Goal: Use online tool/utility: Utilize a website feature to perform a specific function

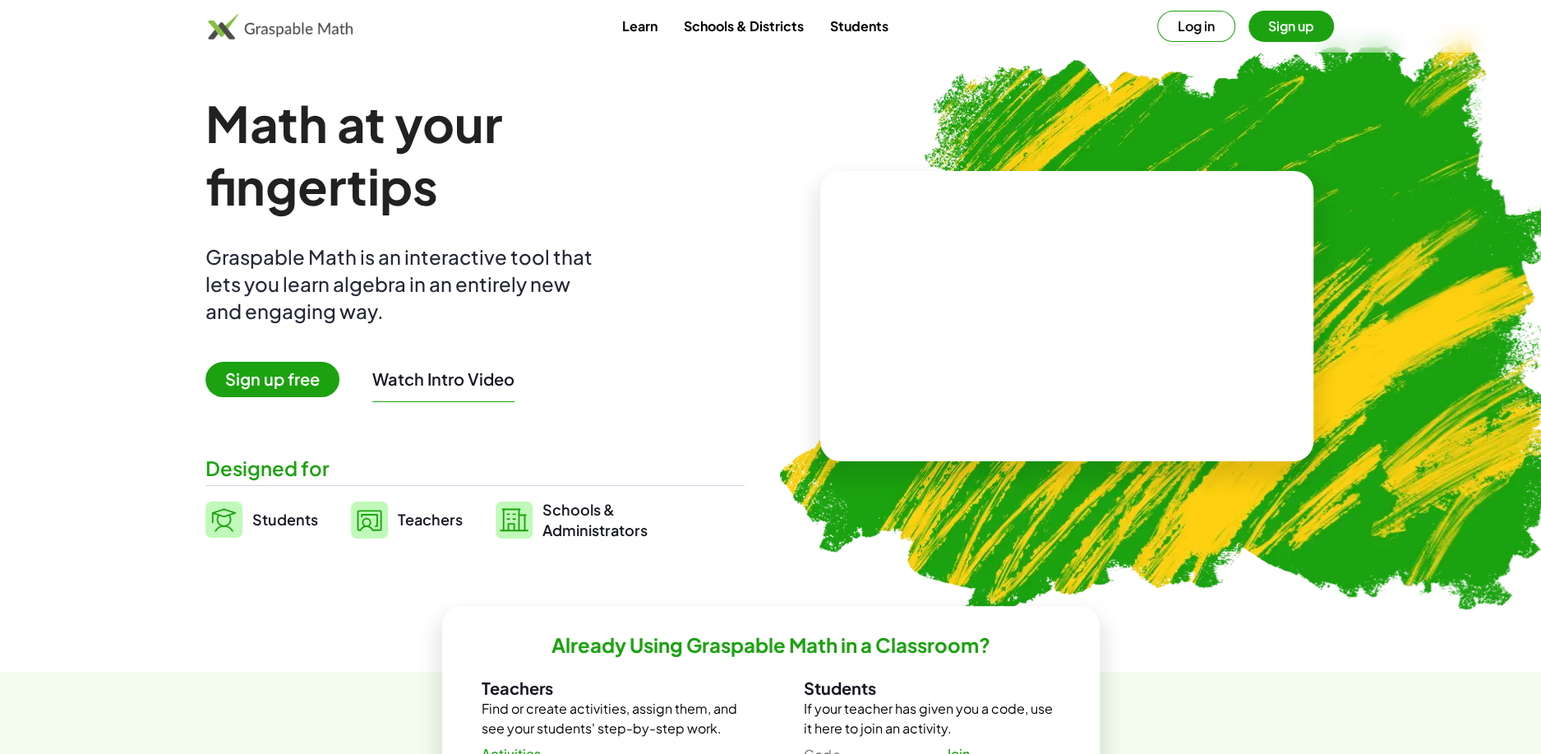
click at [949, 89] on img at bounding box center [1163, 322] width 841 height 708
click at [1206, 29] on button "Log in" at bounding box center [1196, 26] width 78 height 31
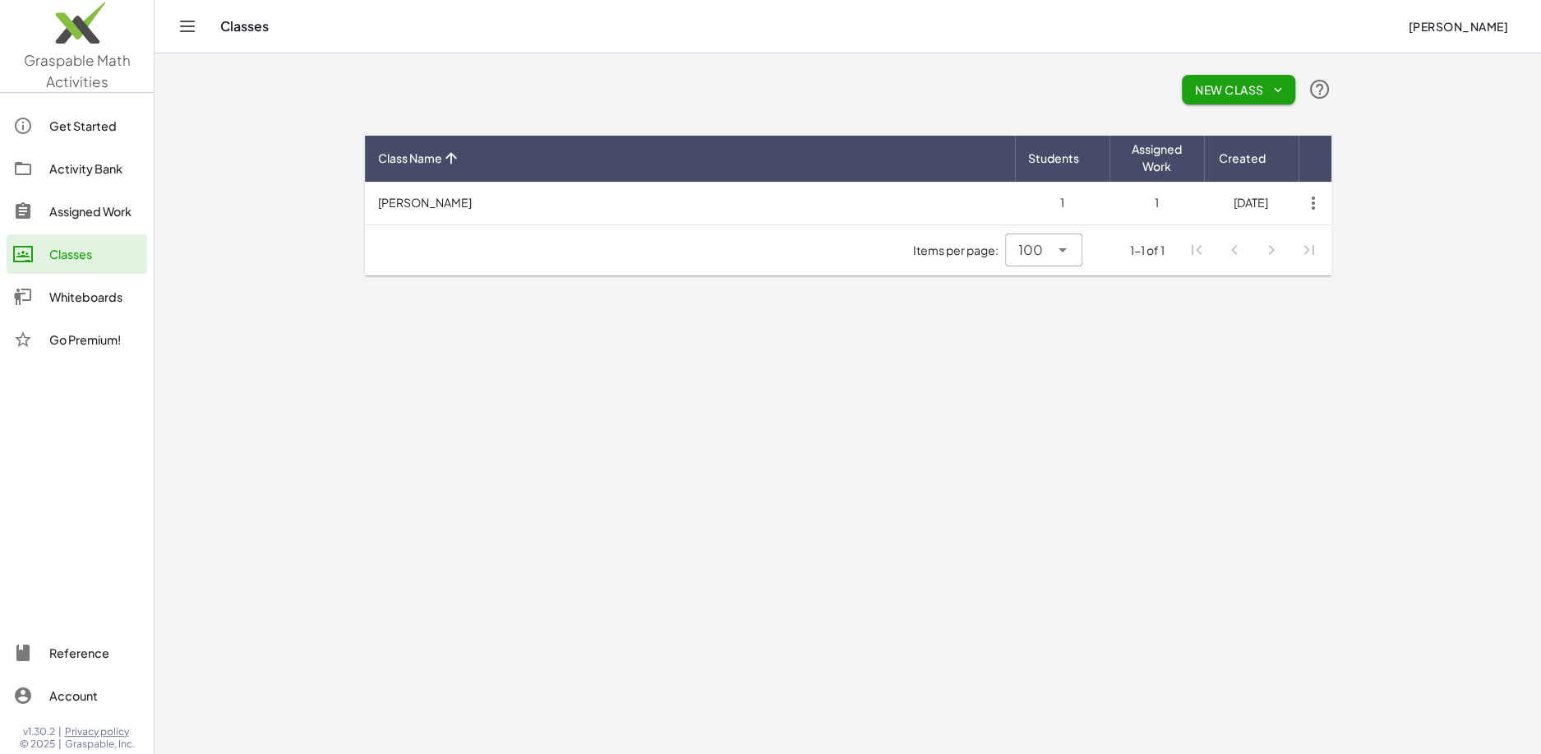
click at [82, 288] on div "Whiteboards" at bounding box center [94, 297] width 91 height 20
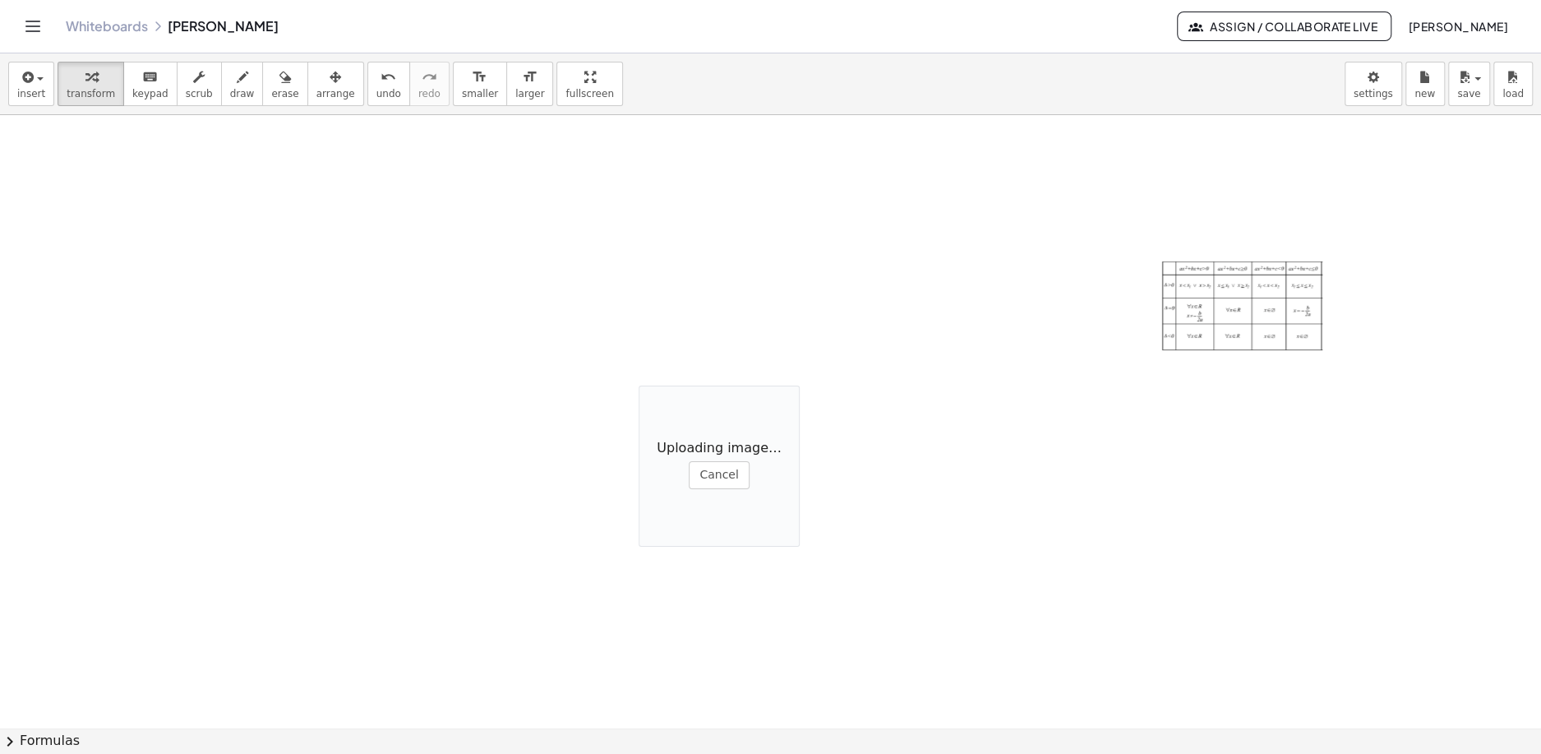
click at [1200, 287] on div at bounding box center [1243, 307] width 164 height 95
click at [1201, 287] on div at bounding box center [1243, 307] width 164 height 95
click at [1225, 307] on div at bounding box center [1243, 307] width 164 height 95
click at [330, 84] on icon "button" at bounding box center [336, 77] width 12 height 20
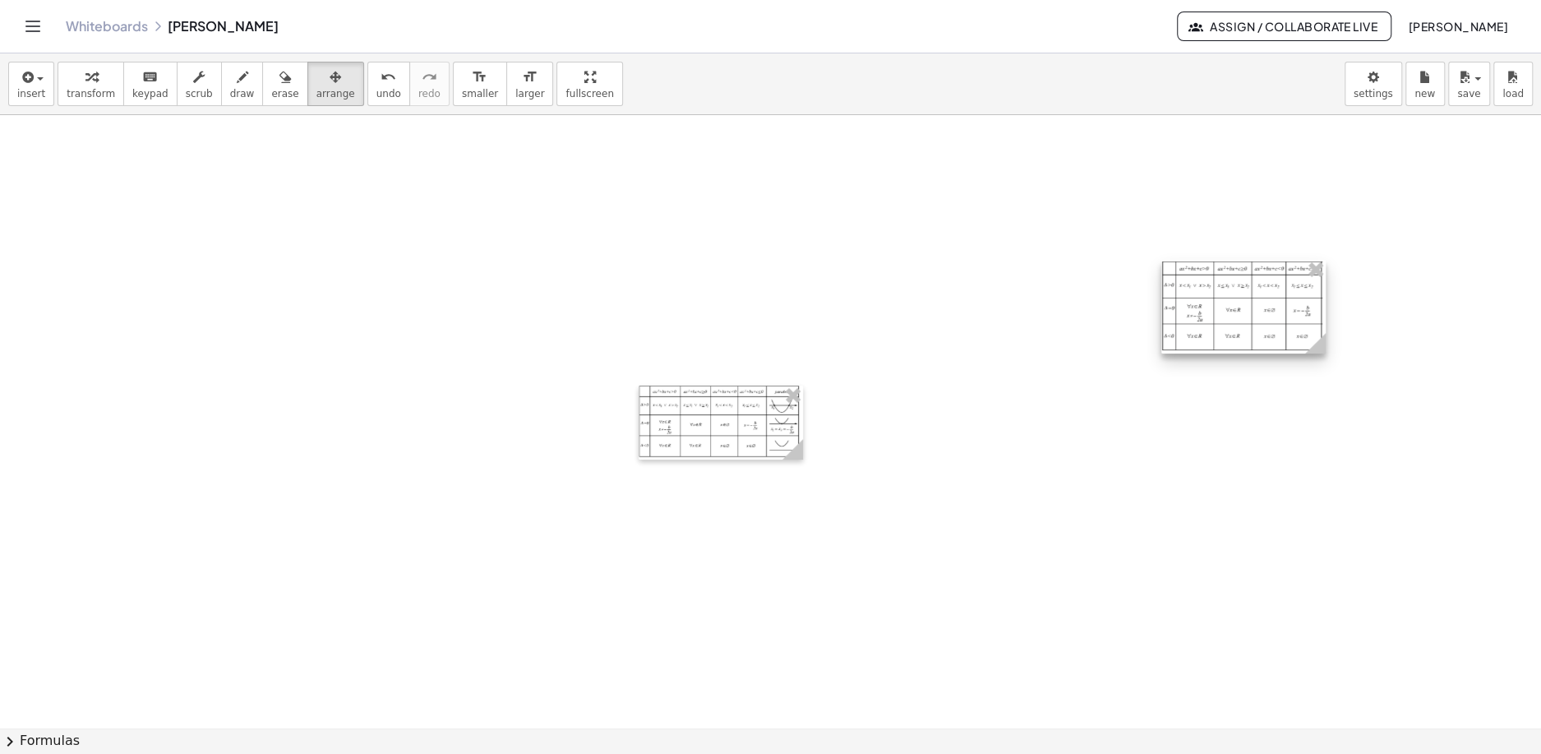
click at [1251, 307] on div at bounding box center [1243, 307] width 164 height 95
click at [1229, 316] on div at bounding box center [1243, 307] width 164 height 95
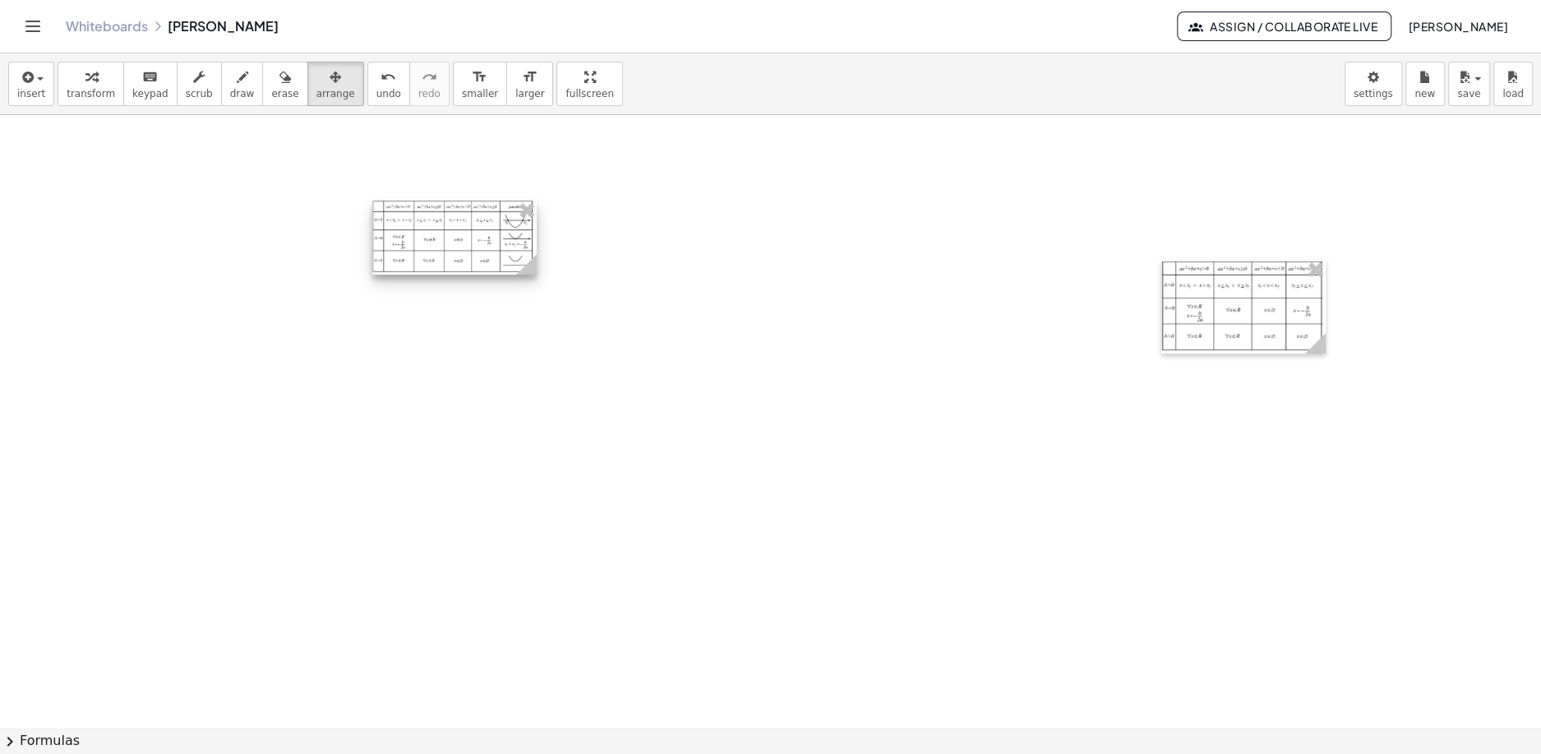
drag, startPoint x: 710, startPoint y: 408, endPoint x: 444, endPoint y: 224, distance: 324.2
click at [444, 224] on div at bounding box center [454, 238] width 164 height 74
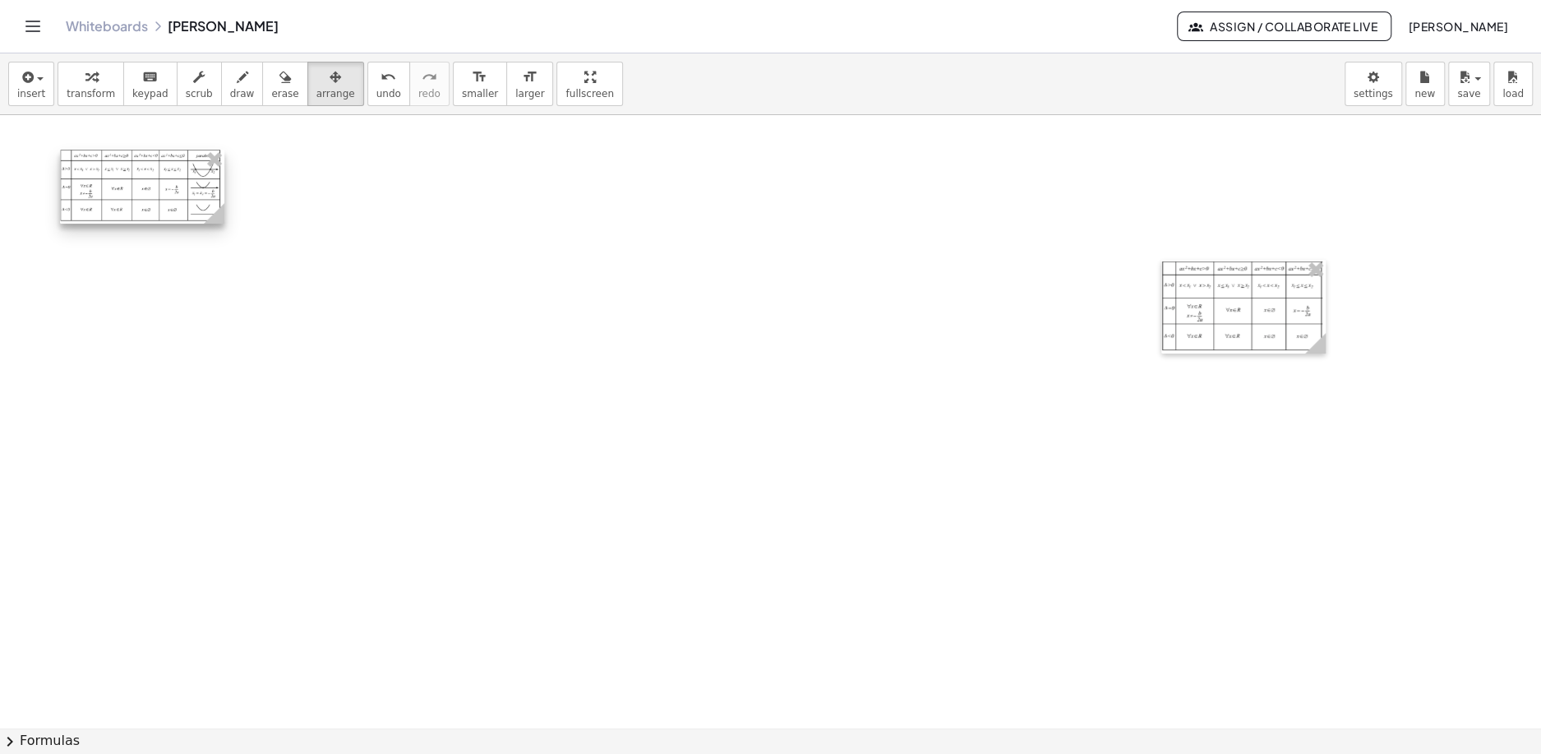
drag, startPoint x: 478, startPoint y: 243, endPoint x: 166, endPoint y: 192, distance: 316.4
click at [166, 192] on div at bounding box center [142, 187] width 164 height 74
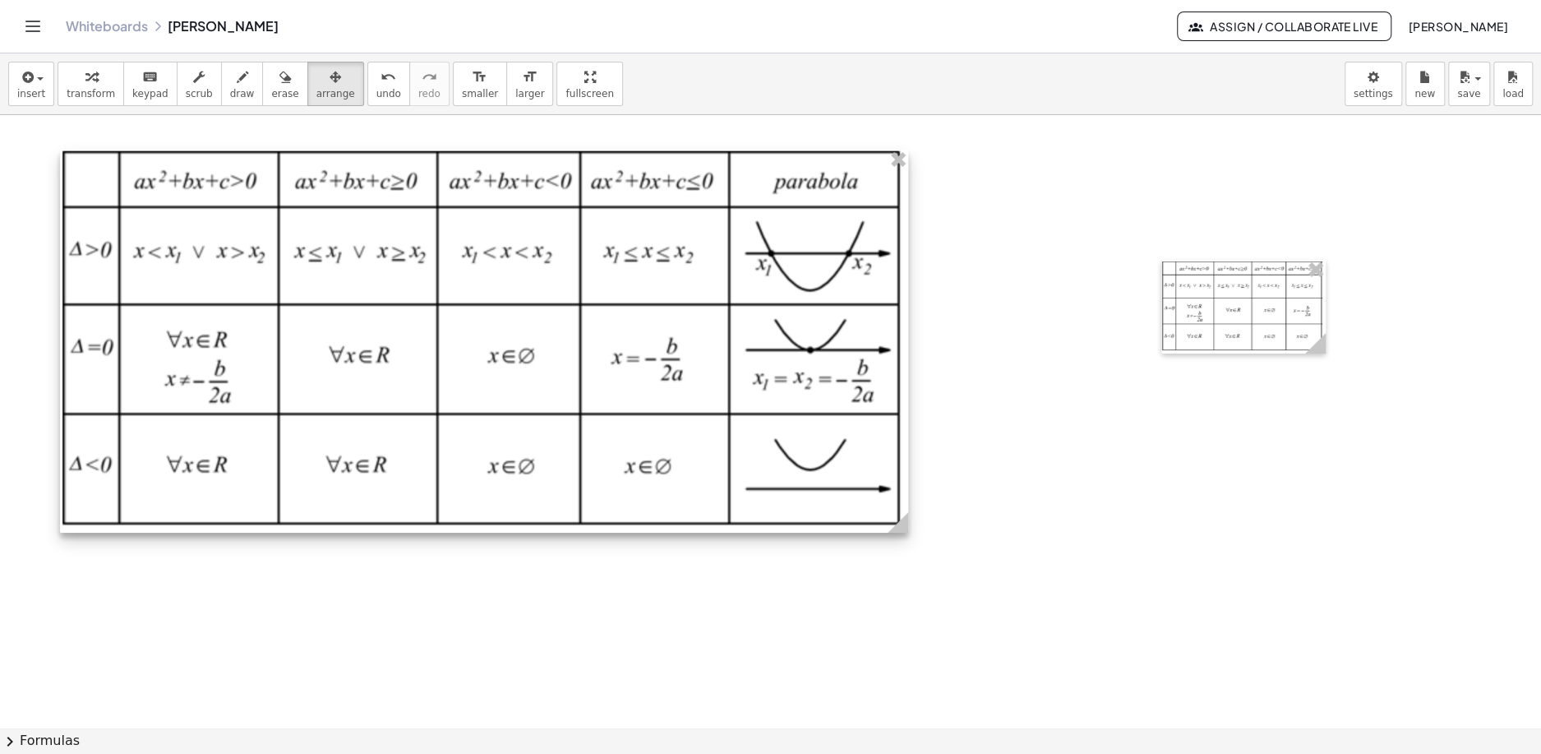
drag, startPoint x: 216, startPoint y: 219, endPoint x: 963, endPoint y: 557, distance: 820.2
click at [908, 533] on icon at bounding box center [898, 522] width 21 height 21
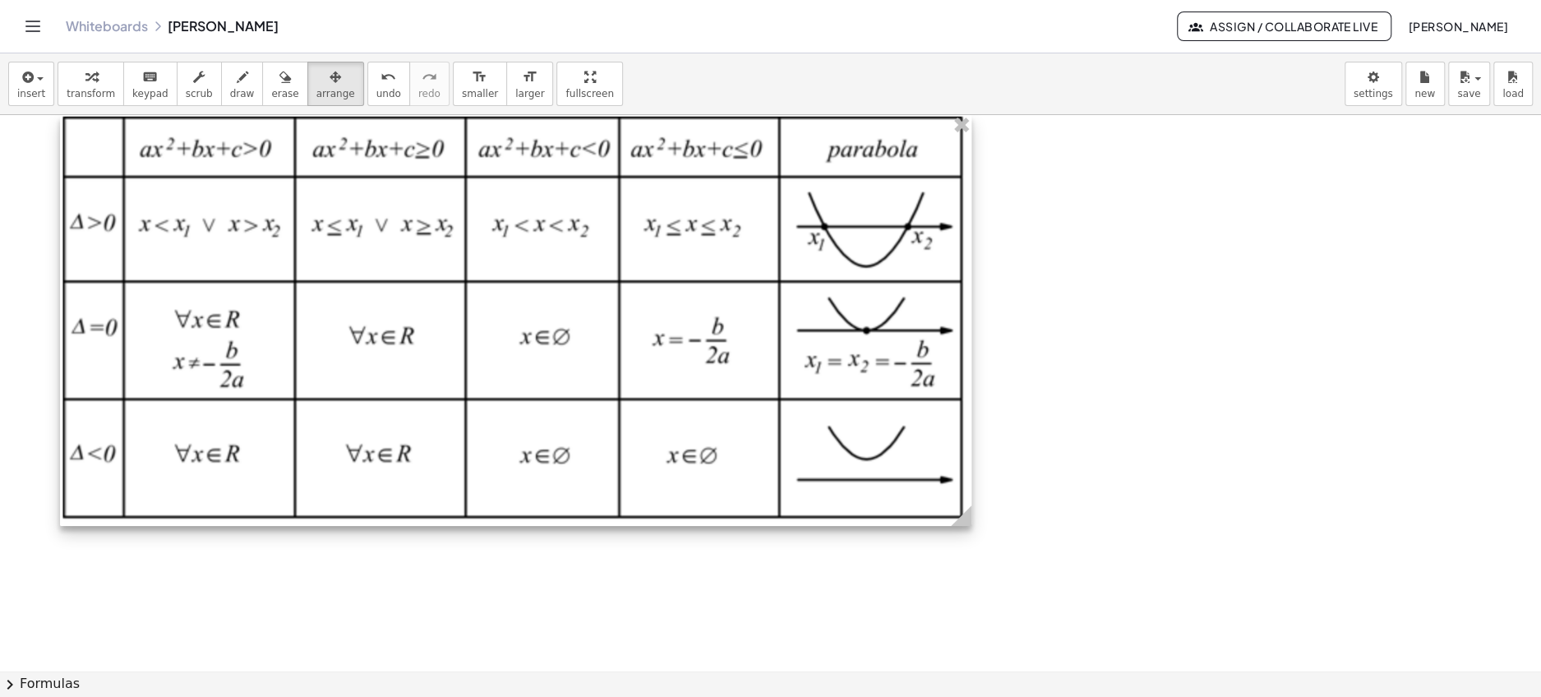
scroll to position [28, 0]
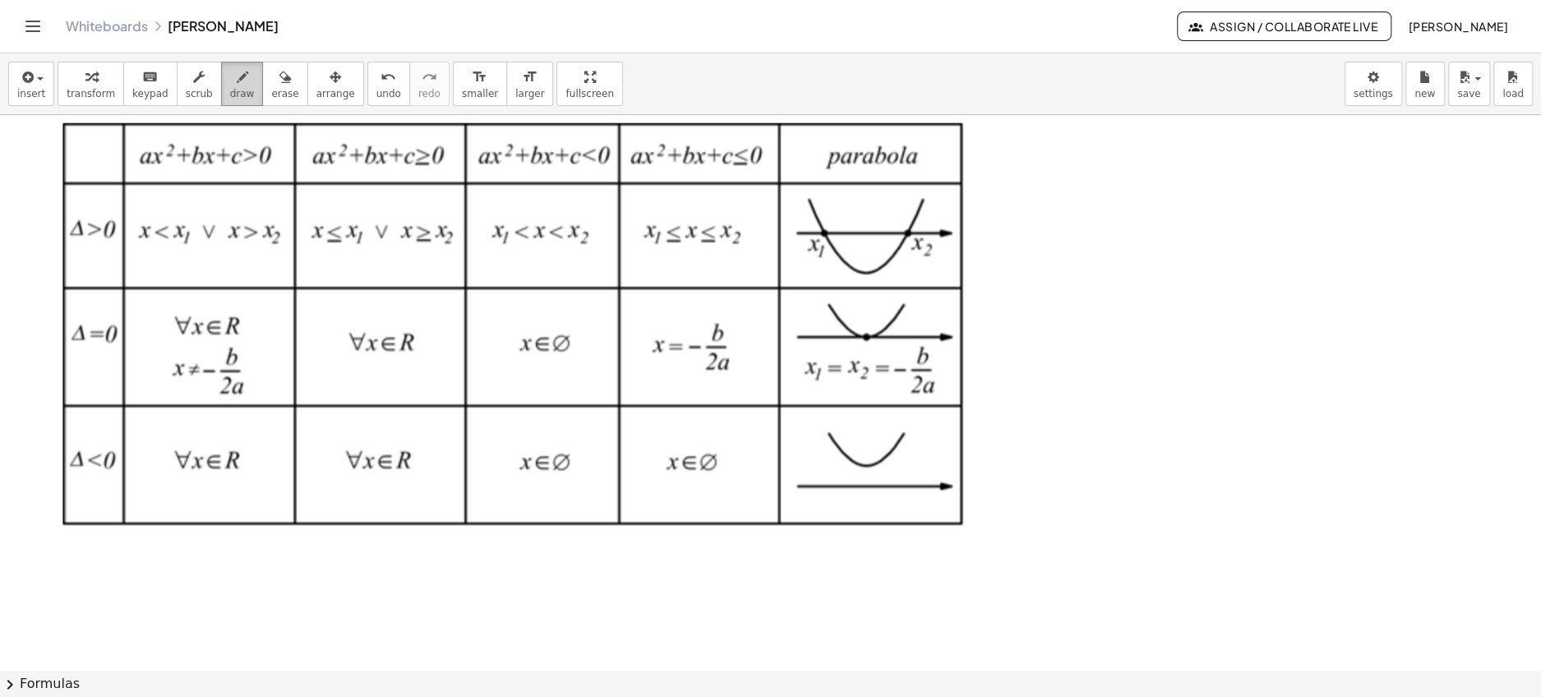
click at [239, 82] on div "button" at bounding box center [242, 77] width 25 height 20
drag, startPoint x: 128, startPoint y: 264, endPoint x: 460, endPoint y: 264, distance: 332.0
click at [460, 264] on div at bounding box center [770, 643] width 1541 height 1112
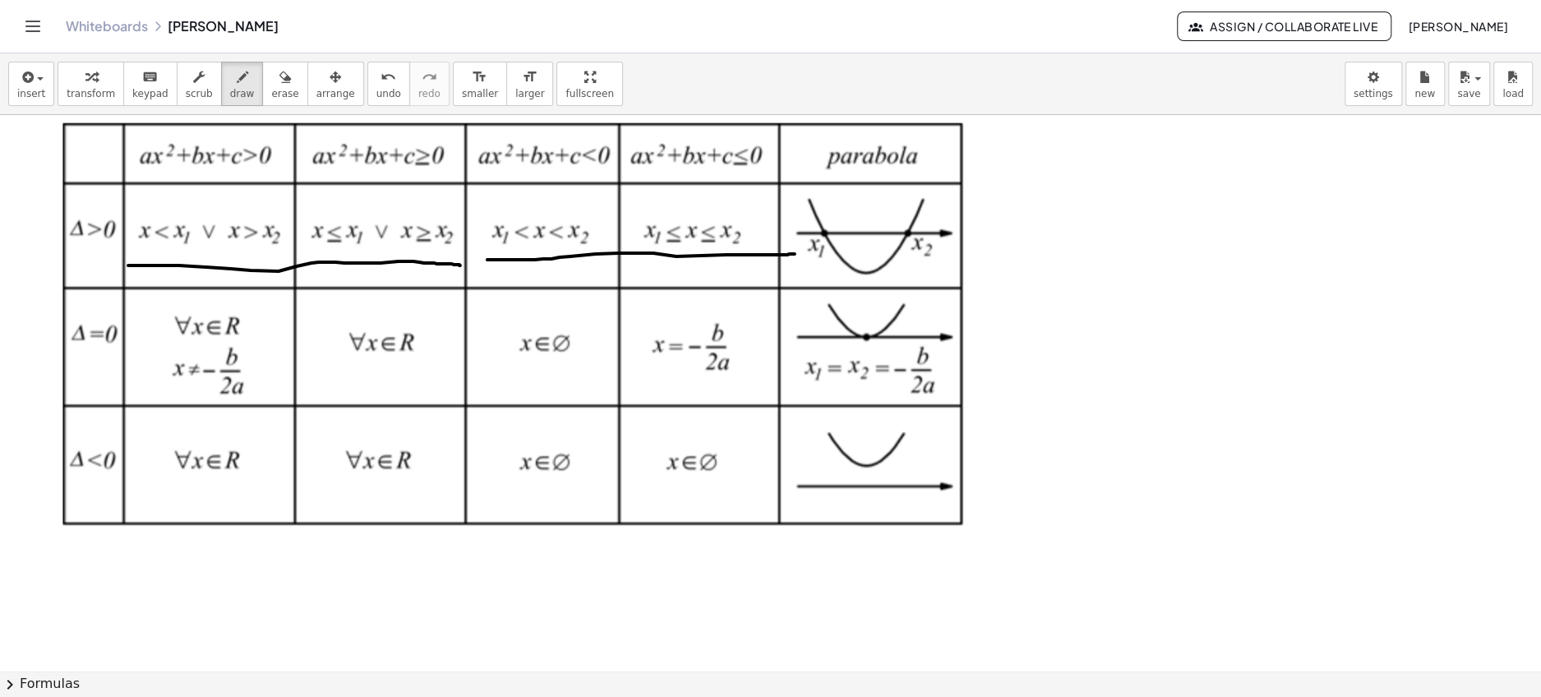
drag, startPoint x: 487, startPoint y: 258, endPoint x: 795, endPoint y: 252, distance: 307.4
click at [795, 252] on div at bounding box center [770, 643] width 1541 height 1112
click at [376, 88] on span "undo" at bounding box center [388, 94] width 25 height 12
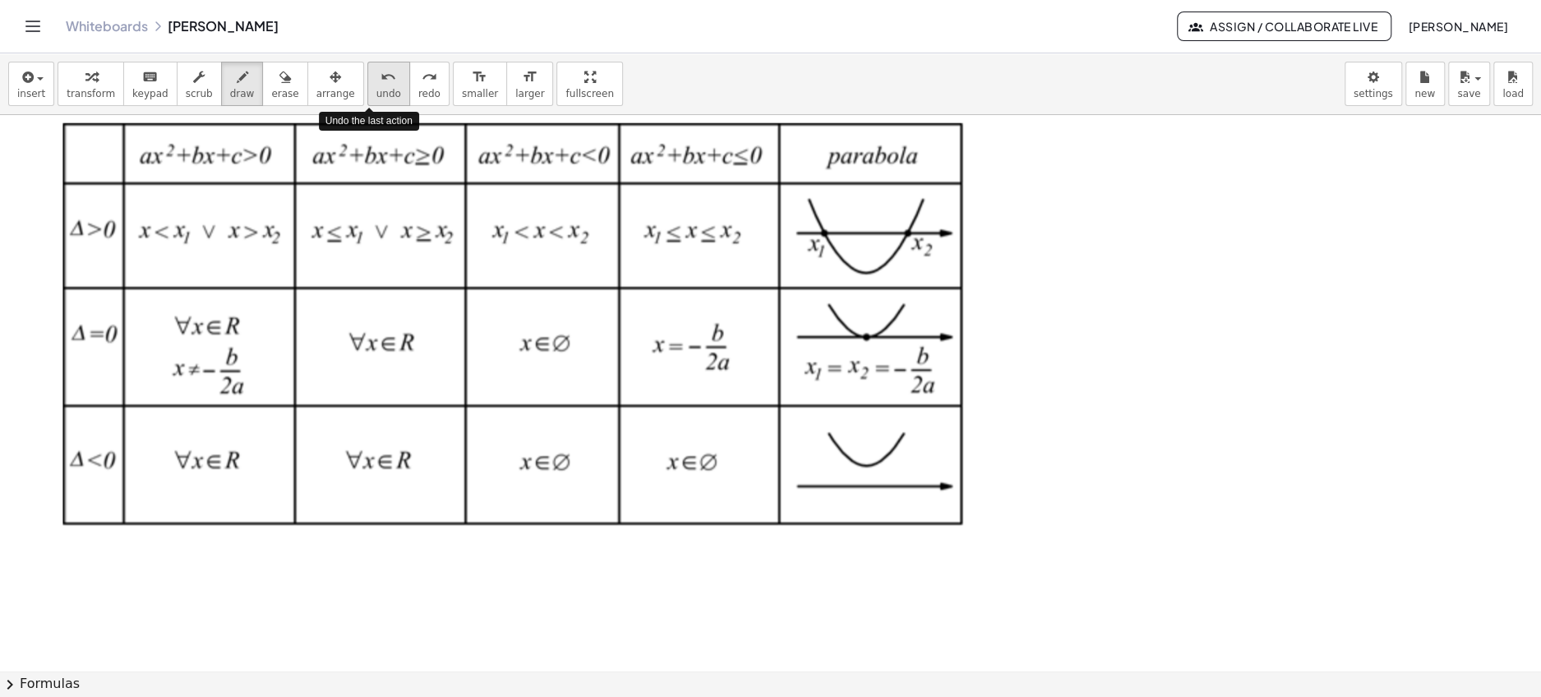
click at [376, 88] on span "undo" at bounding box center [388, 94] width 25 height 12
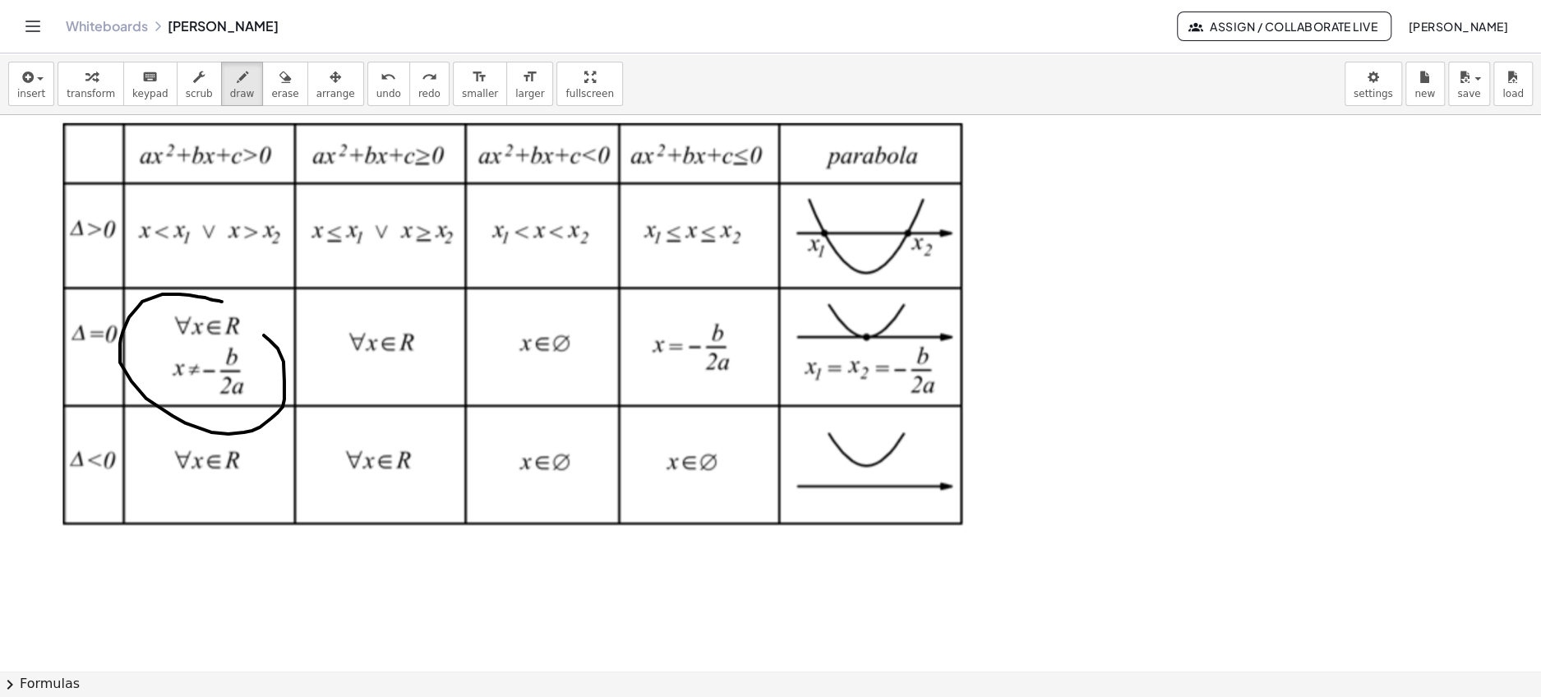
click at [219, 301] on div at bounding box center [770, 643] width 1541 height 1112
click at [364, 284] on div at bounding box center [770, 643] width 1541 height 1112
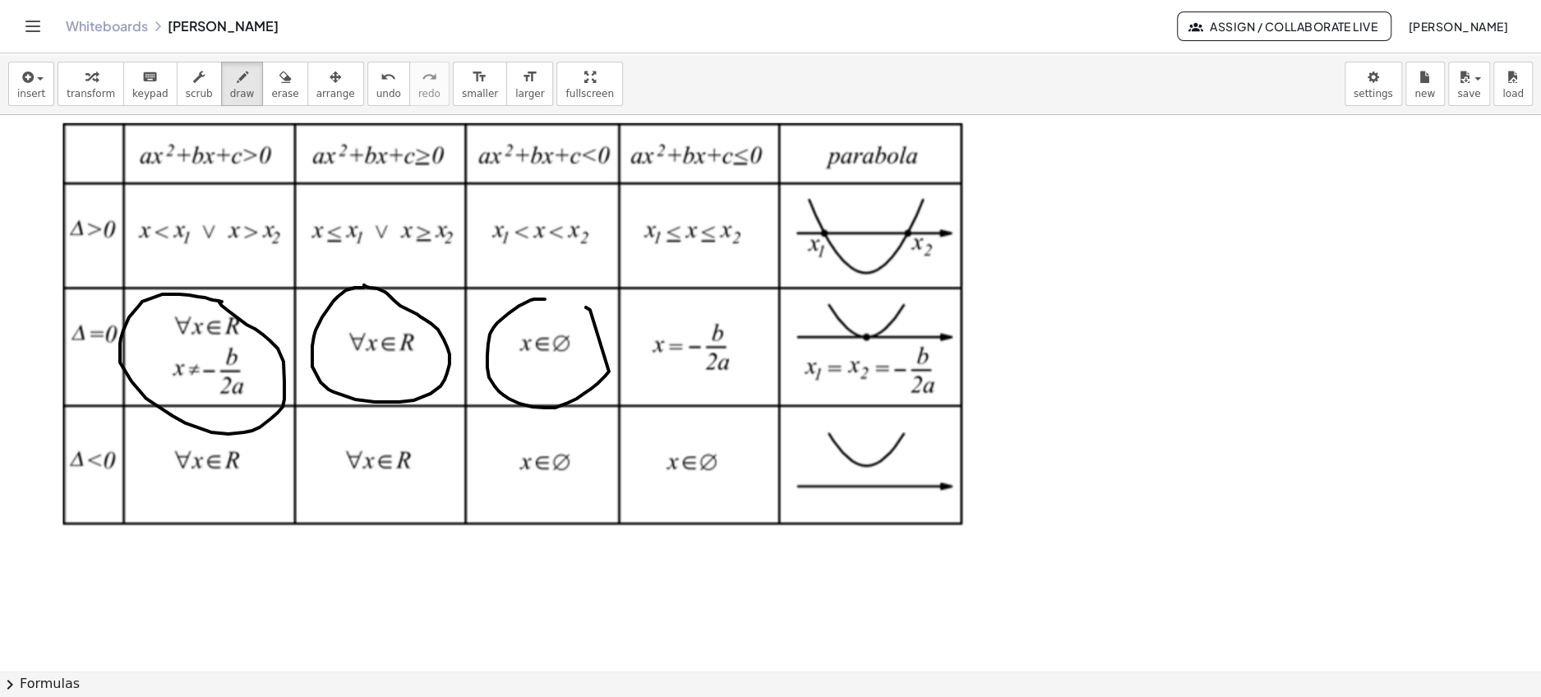
drag, startPoint x: 545, startPoint y: 298, endPoint x: 626, endPoint y: 289, distance: 81.8
click at [548, 293] on div at bounding box center [770, 643] width 1541 height 1112
click at [712, 307] on div at bounding box center [770, 643] width 1541 height 1112
drag, startPoint x: 500, startPoint y: 359, endPoint x: 508, endPoint y: 387, distance: 29.1
click at [508, 387] on div at bounding box center [770, 643] width 1541 height 1112
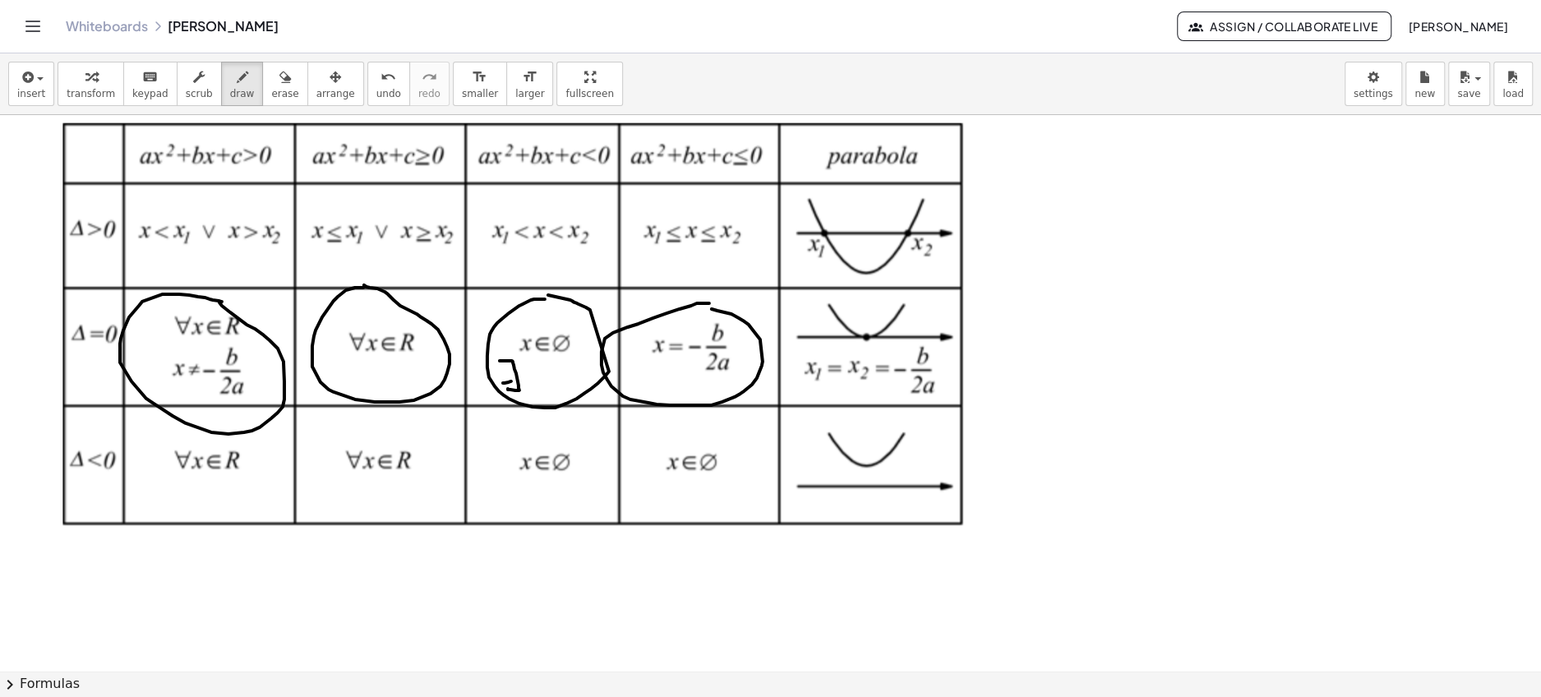
drag, startPoint x: 503, startPoint y: 381, endPoint x: 525, endPoint y: 376, distance: 22.7
click at [525, 376] on div at bounding box center [770, 643] width 1541 height 1112
drag, startPoint x: 533, startPoint y: 361, endPoint x: 510, endPoint y: 385, distance: 33.1
click at [510, 385] on div at bounding box center [770, 643] width 1541 height 1112
drag, startPoint x: 537, startPoint y: 379, endPoint x: 558, endPoint y: 388, distance: 23.2
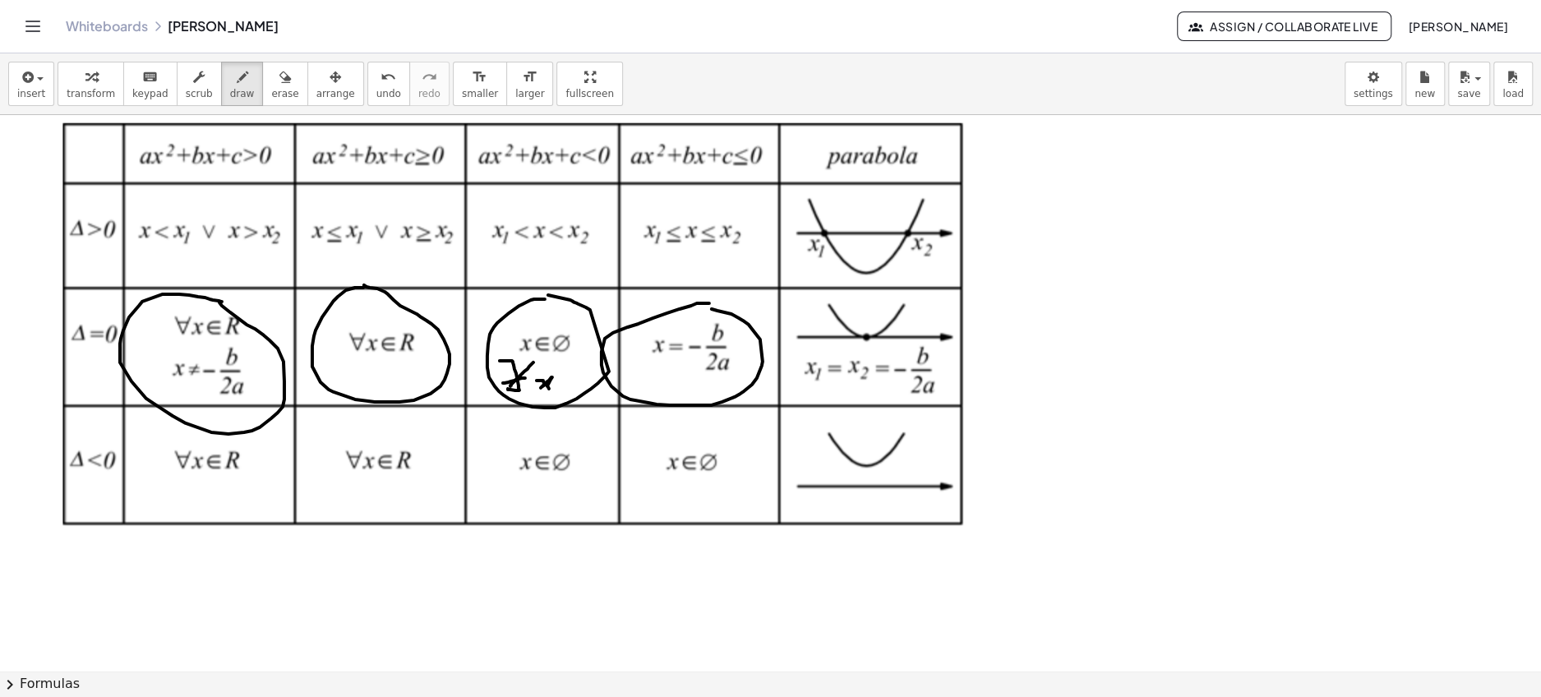
click at [558, 388] on div at bounding box center [770, 643] width 1541 height 1112
drag, startPoint x: 574, startPoint y: 370, endPoint x: 583, endPoint y: 382, distance: 15.3
click at [583, 382] on div at bounding box center [770, 643] width 1541 height 1112
drag, startPoint x: 562, startPoint y: 380, endPoint x: 579, endPoint y: 380, distance: 17.3
click at [579, 380] on div at bounding box center [770, 643] width 1541 height 1112
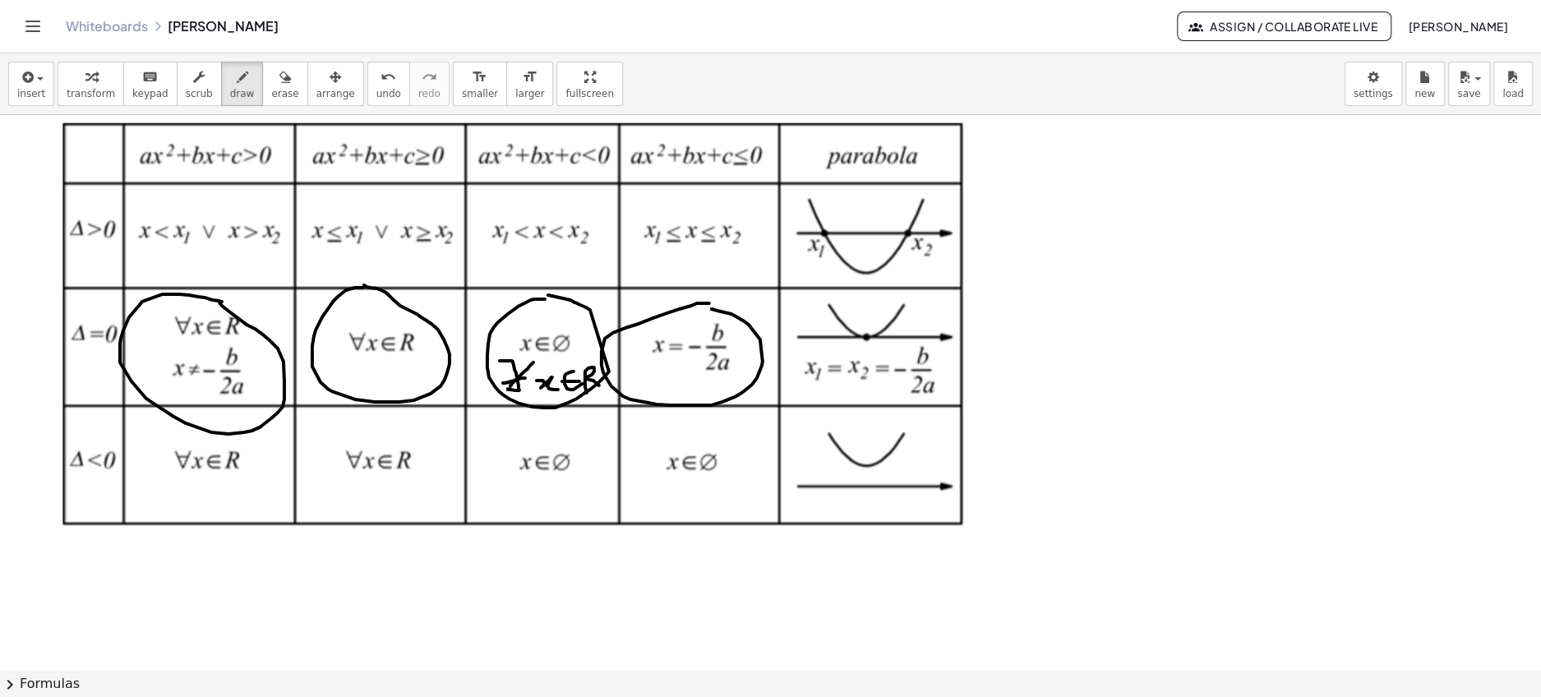
drag, startPoint x: 585, startPoint y: 372, endPoint x: 605, endPoint y: 394, distance: 29.7
click at [605, 394] on div at bounding box center [770, 643] width 1541 height 1112
drag, startPoint x: 708, startPoint y: 378, endPoint x: 717, endPoint y: 390, distance: 14.1
click at [717, 390] on div at bounding box center [770, 643] width 1541 height 1112
drag, startPoint x: 722, startPoint y: 372, endPoint x: 707, endPoint y: 391, distance: 24.0
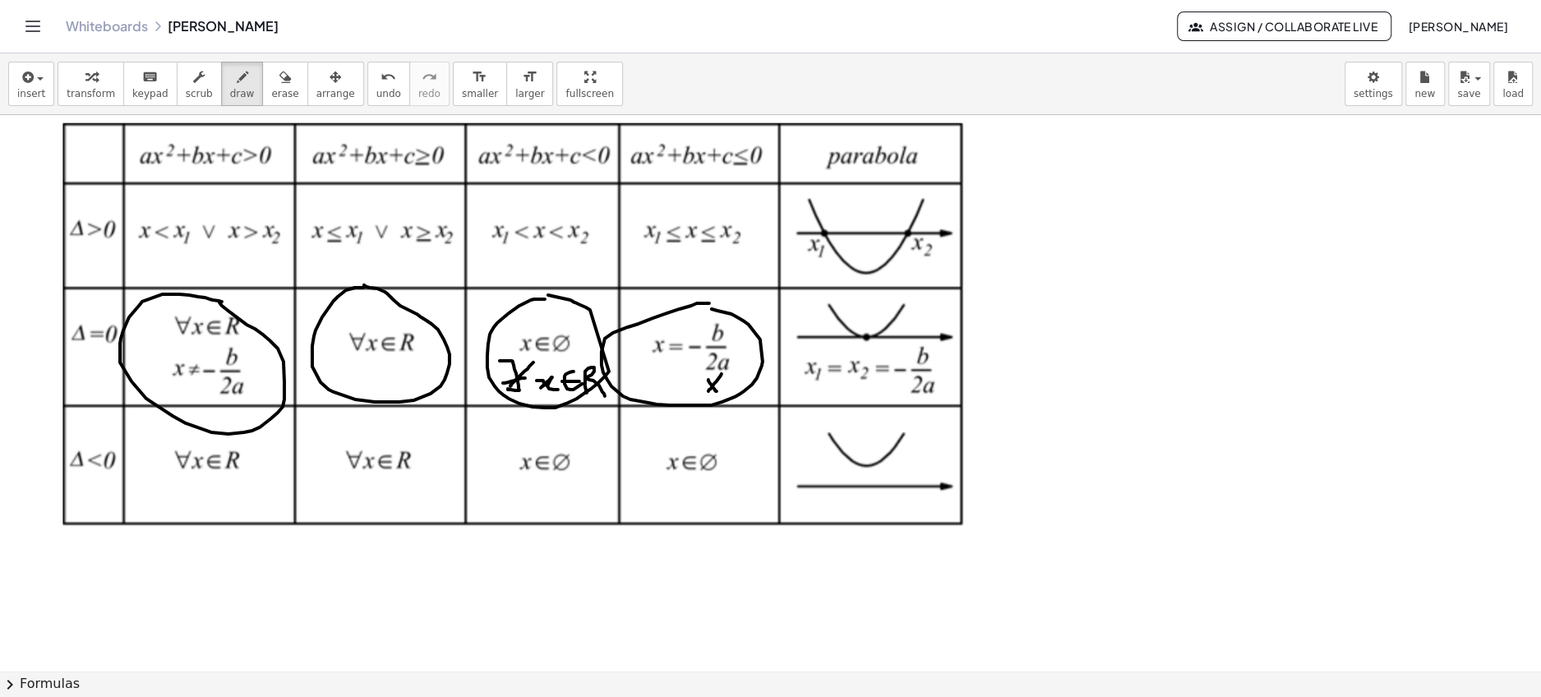
click at [707, 391] on div at bounding box center [770, 643] width 1541 height 1112
click at [728, 394] on div at bounding box center [770, 643] width 1541 height 1112
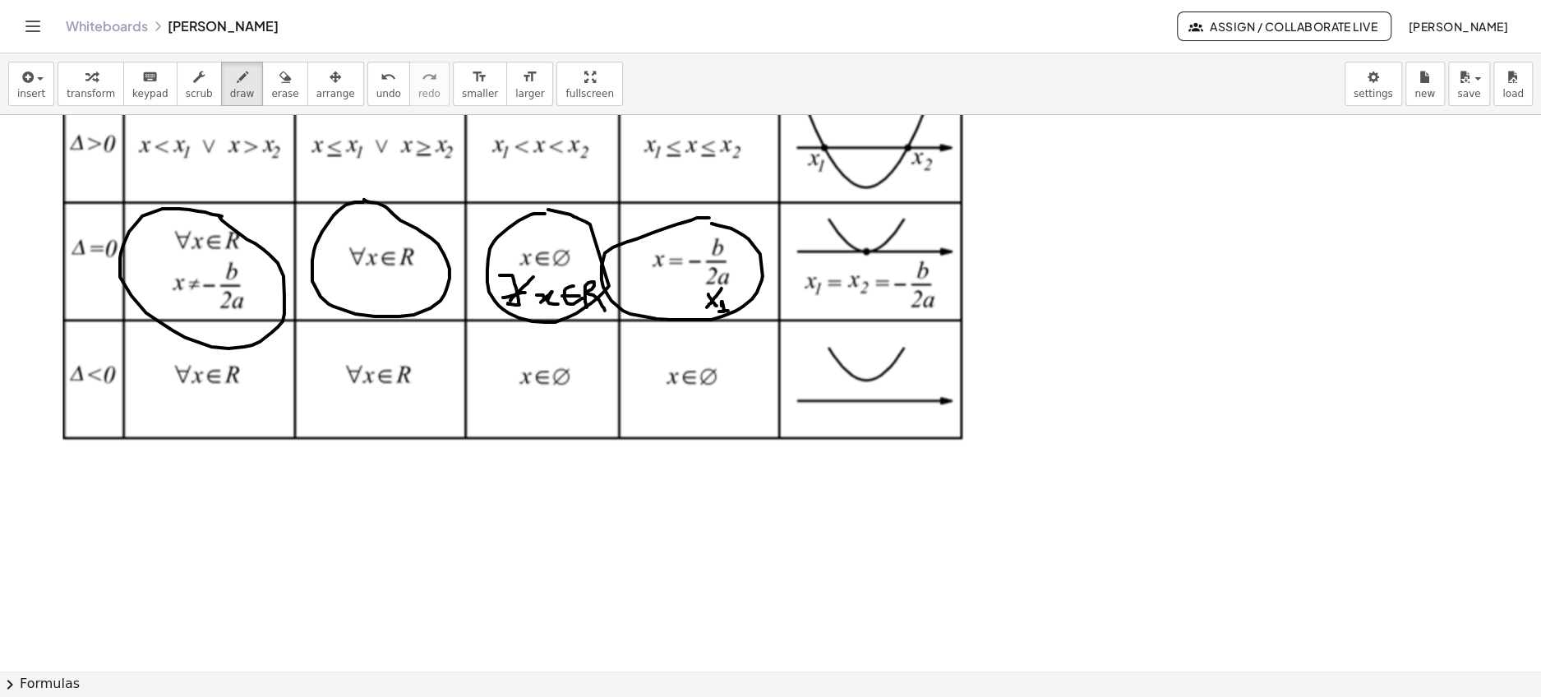
scroll to position [132, 0]
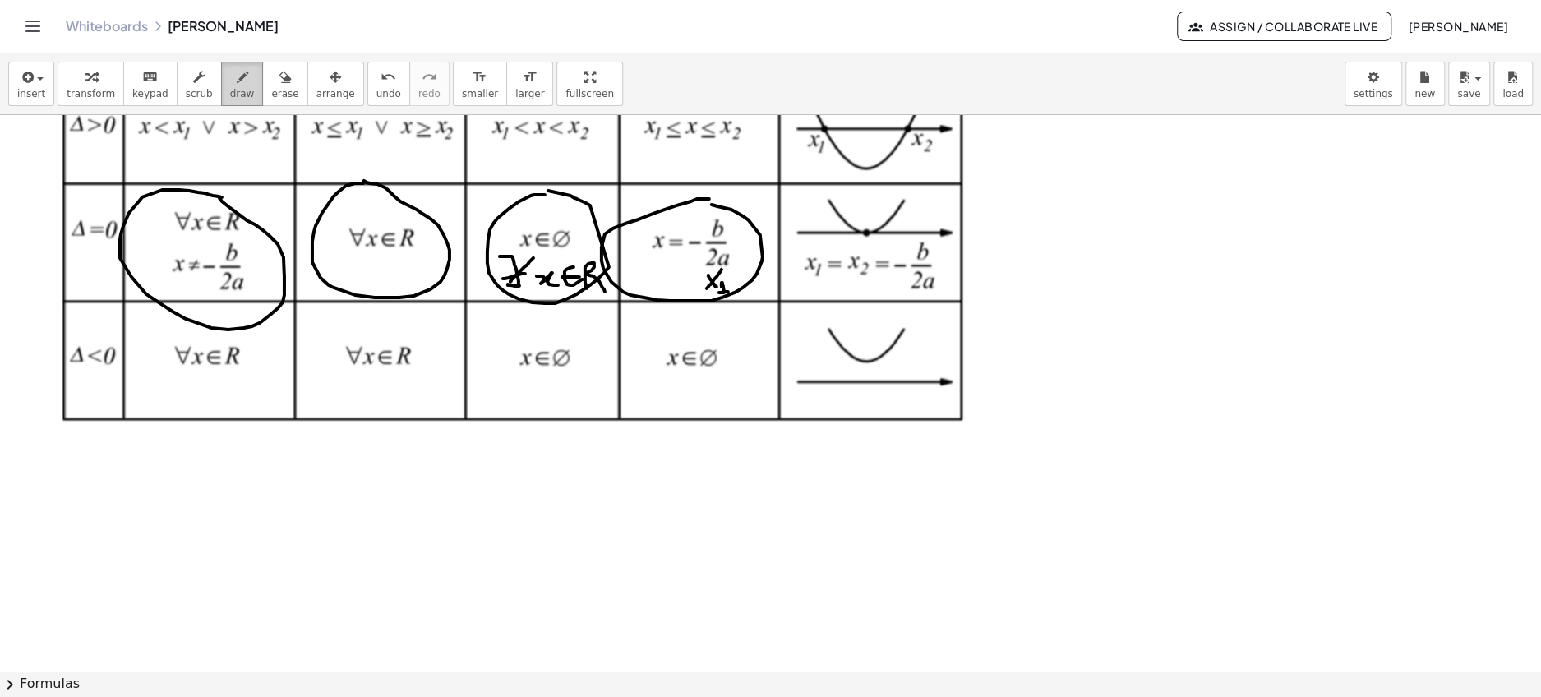
click at [237, 76] on icon "button" at bounding box center [243, 77] width 12 height 20
drag, startPoint x: 201, startPoint y: 502, endPoint x: 218, endPoint y: 528, distance: 30.3
click at [218, 528] on div at bounding box center [770, 539] width 1541 height 1112
drag, startPoint x: 228, startPoint y: 496, endPoint x: 249, endPoint y: 514, distance: 28.0
click at [249, 514] on div at bounding box center [770, 539] width 1541 height 1112
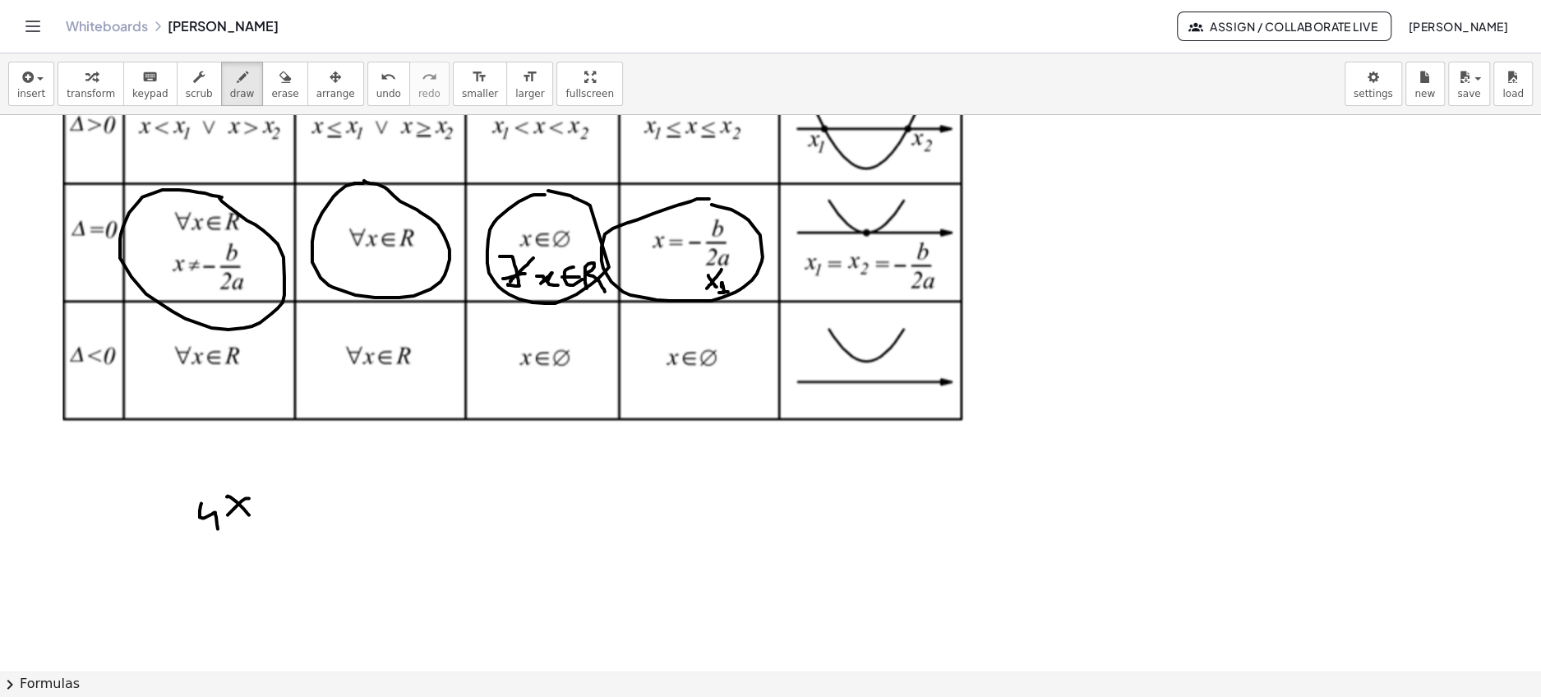
drag, startPoint x: 249, startPoint y: 497, endPoint x: 228, endPoint y: 514, distance: 27.0
click at [228, 514] on div at bounding box center [770, 539] width 1541 height 1112
drag, startPoint x: 270, startPoint y: 461, endPoint x: 288, endPoint y: 477, distance: 23.8
click at [288, 477] on div at bounding box center [770, 539] width 1541 height 1112
drag, startPoint x: 288, startPoint y: 513, endPoint x: 309, endPoint y: 513, distance: 20.5
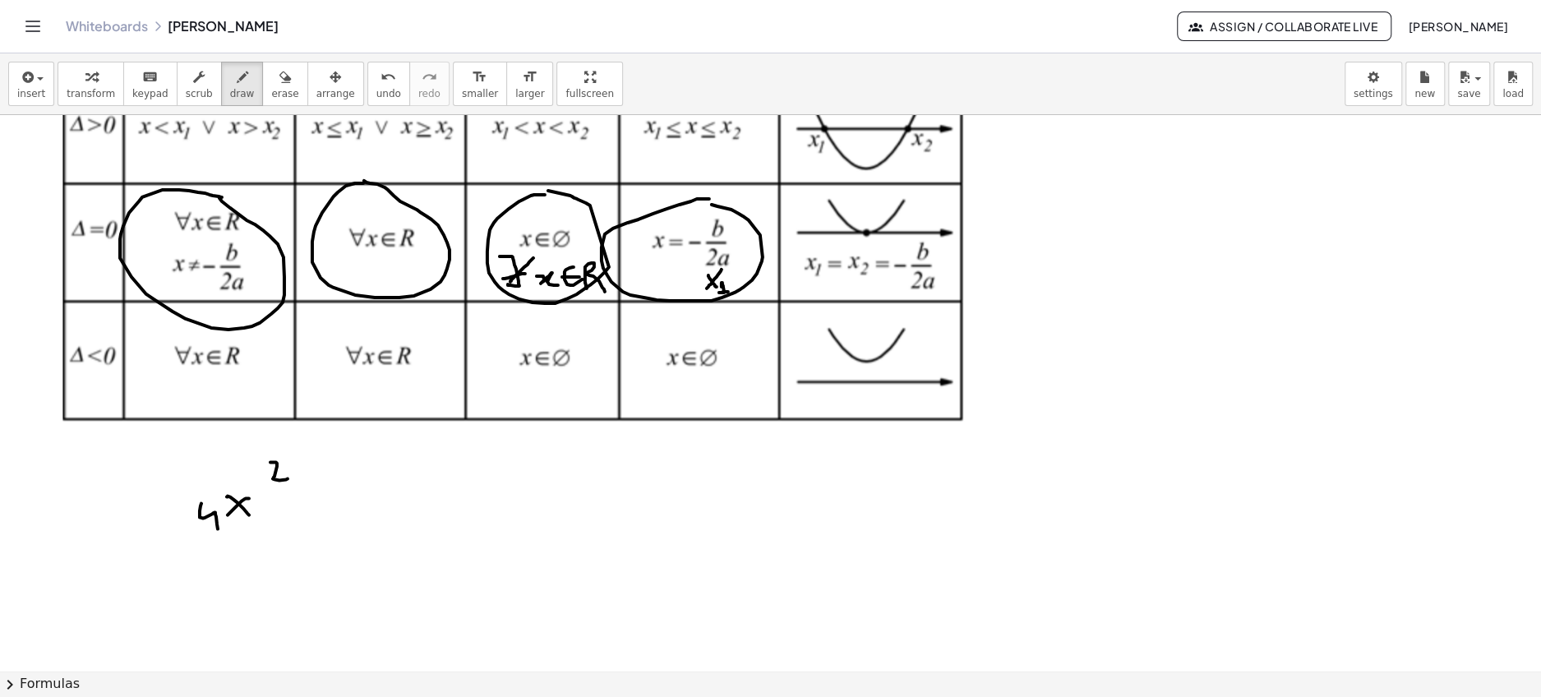
click at [309, 513] on div at bounding box center [770, 539] width 1541 height 1112
drag, startPoint x: 340, startPoint y: 500, endPoint x: 353, endPoint y: 526, distance: 29.0
click at [353, 526] on div at bounding box center [770, 539] width 1541 height 1112
drag, startPoint x: 370, startPoint y: 510, endPoint x: 394, endPoint y: 528, distance: 31.1
click at [394, 528] on div at bounding box center [770, 539] width 1541 height 1112
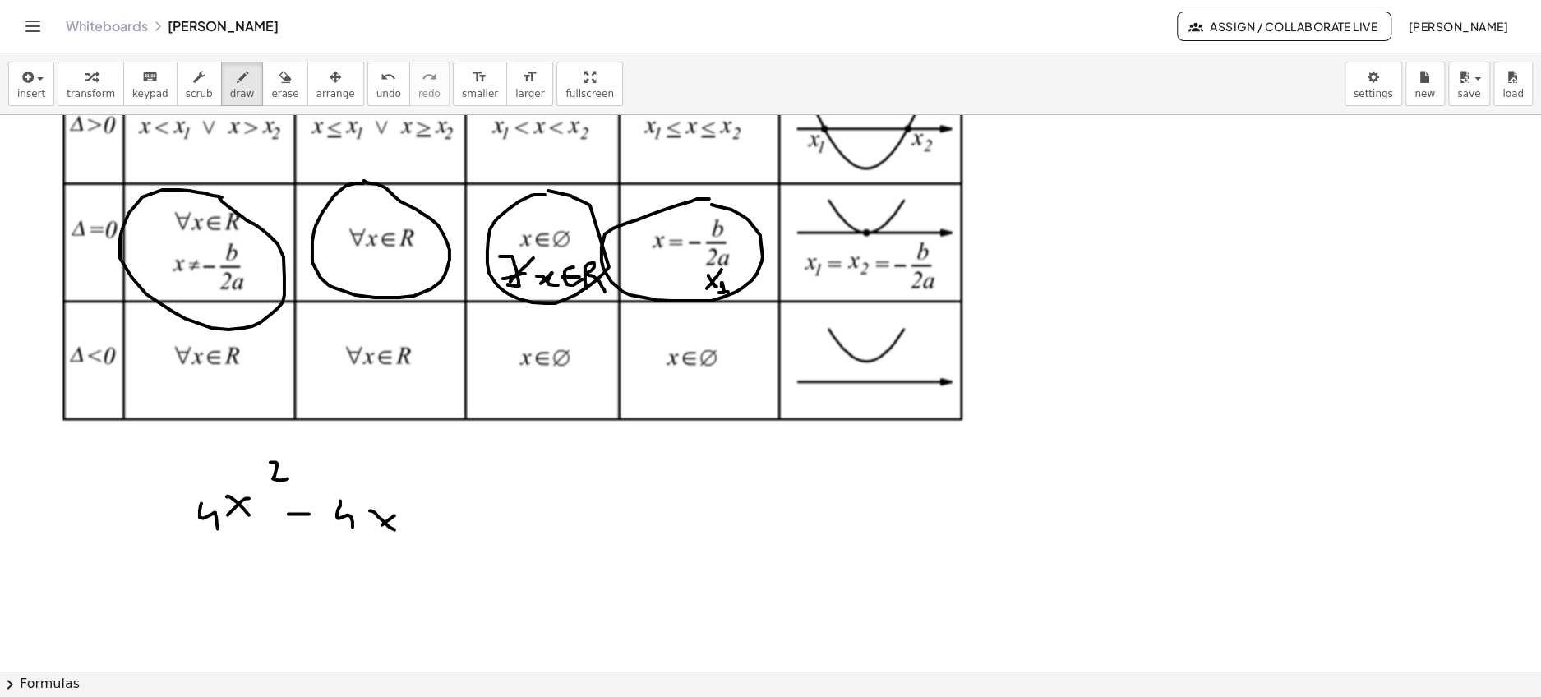
drag, startPoint x: 394, startPoint y: 514, endPoint x: 374, endPoint y: 532, distance: 26.8
click at [374, 532] on div at bounding box center [770, 539] width 1541 height 1112
drag, startPoint x: 421, startPoint y: 521, endPoint x: 440, endPoint y: 521, distance: 19.7
click at [440, 521] on div at bounding box center [770, 539] width 1541 height 1112
drag, startPoint x: 472, startPoint y: 515, endPoint x: 509, endPoint y: 528, distance: 39.0
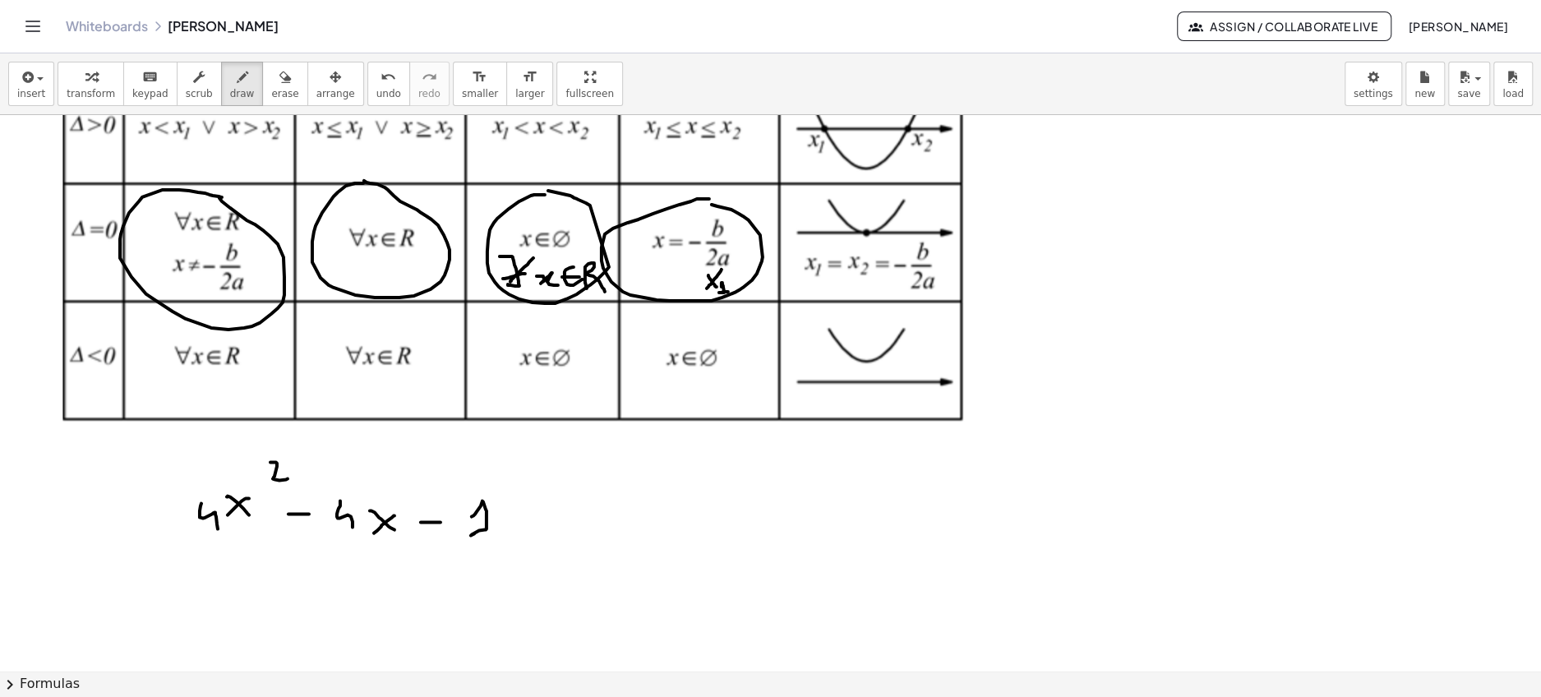
click at [509, 528] on div at bounding box center [770, 539] width 1541 height 1112
drag, startPoint x: 434, startPoint y: 518, endPoint x: 434, endPoint y: 534, distance: 16.4
click at [434, 534] on div at bounding box center [770, 539] width 1541 height 1112
drag, startPoint x: 543, startPoint y: 497, endPoint x: 552, endPoint y: 525, distance: 29.4
click at [552, 525] on div at bounding box center [770, 539] width 1541 height 1112
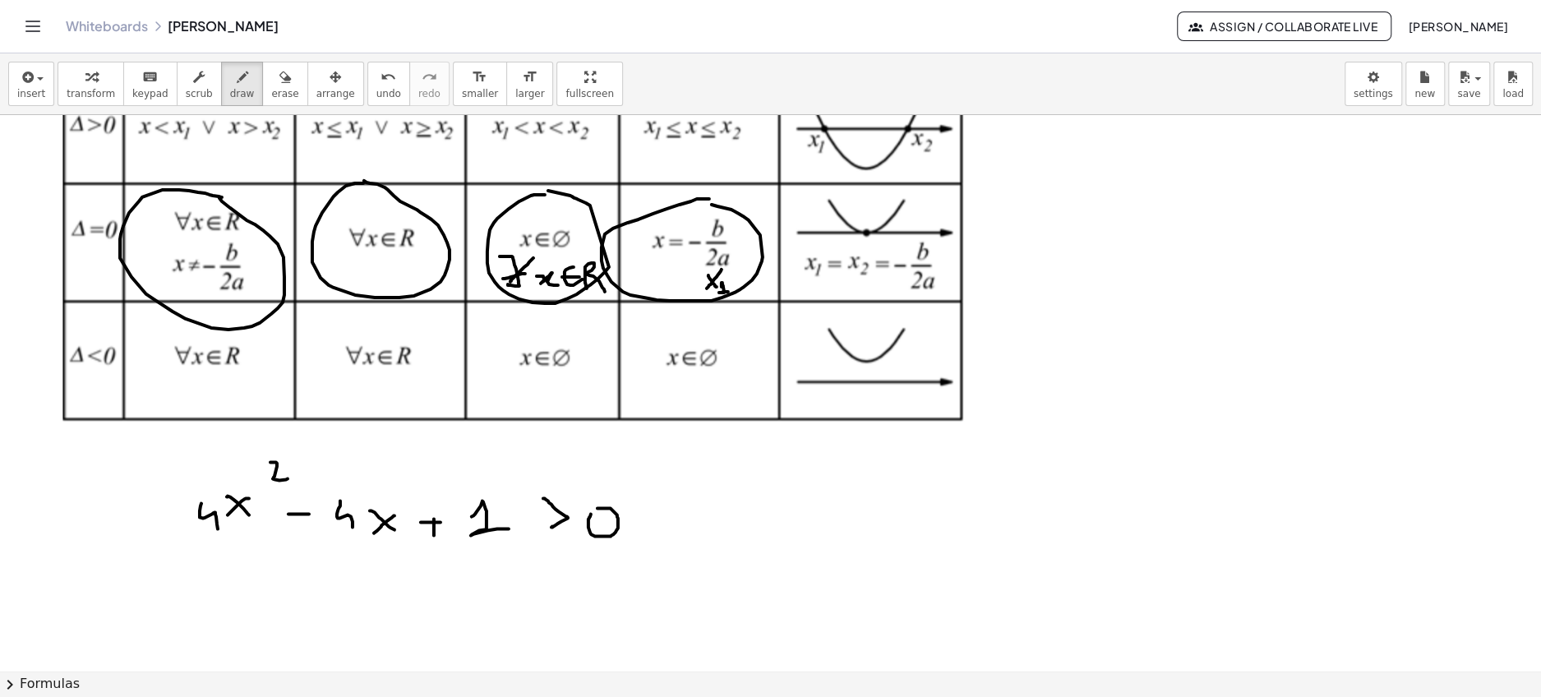
click at [600, 504] on div at bounding box center [770, 539] width 1541 height 1112
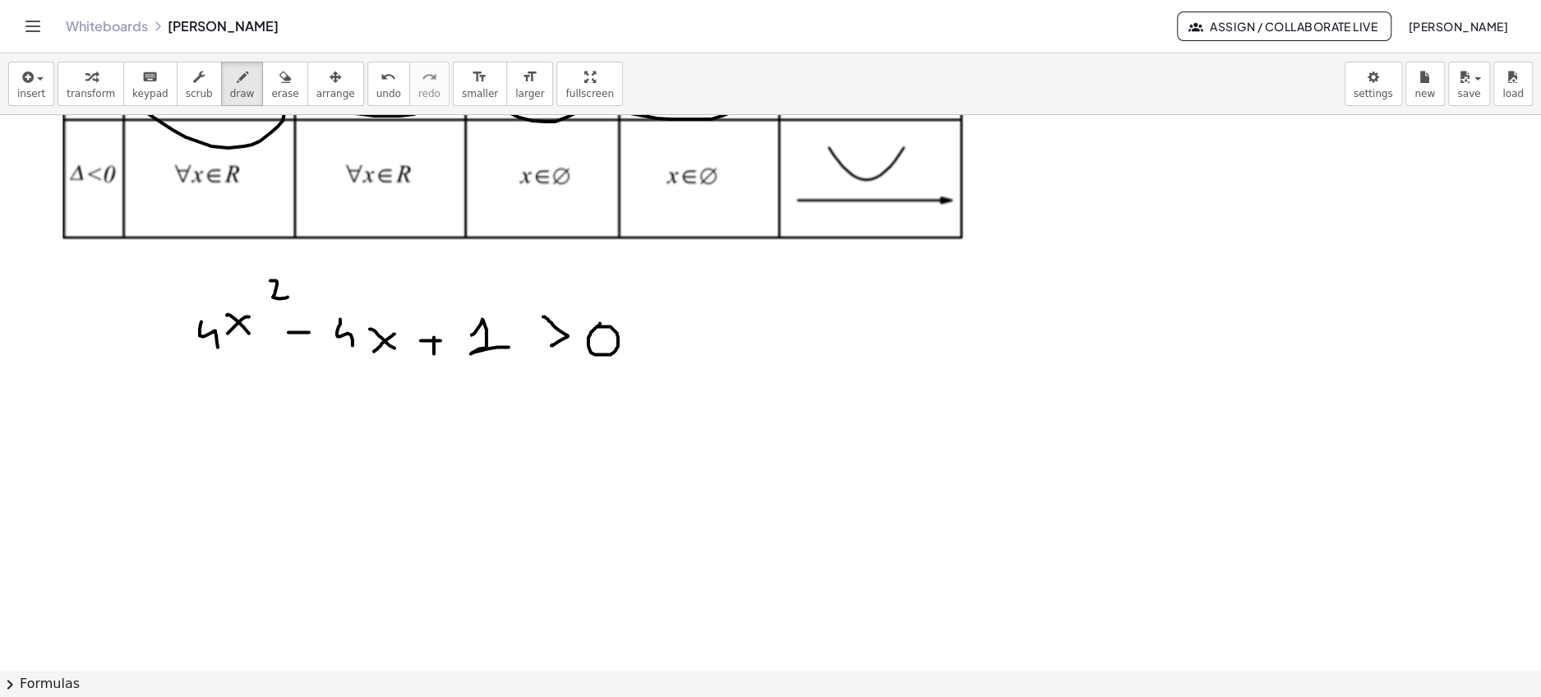
scroll to position [316, 0]
click at [118, 464] on div at bounding box center [770, 355] width 1541 height 1112
click at [185, 457] on div at bounding box center [770, 355] width 1541 height 1112
drag, startPoint x: 173, startPoint y: 470, endPoint x: 185, endPoint y: 470, distance: 11.5
click at [185, 470] on div at bounding box center [770, 355] width 1541 height 1112
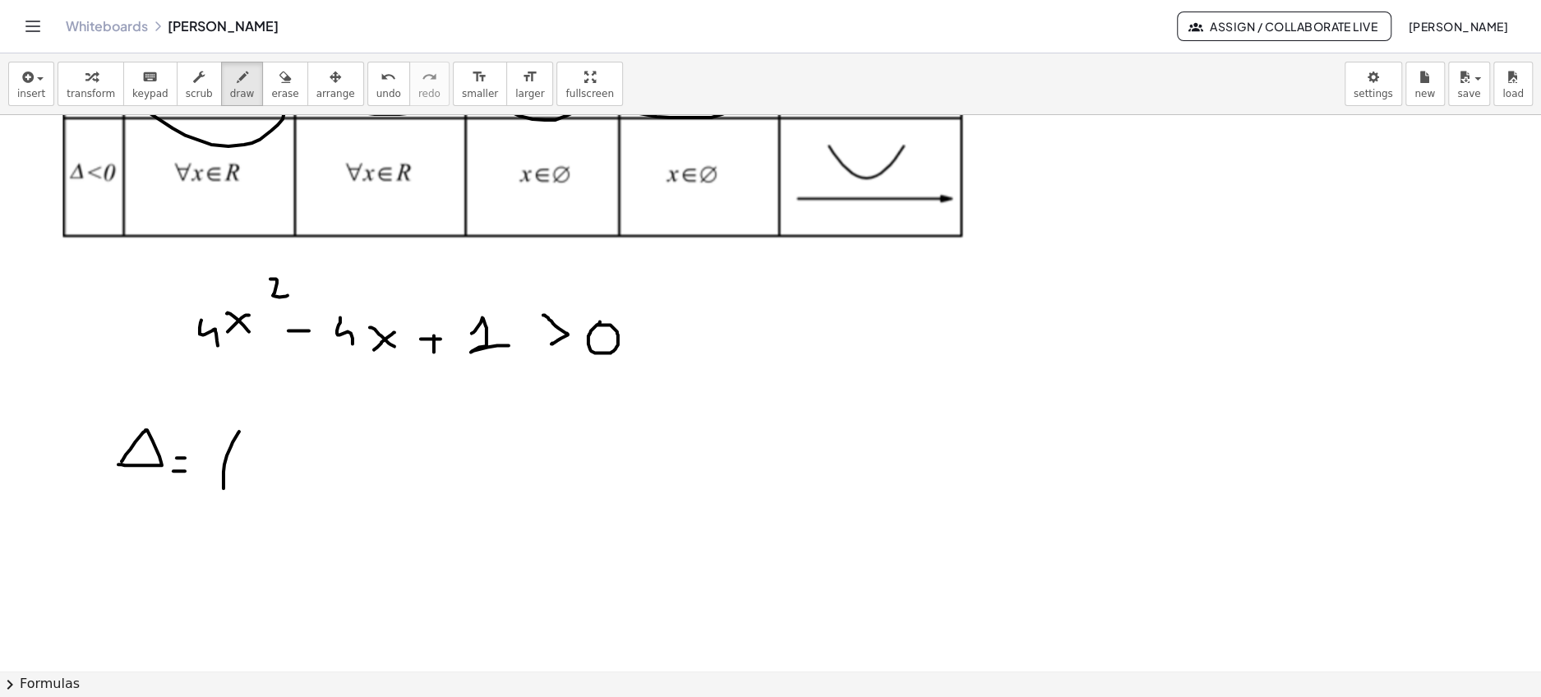
drag, startPoint x: 239, startPoint y: 431, endPoint x: 229, endPoint y: 491, distance: 60.8
click at [229, 491] on div at bounding box center [770, 355] width 1541 height 1112
drag, startPoint x: 242, startPoint y: 470, endPoint x: 261, endPoint y: 470, distance: 18.9
click at [261, 470] on div at bounding box center [770, 355] width 1541 height 1112
drag, startPoint x: 287, startPoint y: 450, endPoint x: 293, endPoint y: 476, distance: 26.3
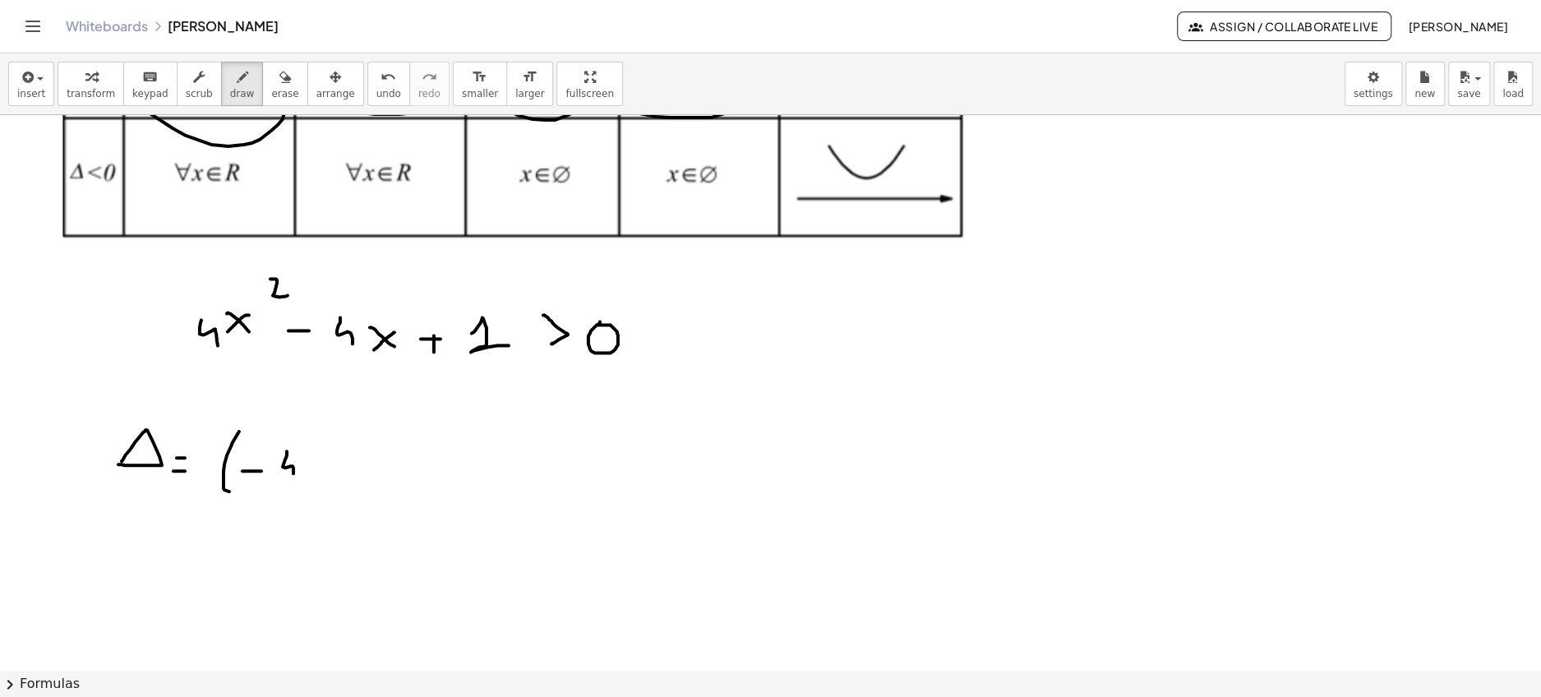
click at [293, 476] on div at bounding box center [770, 355] width 1541 height 1112
drag, startPoint x: 311, startPoint y: 436, endPoint x: 322, endPoint y: 505, distance: 70.0
click at [322, 505] on div at bounding box center [770, 355] width 1541 height 1112
drag, startPoint x: 332, startPoint y: 410, endPoint x: 349, endPoint y: 431, distance: 26.8
click at [349, 431] on div at bounding box center [770, 355] width 1541 height 1112
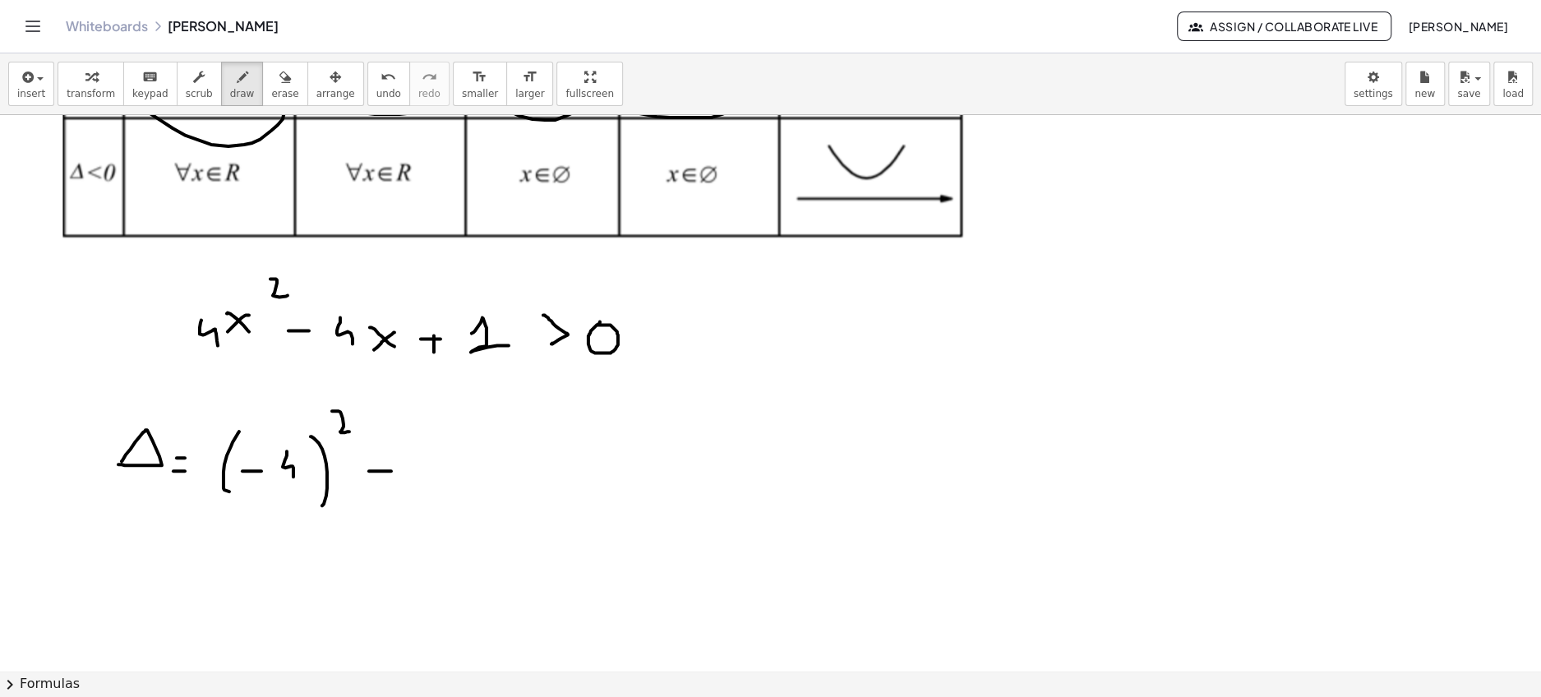
drag, startPoint x: 369, startPoint y: 470, endPoint x: 391, endPoint y: 470, distance: 22.2
click at [391, 470] on div at bounding box center [770, 355] width 1541 height 1112
drag, startPoint x: 431, startPoint y: 448, endPoint x: 436, endPoint y: 487, distance: 39.9
click at [436, 487] on div at bounding box center [770, 355] width 1541 height 1112
drag, startPoint x: 472, startPoint y: 435, endPoint x: 467, endPoint y: 501, distance: 66.8
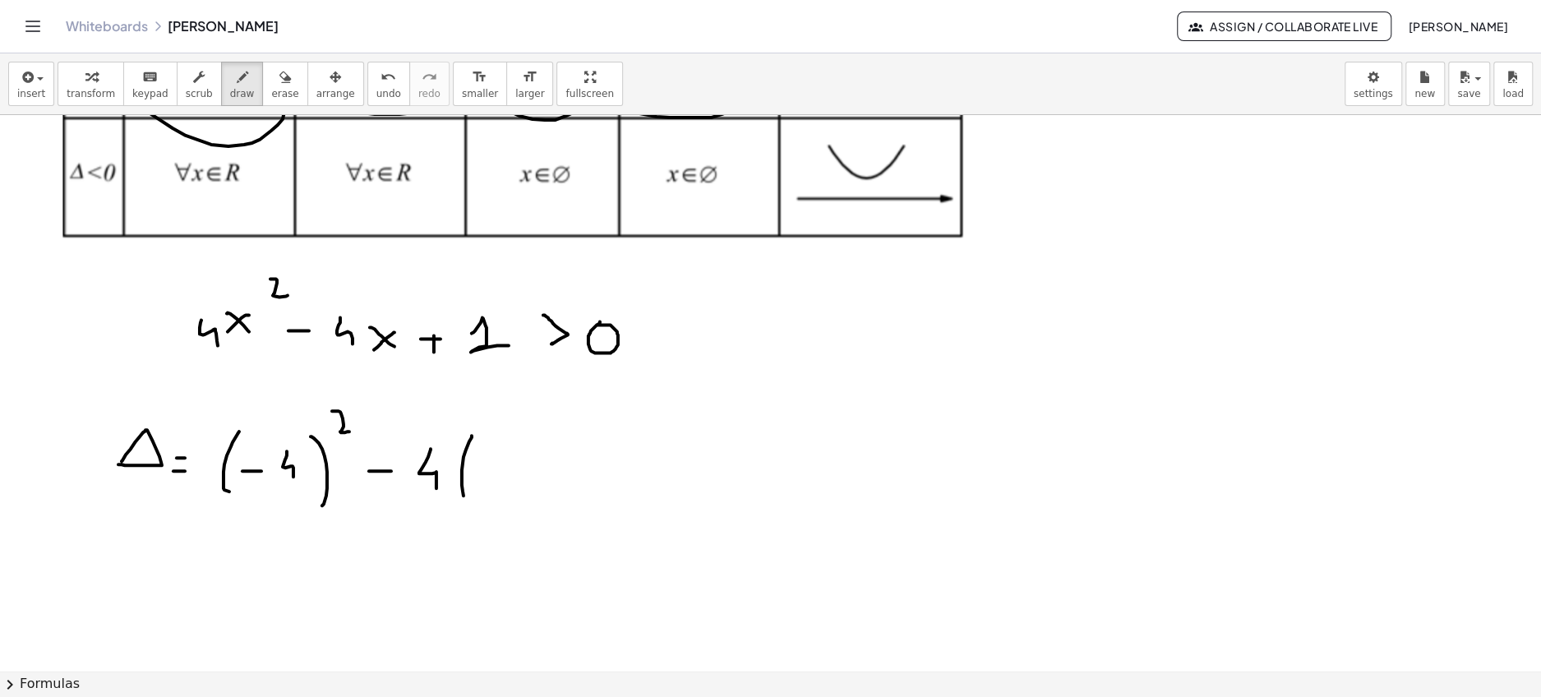
click at [467, 501] on div at bounding box center [770, 355] width 1541 height 1112
drag, startPoint x: 502, startPoint y: 456, endPoint x: 528, endPoint y: 444, distance: 29.0
click at [507, 484] on div at bounding box center [770, 355] width 1541 height 1112
click at [532, 498] on div at bounding box center [770, 355] width 1541 height 1112
drag, startPoint x: 528, startPoint y: 444, endPoint x: 537, endPoint y: 491, distance: 48.4
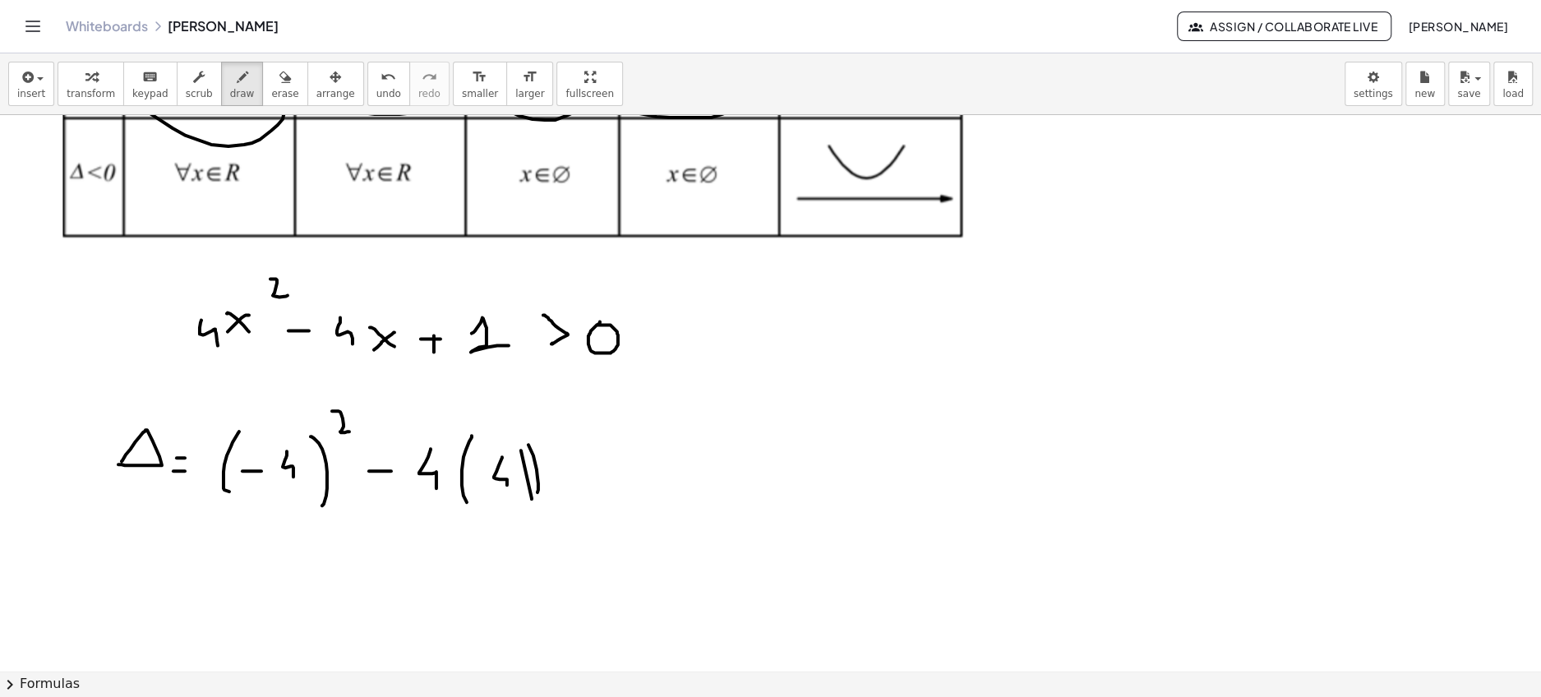
click at [537, 491] on div at bounding box center [770, 355] width 1541 height 1112
drag, startPoint x: 575, startPoint y: 442, endPoint x: 577, endPoint y: 491, distance: 49.3
click at [577, 491] on div at bounding box center [770, 355] width 1541 height 1112
click at [381, 80] on icon "undo" at bounding box center [389, 77] width 16 height 20
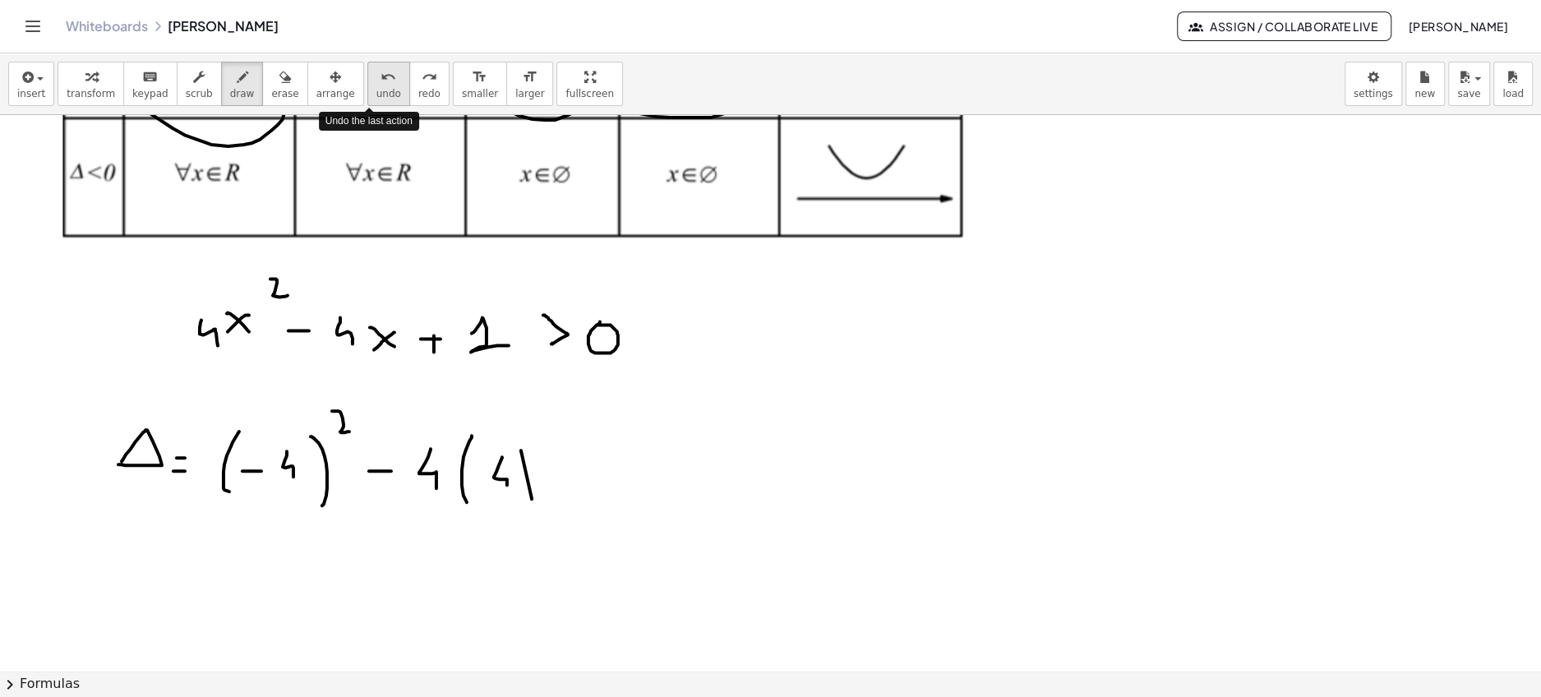
click at [381, 80] on icon "undo" at bounding box center [389, 77] width 16 height 20
drag, startPoint x: 539, startPoint y: 439, endPoint x: 564, endPoint y: 486, distance: 52.9
click at [564, 486] on div at bounding box center [770, 355] width 1541 height 1112
drag, startPoint x: 598, startPoint y: 433, endPoint x: 596, endPoint y: 505, distance: 72.4
click at [596, 505] on div at bounding box center [770, 355] width 1541 height 1112
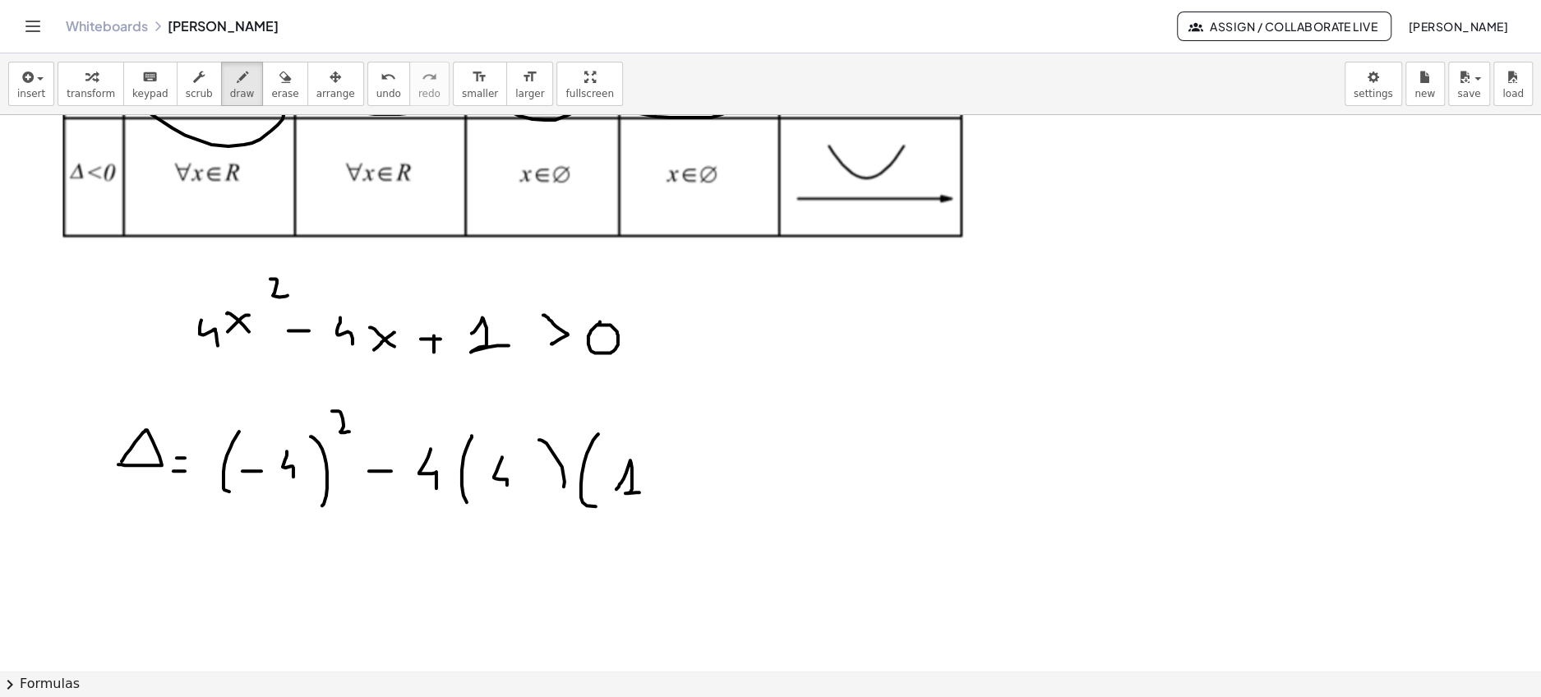
drag, startPoint x: 616, startPoint y: 488, endPoint x: 641, endPoint y: 491, distance: 24.9
click at [641, 491] on div at bounding box center [770, 355] width 1541 height 1112
drag, startPoint x: 651, startPoint y: 448, endPoint x: 664, endPoint y: 497, distance: 51.0
click at [664, 497] on div at bounding box center [770, 355] width 1541 height 1112
drag, startPoint x: 712, startPoint y: 477, endPoint x: 731, endPoint y: 477, distance: 18.9
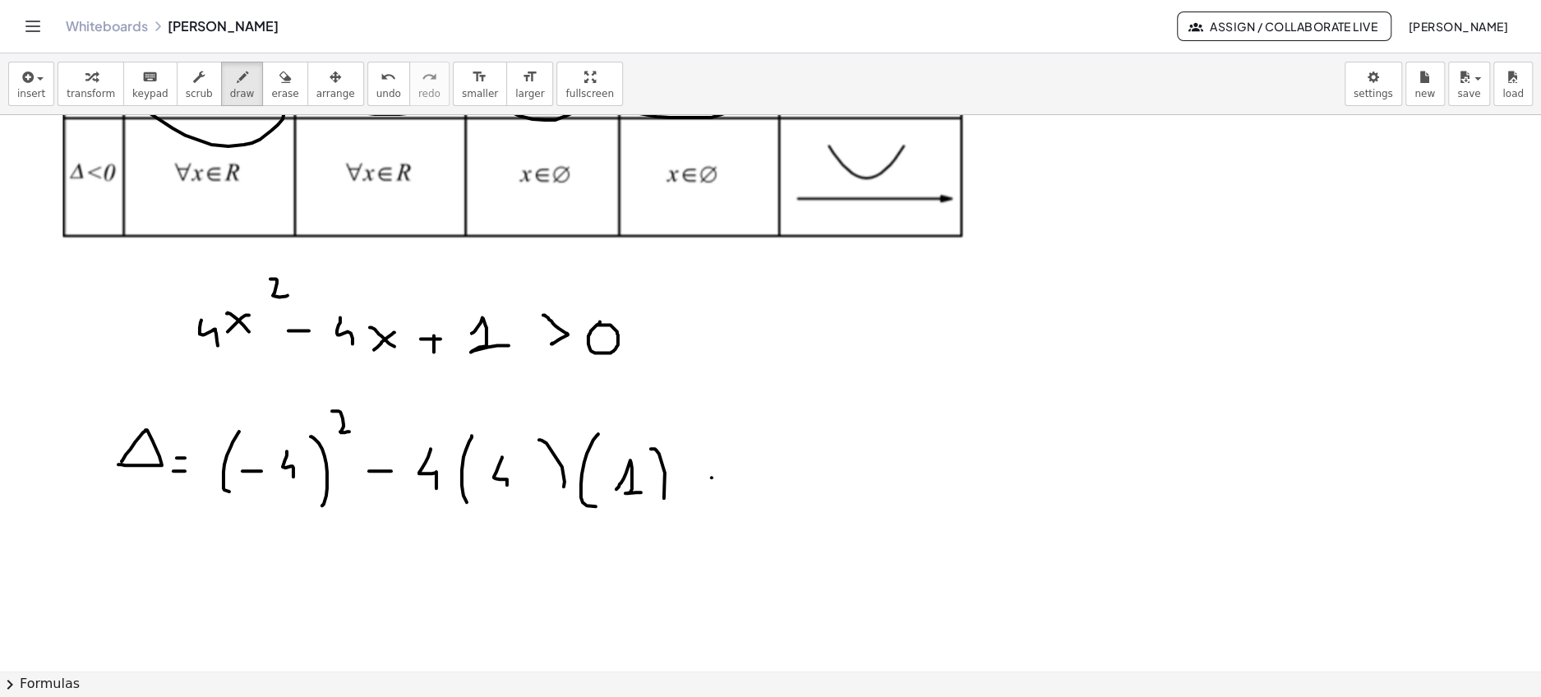
click at [731, 477] on div at bounding box center [770, 355] width 1541 height 1112
drag, startPoint x: 716, startPoint y: 493, endPoint x: 747, endPoint y: 487, distance: 31.9
click at [747, 487] on div at bounding box center [770, 355] width 1541 height 1112
drag
click at [816, 486] on div at bounding box center [770, 355] width 1541 height 1112
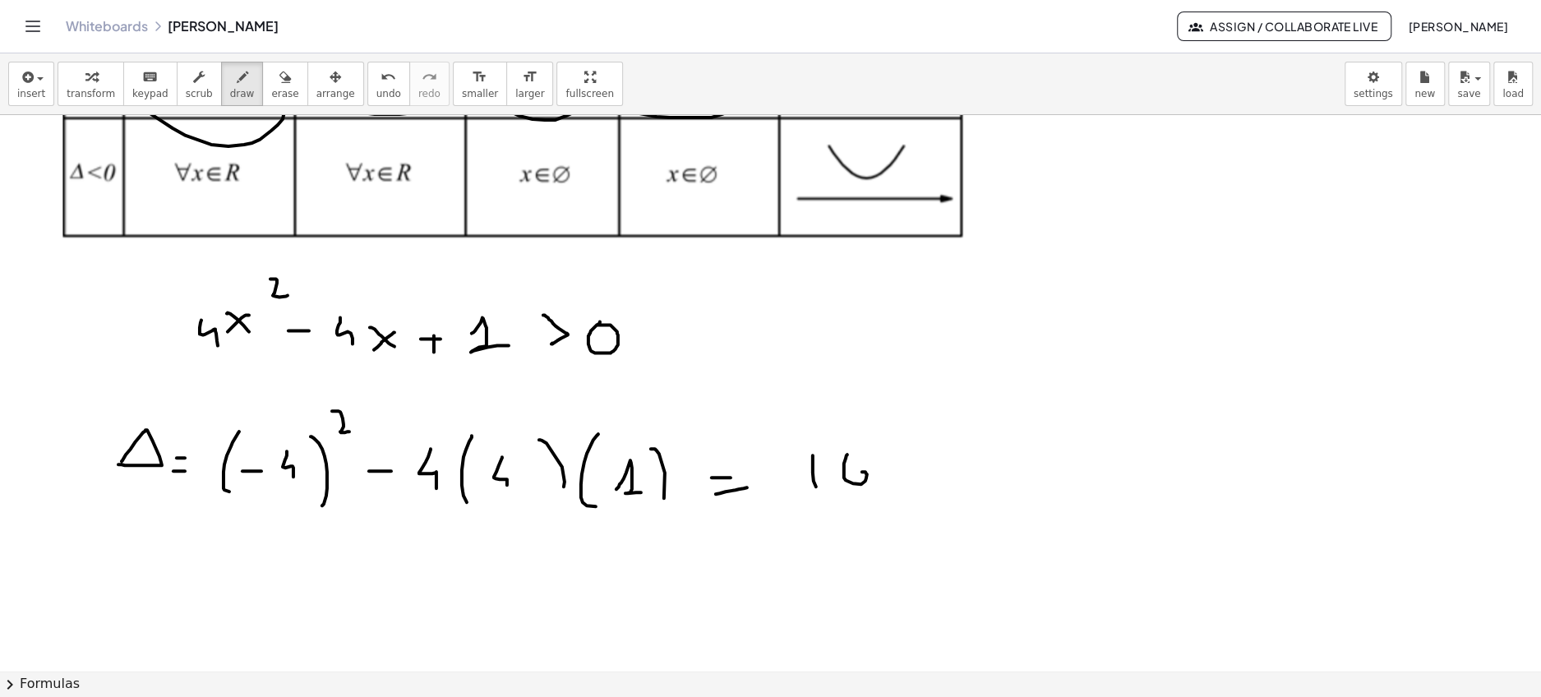
click at [857, 472] on div at bounding box center [770, 355] width 1541 height 1112
click at [919, 473] on div at bounding box center [770, 355] width 1541 height 1112
click at [950, 485] on div at bounding box center [770, 355] width 1541 height 1112
click at [971, 483] on div at bounding box center [770, 355] width 1541 height 1112
click at [1052, 477] on div at bounding box center [770, 355] width 1541 height 1112
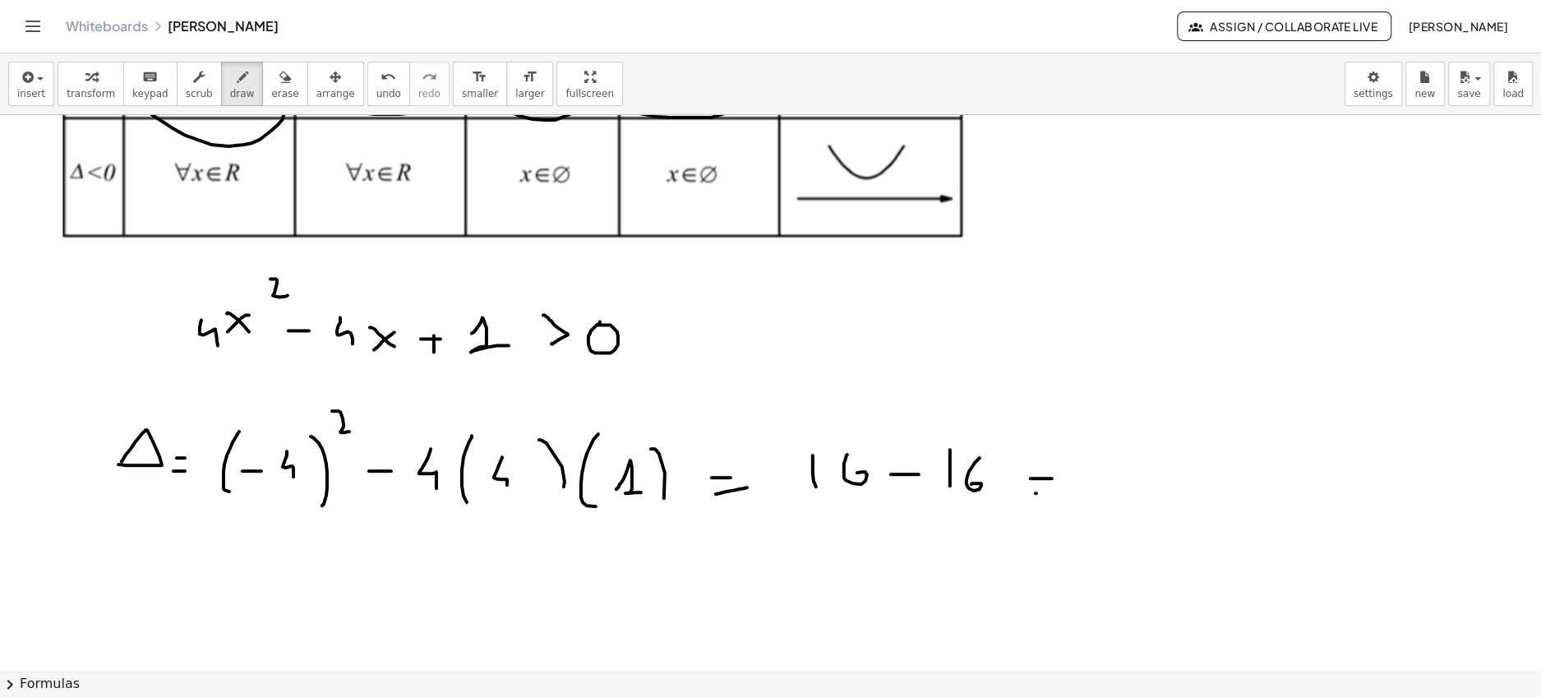
click at [1053, 492] on div at bounding box center [770, 355] width 1541 height 1112
click at [1100, 477] on div at bounding box center [770, 355] width 1541 height 1112
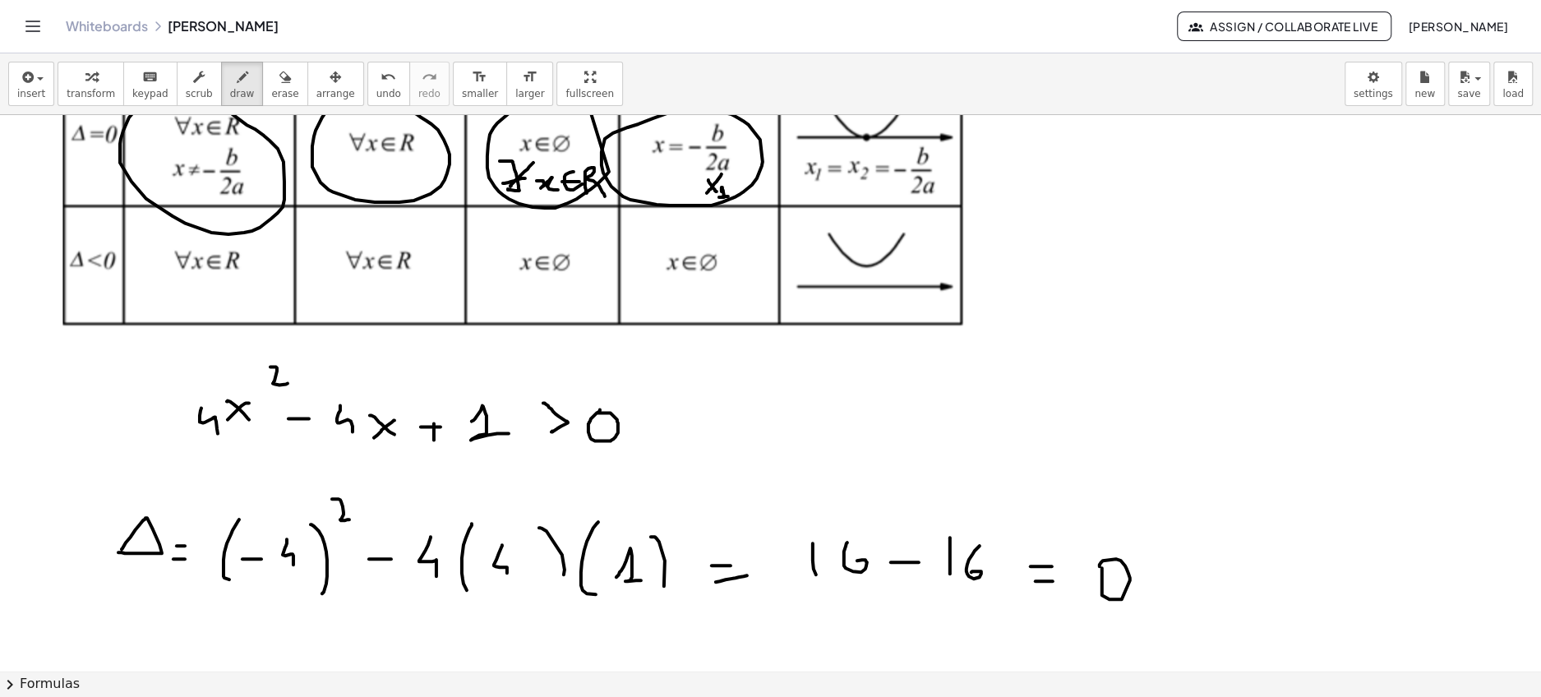
scroll to position [266, 0]
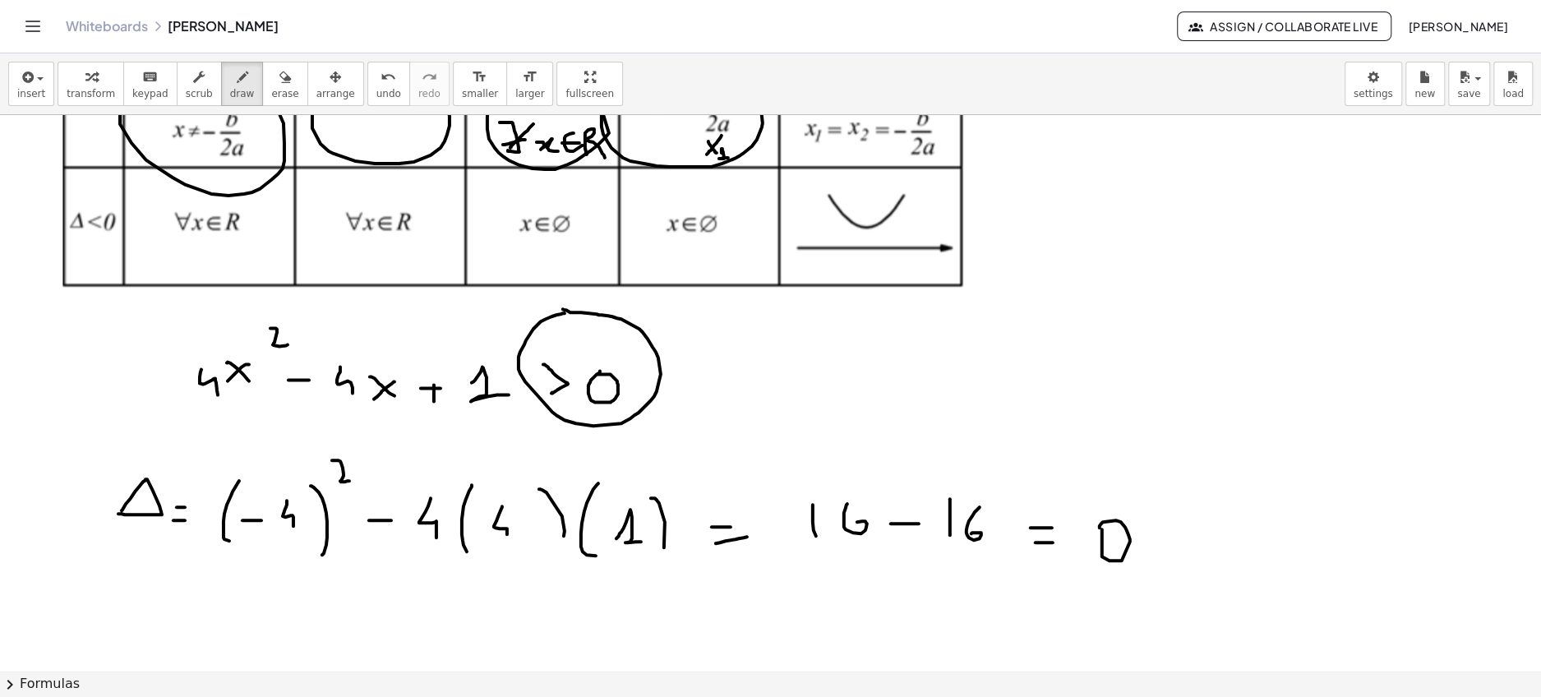
click at [563, 308] on div at bounding box center [770, 405] width 1541 height 1112
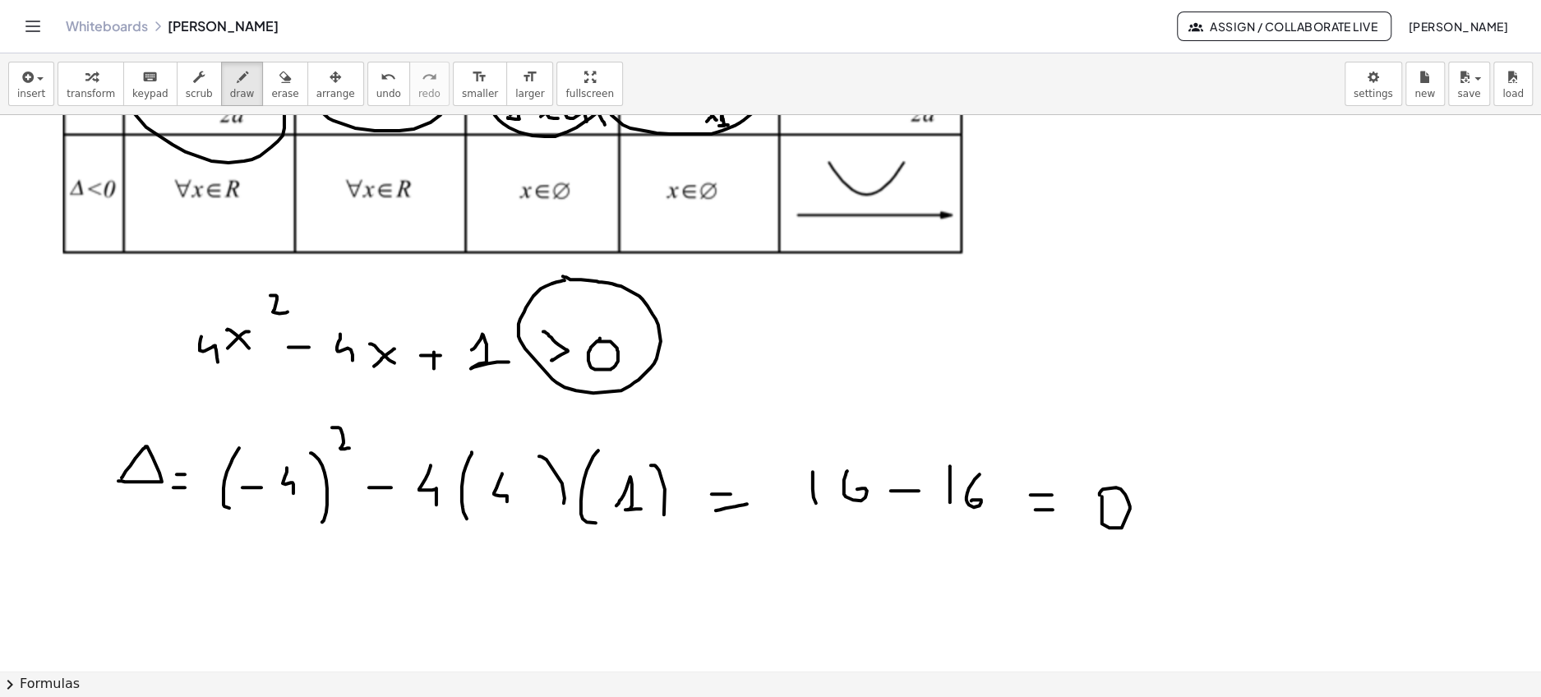
scroll to position [313, 0]
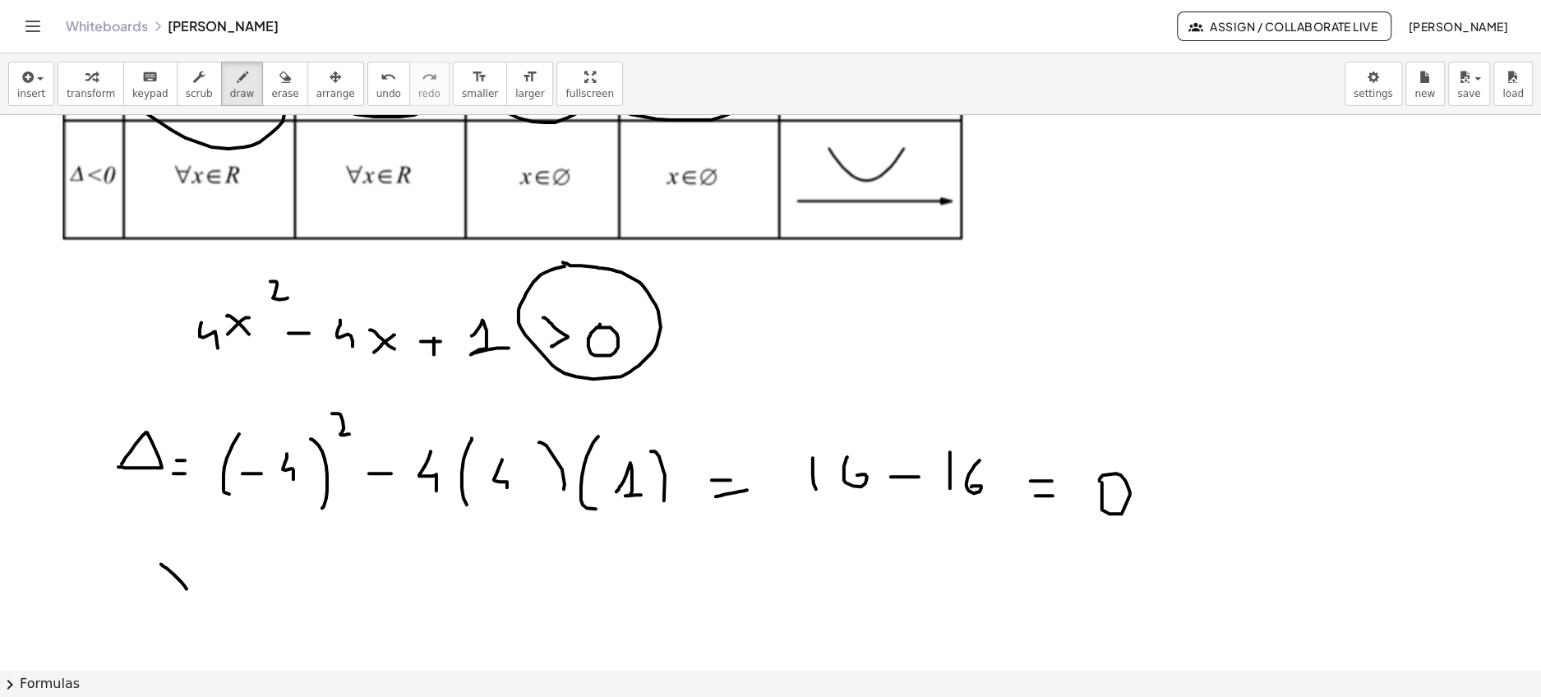
drag, startPoint x: 161, startPoint y: 563, endPoint x: 188, endPoint y: 586, distance: 35.6
click at [188, 589] on div at bounding box center [770, 358] width 1541 height 1112
drag, startPoint x: 187, startPoint y: 571, endPoint x: 155, endPoint y: 597, distance: 40.9
click at [155, 597] on div at bounding box center [770, 358] width 1541 height 1112
drag, startPoint x: 189, startPoint y: 598, endPoint x: 189, endPoint y: 609, distance: 10.7
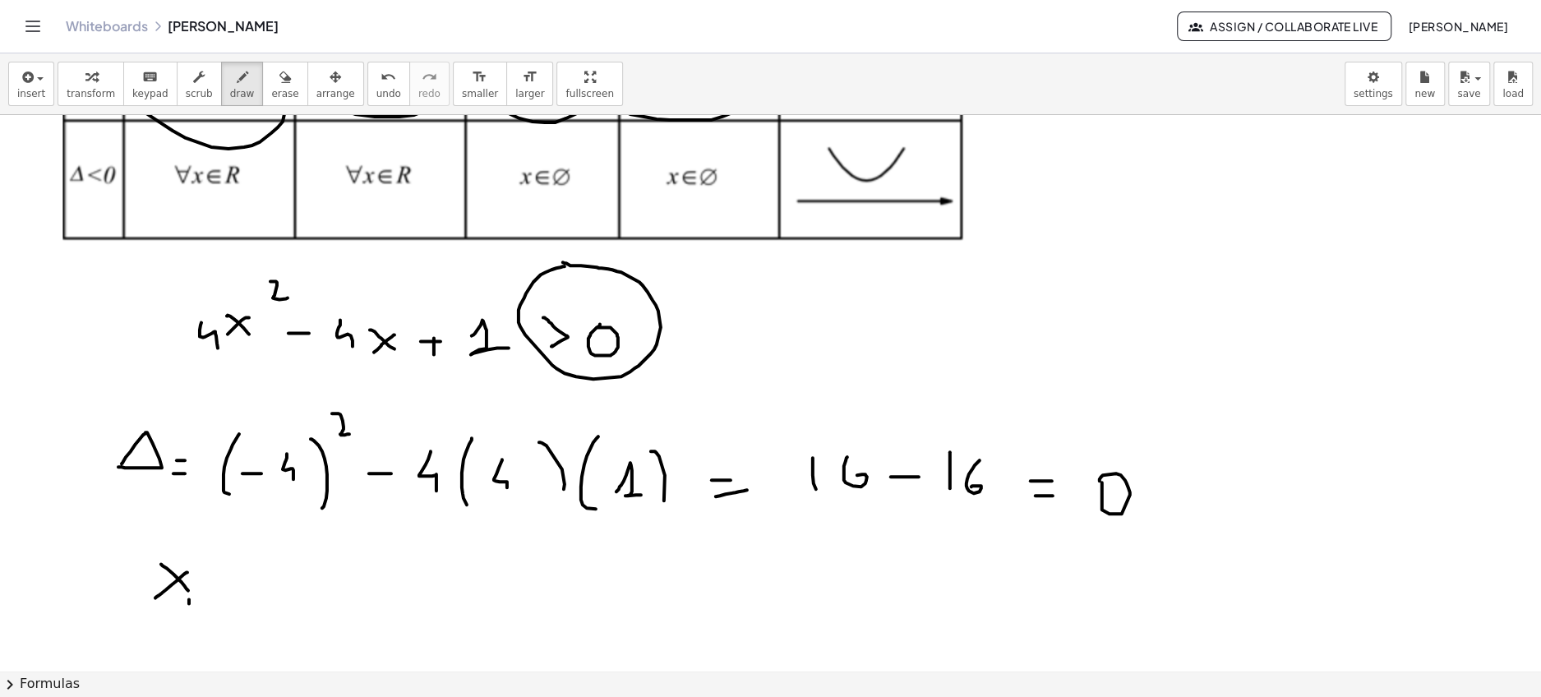
click at [189, 609] on div at bounding box center [770, 358] width 1541 height 1112
drag, startPoint x: 200, startPoint y: 600, endPoint x: 214, endPoint y: 615, distance: 20.3
click at [214, 615] on div at bounding box center [770, 358] width 1541 height 1112
drag, startPoint x: 230, startPoint y: 581, endPoint x: 249, endPoint y: 581, distance: 18.9
click at [249, 581] on div at bounding box center [770, 358] width 1541 height 1112
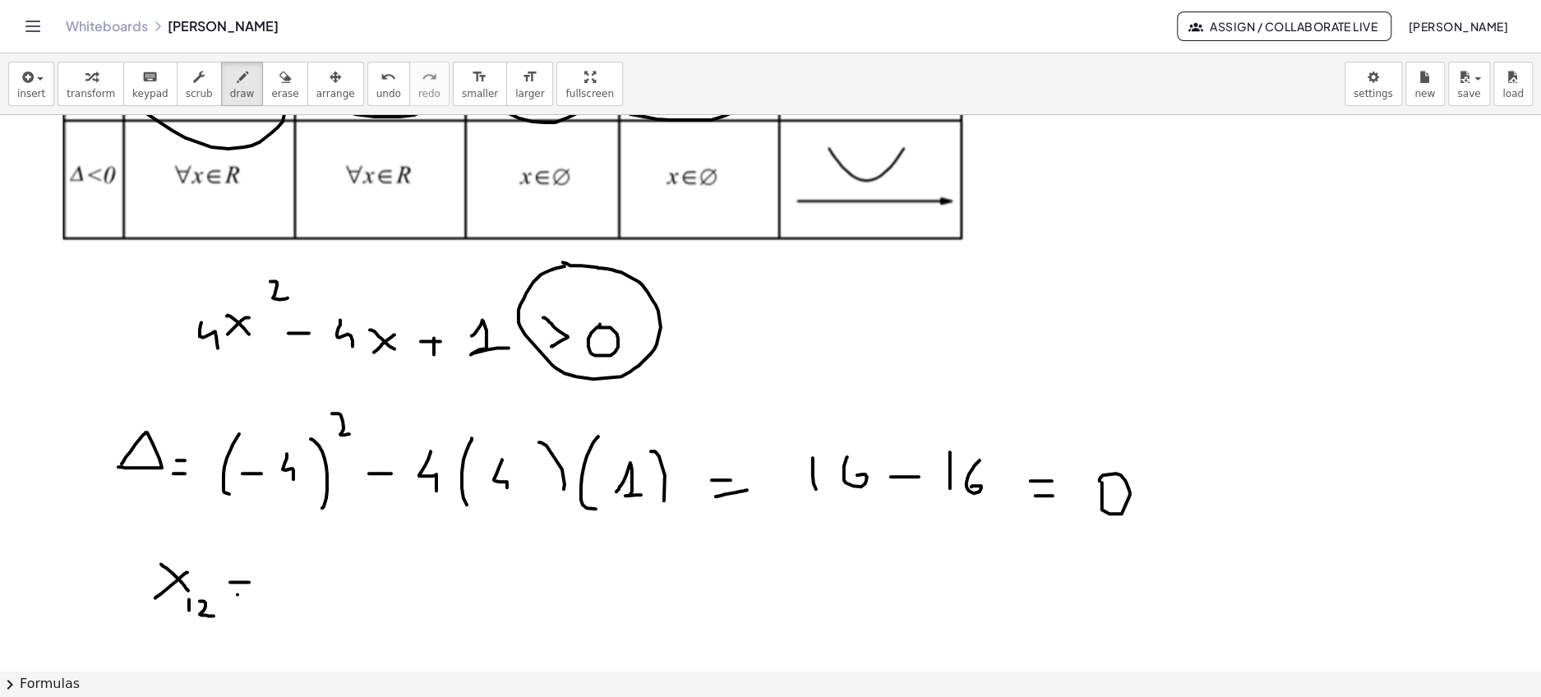
drag, startPoint x: 238, startPoint y: 593, endPoint x: 255, endPoint y: 593, distance: 17.3
click at [255, 593] on div at bounding box center [770, 358] width 1541 height 1112
drag, startPoint x: 334, startPoint y: 534, endPoint x: 334, endPoint y: 573, distance: 38.6
click at [334, 573] on div at bounding box center [770, 358] width 1541 height 1112
drag, startPoint x: 382, startPoint y: 544, endPoint x: 382, endPoint y: 560, distance: 16.4
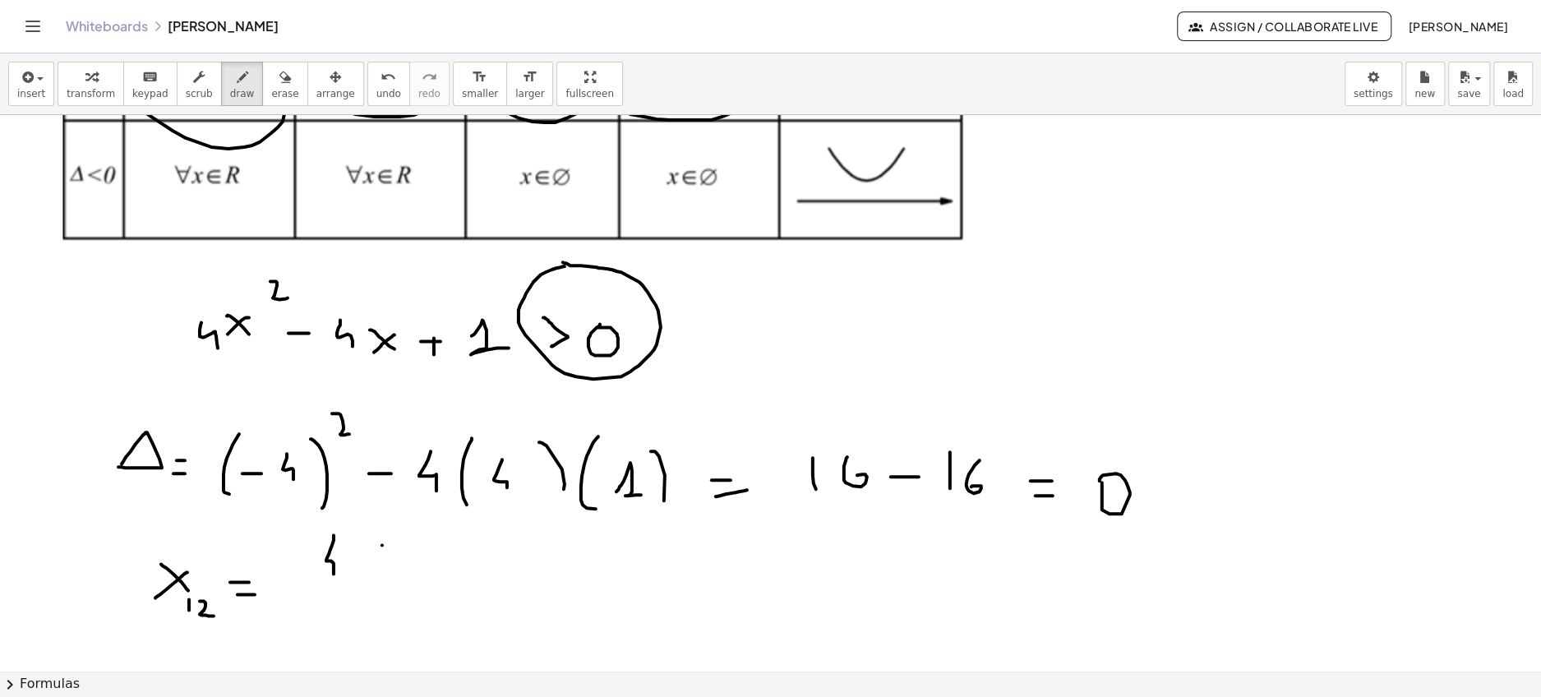
click at [382, 560] on div at bounding box center [770, 358] width 1541 height 1112
drag, startPoint x: 376, startPoint y: 553, endPoint x: 392, endPoint y: 553, distance: 15.6
click at [392, 553] on div at bounding box center [770, 358] width 1541 height 1112
drag, startPoint x: 371, startPoint y: 582, endPoint x: 393, endPoint y: 582, distance: 21.4
click at [393, 582] on div at bounding box center [770, 358] width 1541 height 1112
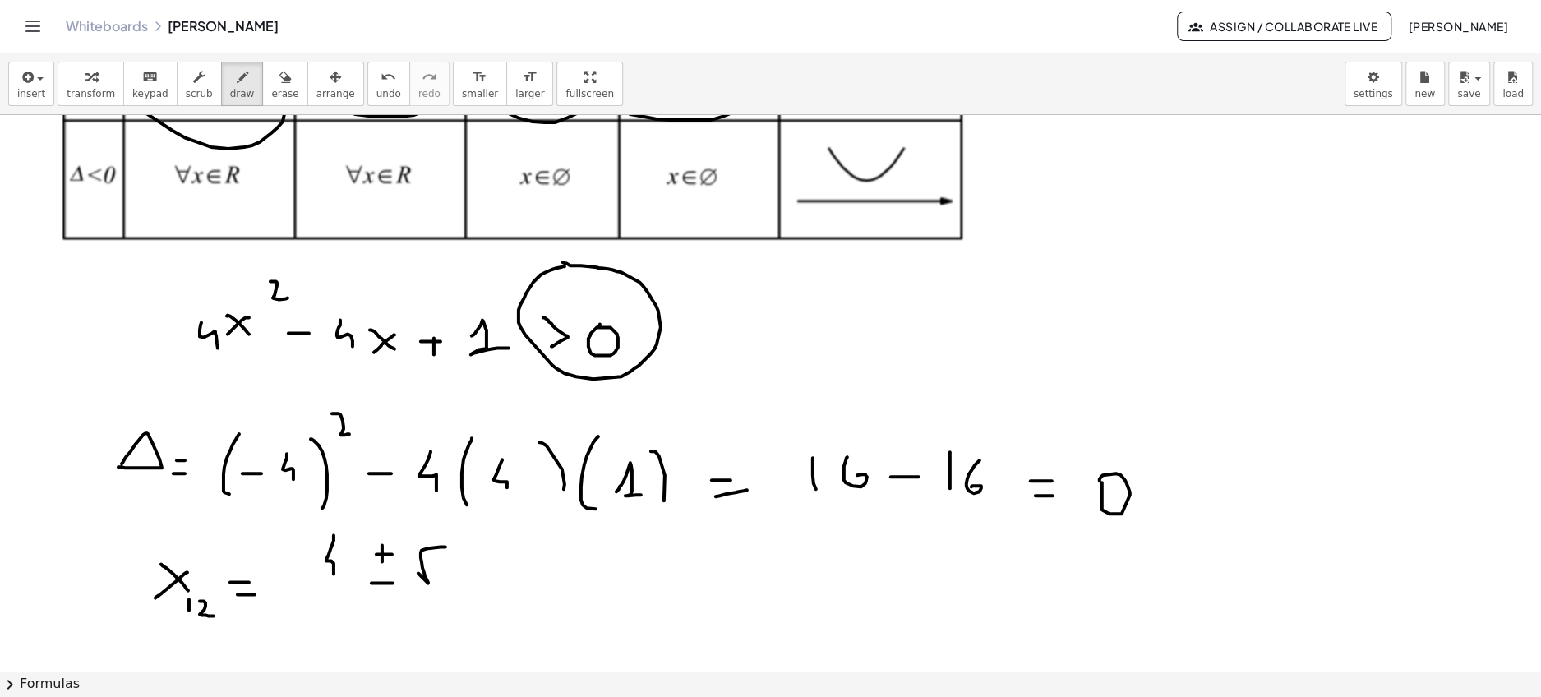
drag, startPoint x: 418, startPoint y: 572, endPoint x: 461, endPoint y: 551, distance: 47.8
click at [462, 545] on div at bounding box center [770, 358] width 1541 height 1112
click at [453, 568] on div at bounding box center [770, 358] width 1541 height 1112
drag, startPoint x: 334, startPoint y: 602, endPoint x: 466, endPoint y: 602, distance: 131.5
click at [466, 602] on div at bounding box center [770, 358] width 1541 height 1112
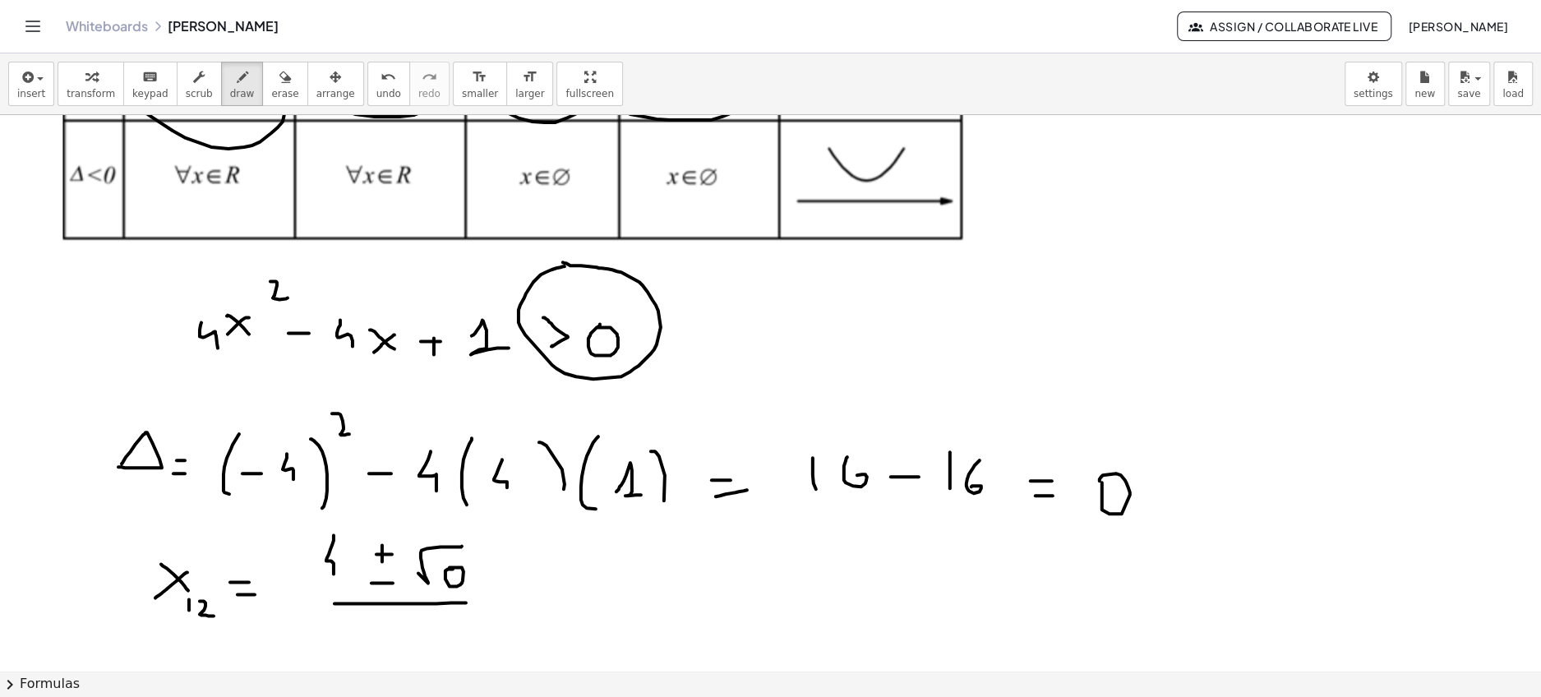
click at [387, 566] on div at bounding box center [770, 358] width 1541 height 1112
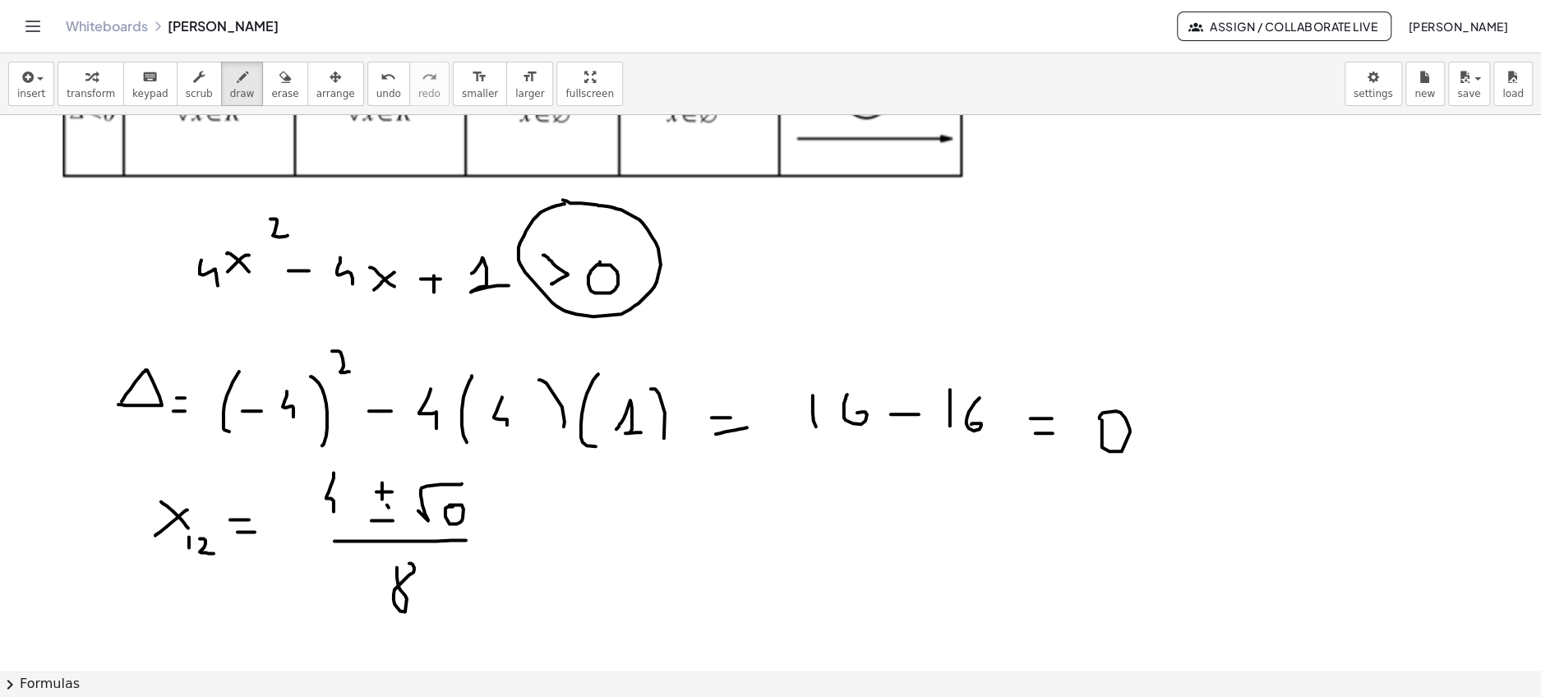
click at [404, 564] on div at bounding box center [770, 295] width 1541 height 1112
drag, startPoint x: 537, startPoint y: 524, endPoint x: 551, endPoint y: 524, distance: 14.8
click at [551, 524] on div at bounding box center [770, 295] width 1541 height 1112
click at [546, 540] on div at bounding box center [770, 295] width 1541 height 1112
drag, startPoint x: 646, startPoint y: 494, endPoint x: 657, endPoint y: 525, distance: 33.0
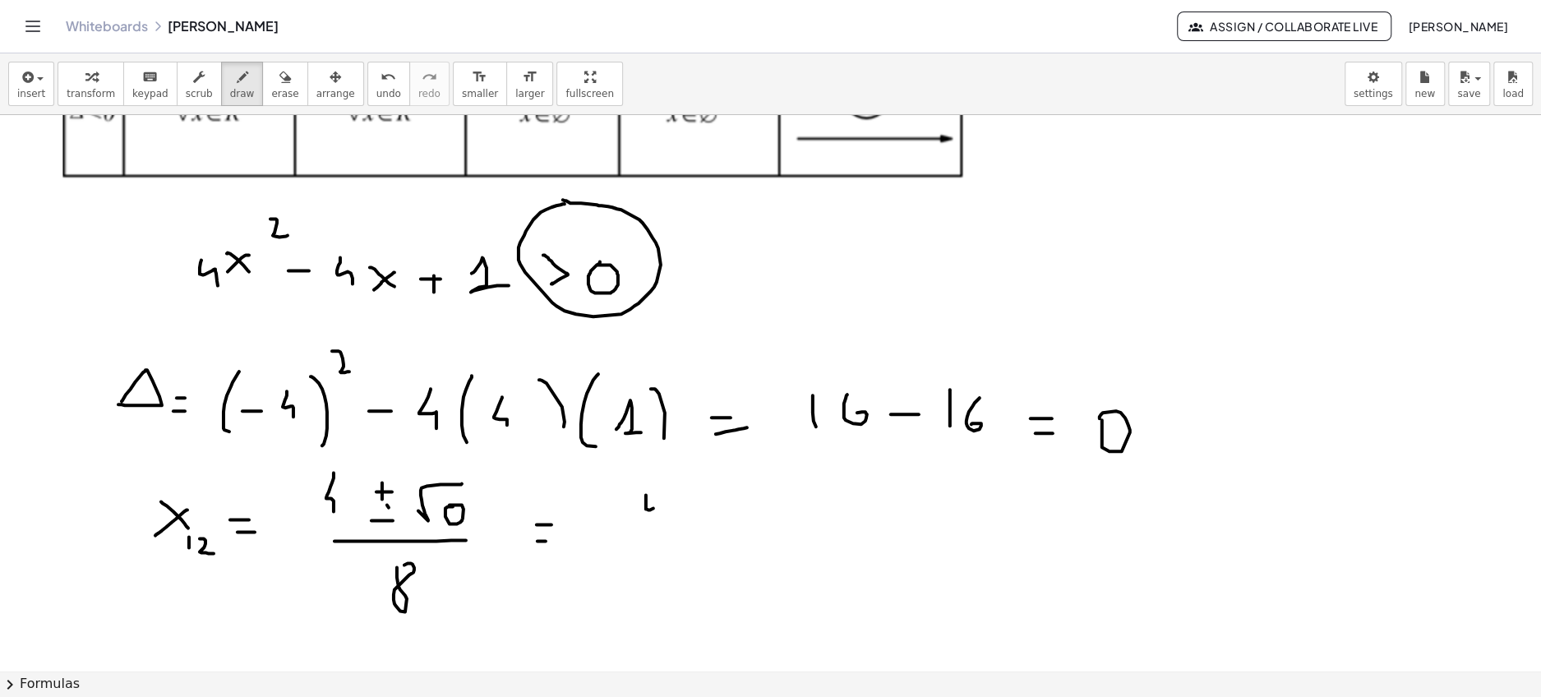
click at [657, 525] on div at bounding box center [770, 295] width 1541 height 1112
drag, startPoint x: 629, startPoint y: 545, endPoint x: 662, endPoint y: 545, distance: 32.9
click at [662, 545] on div at bounding box center [770, 295] width 1541 height 1112
click at [639, 576] on div at bounding box center [770, 295] width 1541 height 1112
drag, startPoint x: 727, startPoint y: 522, endPoint x: 746, endPoint y: 524, distance: 19.0
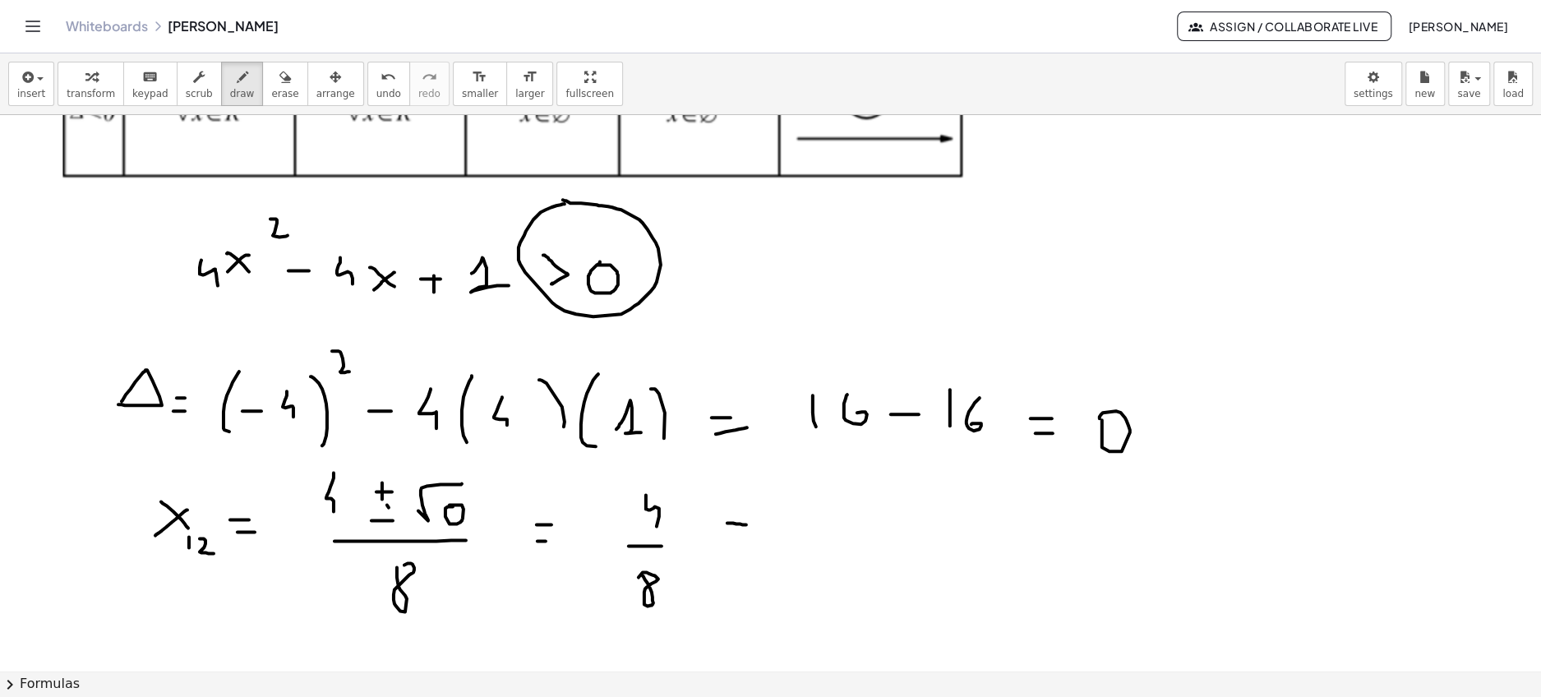
click at [746, 524] on div at bounding box center [770, 295] width 1541 height 1112
drag, startPoint x: 726, startPoint y: 539, endPoint x: 748, endPoint y: 539, distance: 22.2
click at [748, 539] on div at bounding box center [770, 295] width 1541 height 1112
drag, startPoint x: 669, startPoint y: 500, endPoint x: 644, endPoint y: 525, distance: 35.5
click at [644, 525] on div at bounding box center [770, 295] width 1541 height 1112
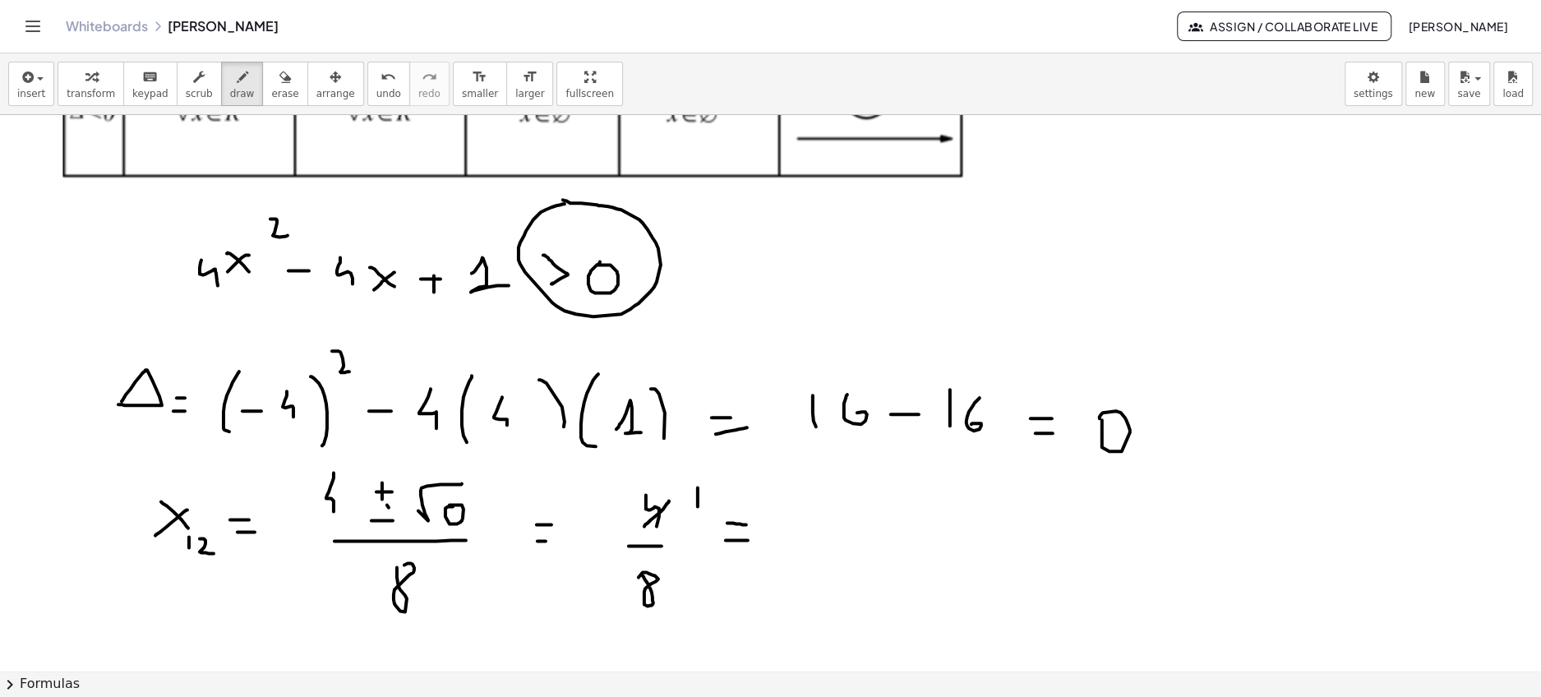
drag, startPoint x: 698, startPoint y: 487, endPoint x: 699, endPoint y: 508, distance: 21.4
click at [699, 507] on div at bounding box center [770, 295] width 1541 height 1112
drag, startPoint x: 682, startPoint y: 568, endPoint x: 645, endPoint y: 611, distance: 57.1
click at [645, 611] on div at bounding box center [770, 295] width 1541 height 1112
drag, startPoint x: 681, startPoint y: 602, endPoint x: 705, endPoint y: 623, distance: 31.5
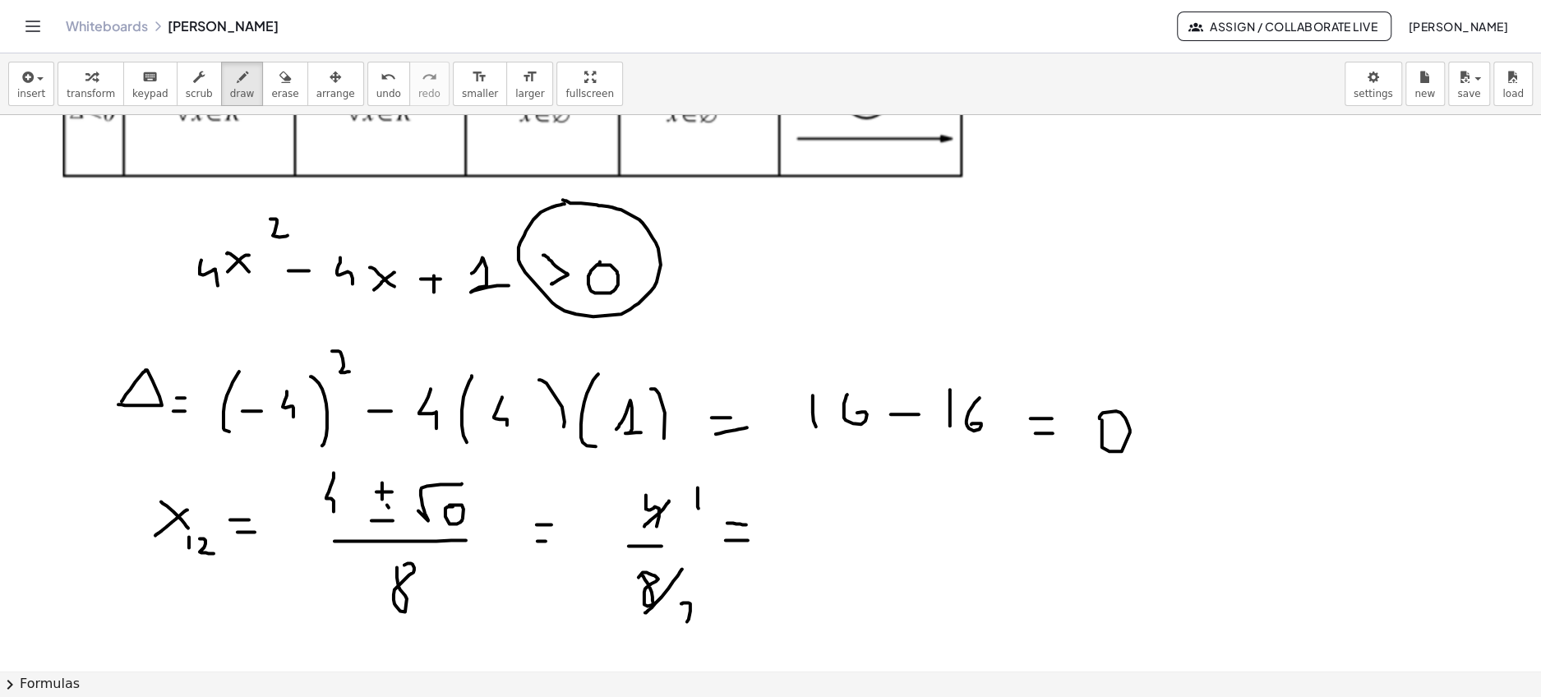
click at [705, 623] on div at bounding box center [770, 295] width 1541 height 1112
drag, startPoint x: 824, startPoint y: 511, endPoint x: 824, endPoint y: 541, distance: 29.6
click at [824, 541] on div at bounding box center [770, 295] width 1541 height 1112
drag, startPoint x: 803, startPoint y: 559, endPoint x: 838, endPoint y: 559, distance: 35.3
click at [838, 559] on div at bounding box center [770, 295] width 1541 height 1112
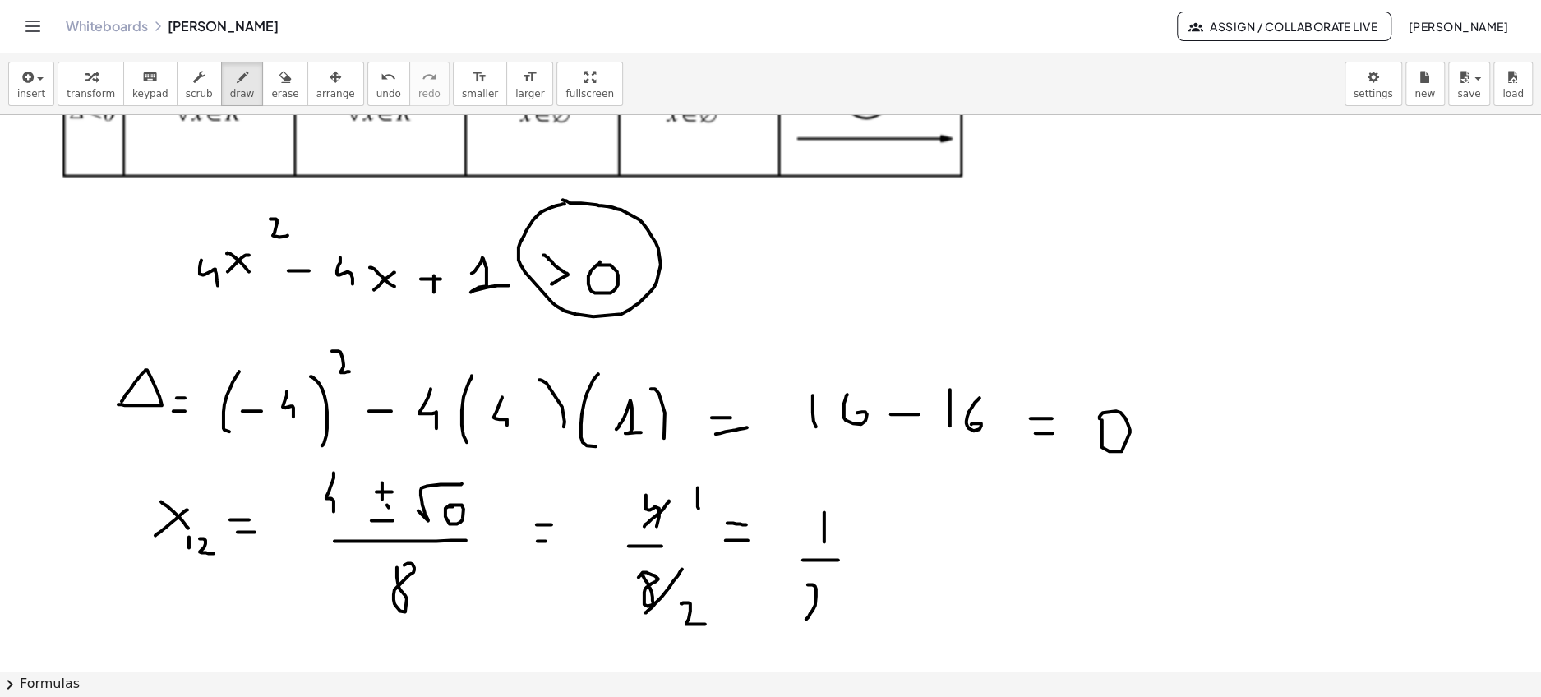
drag, startPoint x: 808, startPoint y: 583, endPoint x: 833, endPoint y: 616, distance: 40.4
click at [833, 616] on div at bounding box center [770, 295] width 1541 height 1112
drag, startPoint x: 196, startPoint y: 553, endPoint x: 195, endPoint y: 574, distance: 20.6
click at [195, 574] on div at bounding box center [770, 295] width 1541 height 1112
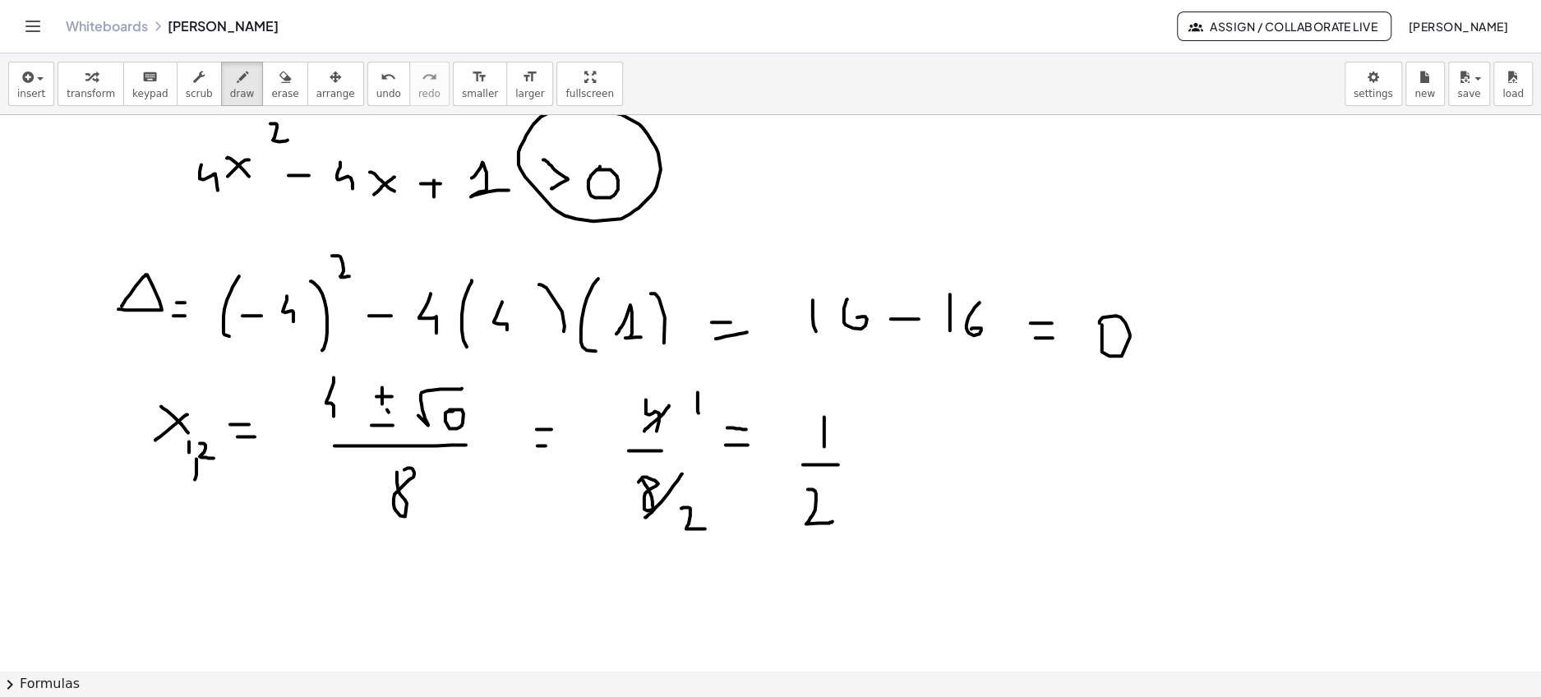
scroll to position [494, 0]
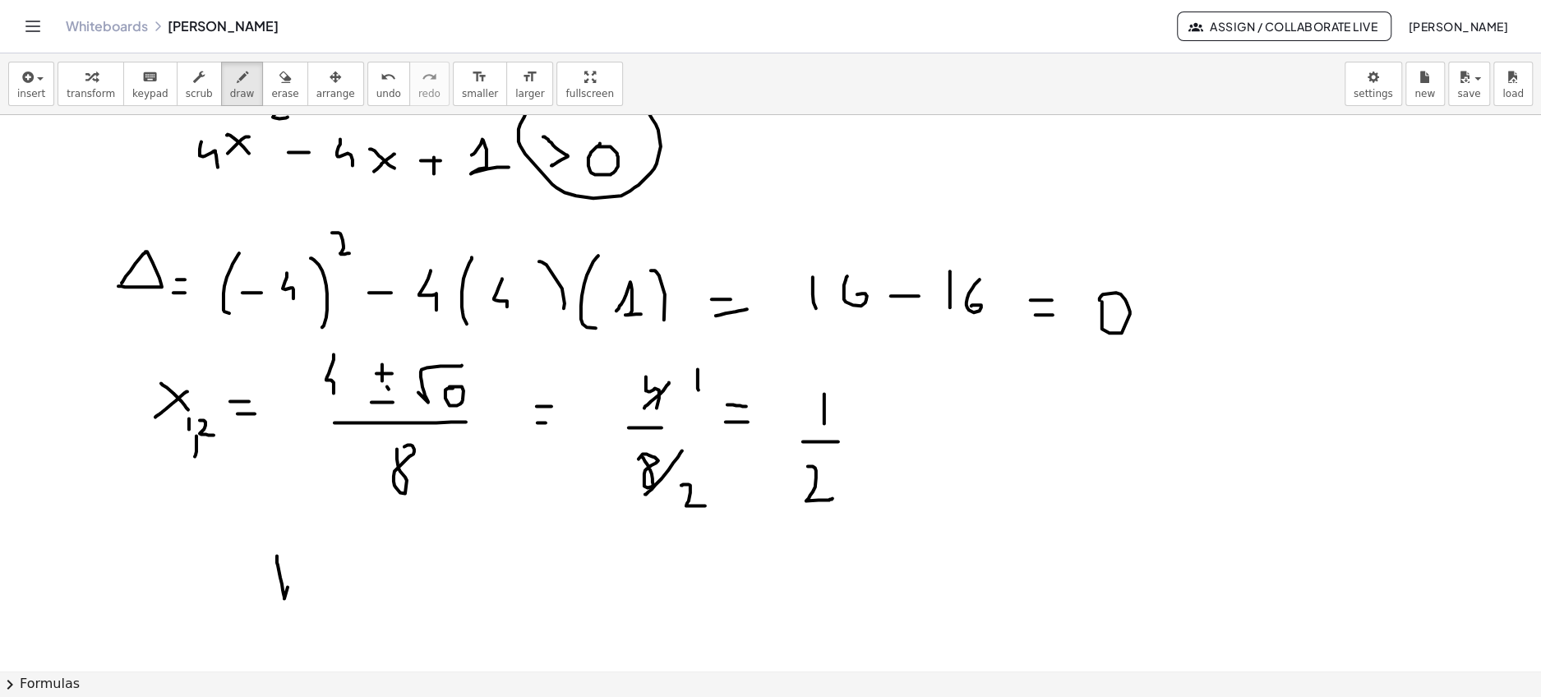
drag, startPoint x: 277, startPoint y: 555, endPoint x: 307, endPoint y: 534, distance: 36.0
click at [307, 534] on div at bounding box center [770, 177] width 1541 height 1112
drag, startPoint x: 274, startPoint y: 562, endPoint x: 306, endPoint y: 567, distance: 32.4
click at [306, 567] on div at bounding box center [770, 177] width 1541 height 1112
drag, startPoint x: 324, startPoint y: 570, endPoint x: 339, endPoint y: 589, distance: 24.0
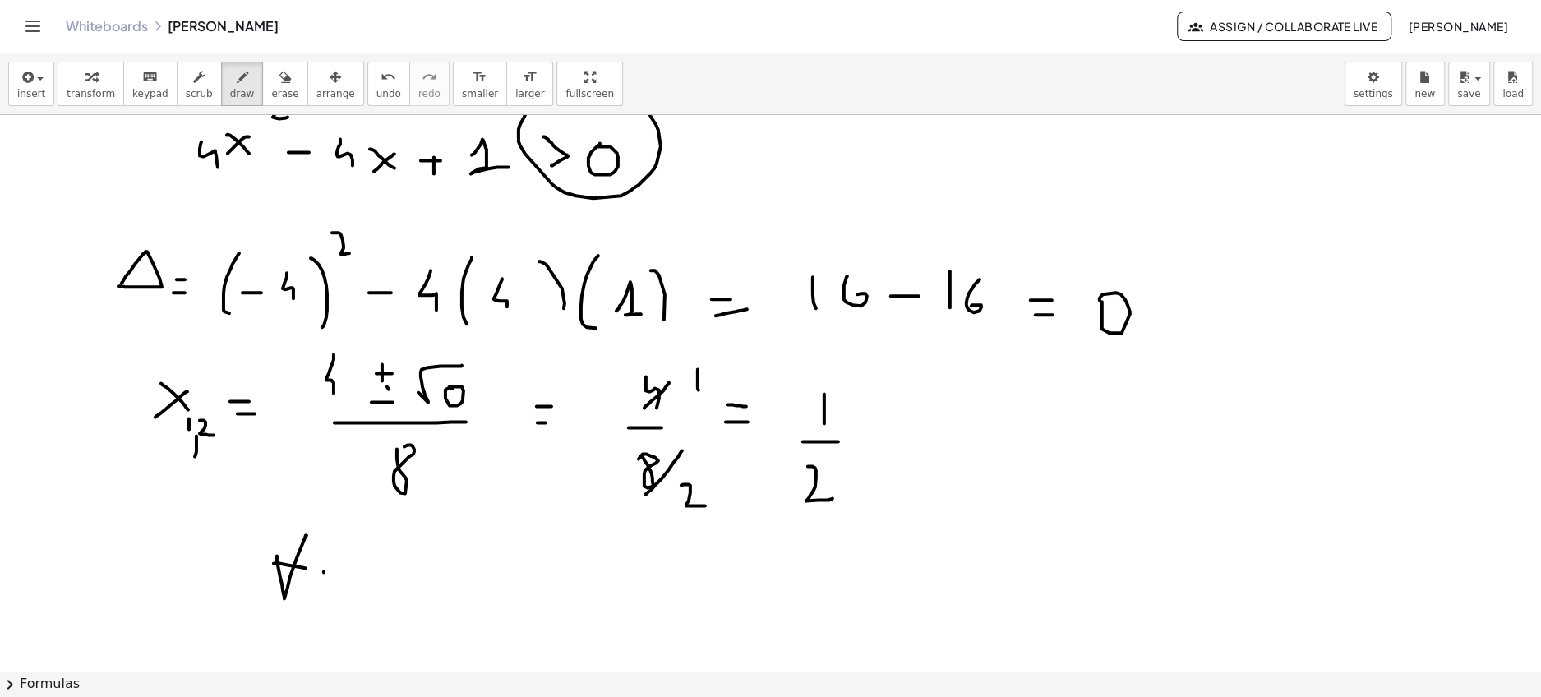
click at [339, 589] on div at bounding box center [770, 177] width 1541 height 1112
drag, startPoint x: 339, startPoint y: 561, endPoint x: 325, endPoint y: 584, distance: 26.5
click at [325, 584] on div at bounding box center [770, 177] width 1541 height 1112
drag, startPoint x: 386, startPoint y: 571, endPoint x: 385, endPoint y: 595, distance: 23.8
click at [385, 595] on div at bounding box center [770, 177] width 1541 height 1112
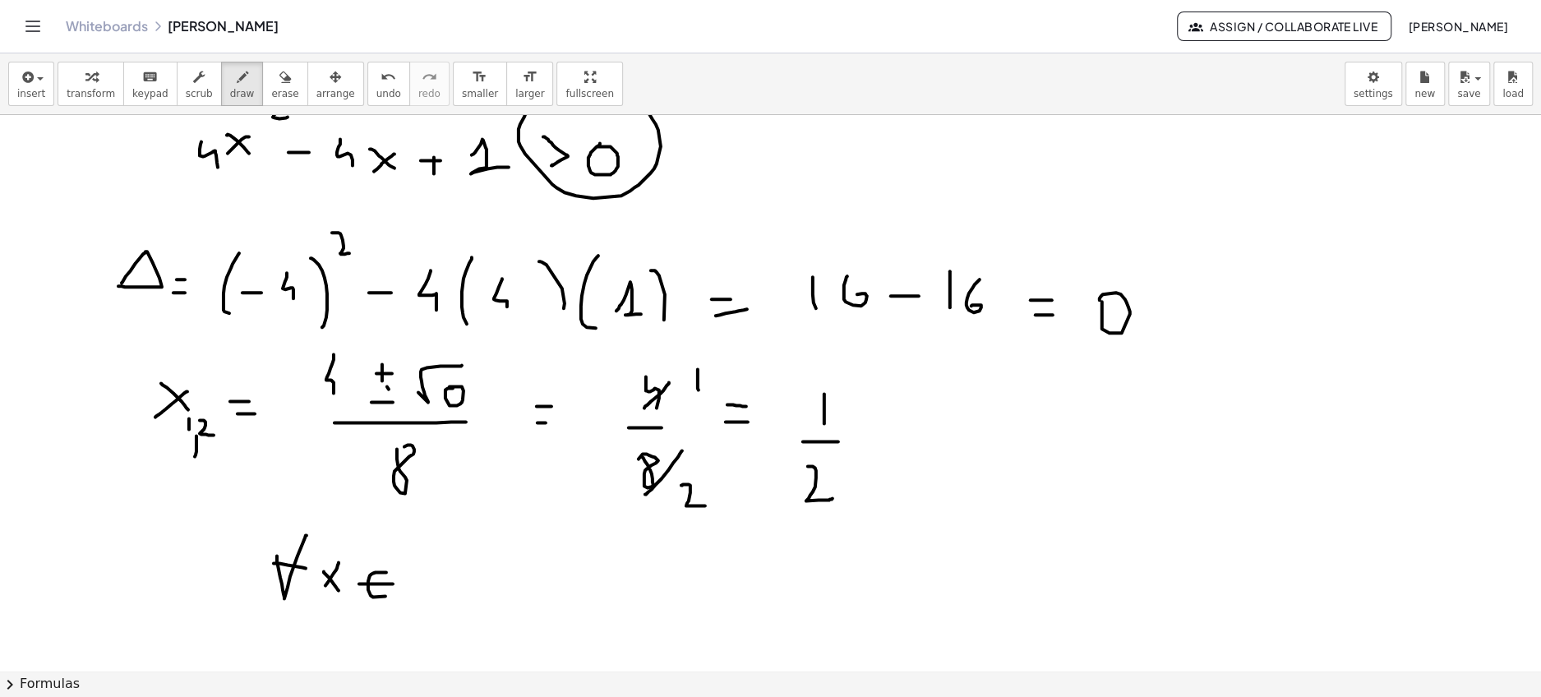
click at [393, 583] on div at bounding box center [770, 177] width 1541 height 1112
click at [427, 593] on div at bounding box center [770, 177] width 1541 height 1112
click at [435, 603] on div at bounding box center [770, 177] width 1541 height 1112
click at [471, 609] on div at bounding box center [770, 177] width 1541 height 1112
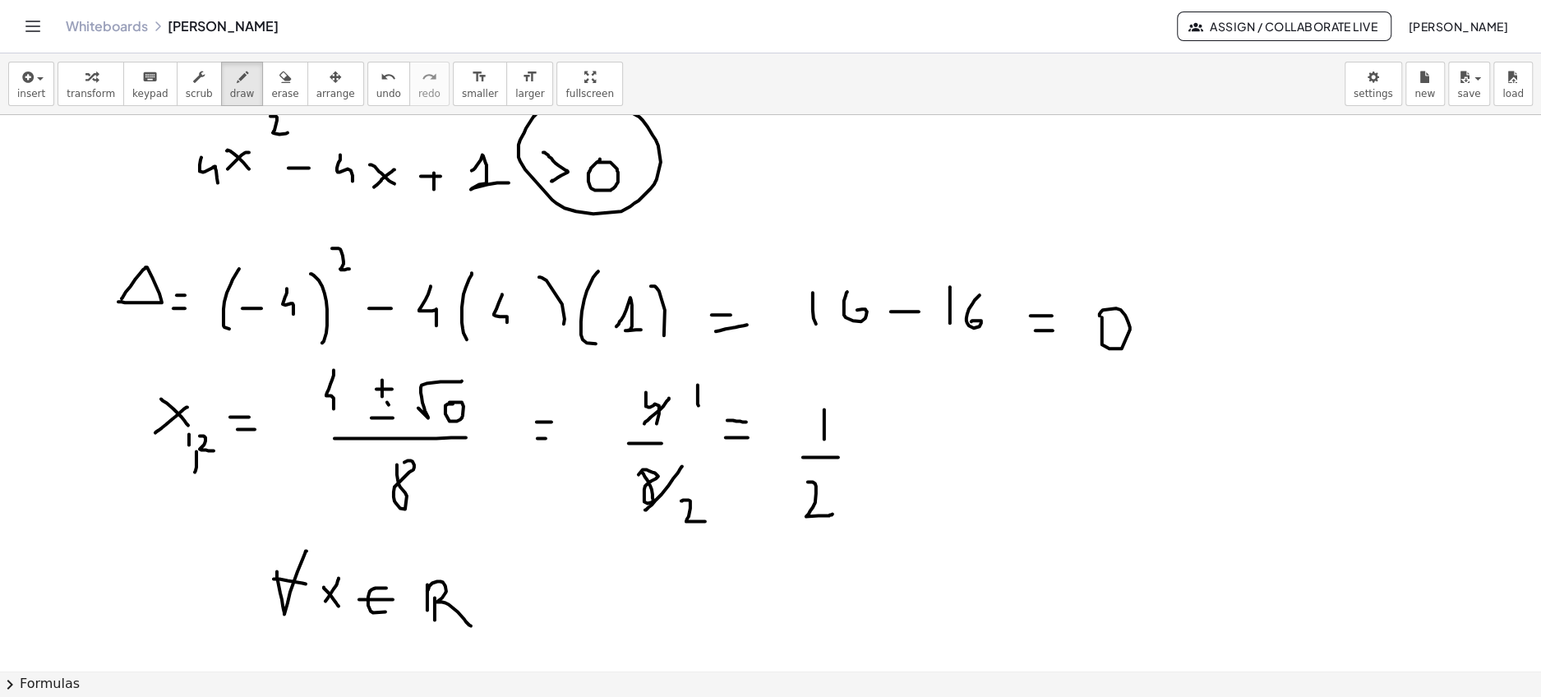
scroll to position [496, 0]
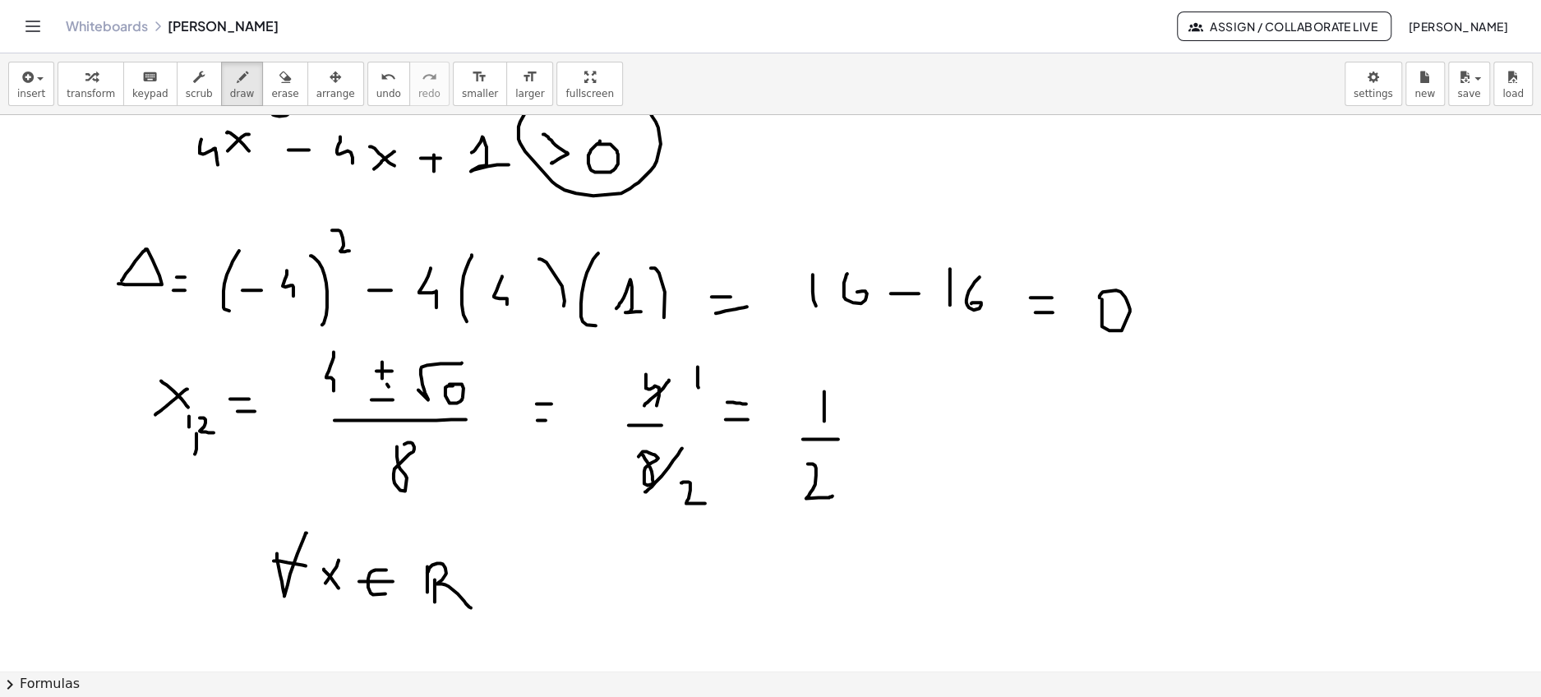
click at [526, 583] on div at bounding box center [770, 175] width 1541 height 1112
drag, startPoint x: 524, startPoint y: 610, endPoint x: 516, endPoint y: 633, distance: 24.2
click at [516, 633] on div at bounding box center [770, 175] width 1541 height 1112
drag, startPoint x: 585, startPoint y: 581, endPoint x: 603, endPoint y: 604, distance: 29.3
click at [603, 604] on div at bounding box center [770, 175] width 1541 height 1112
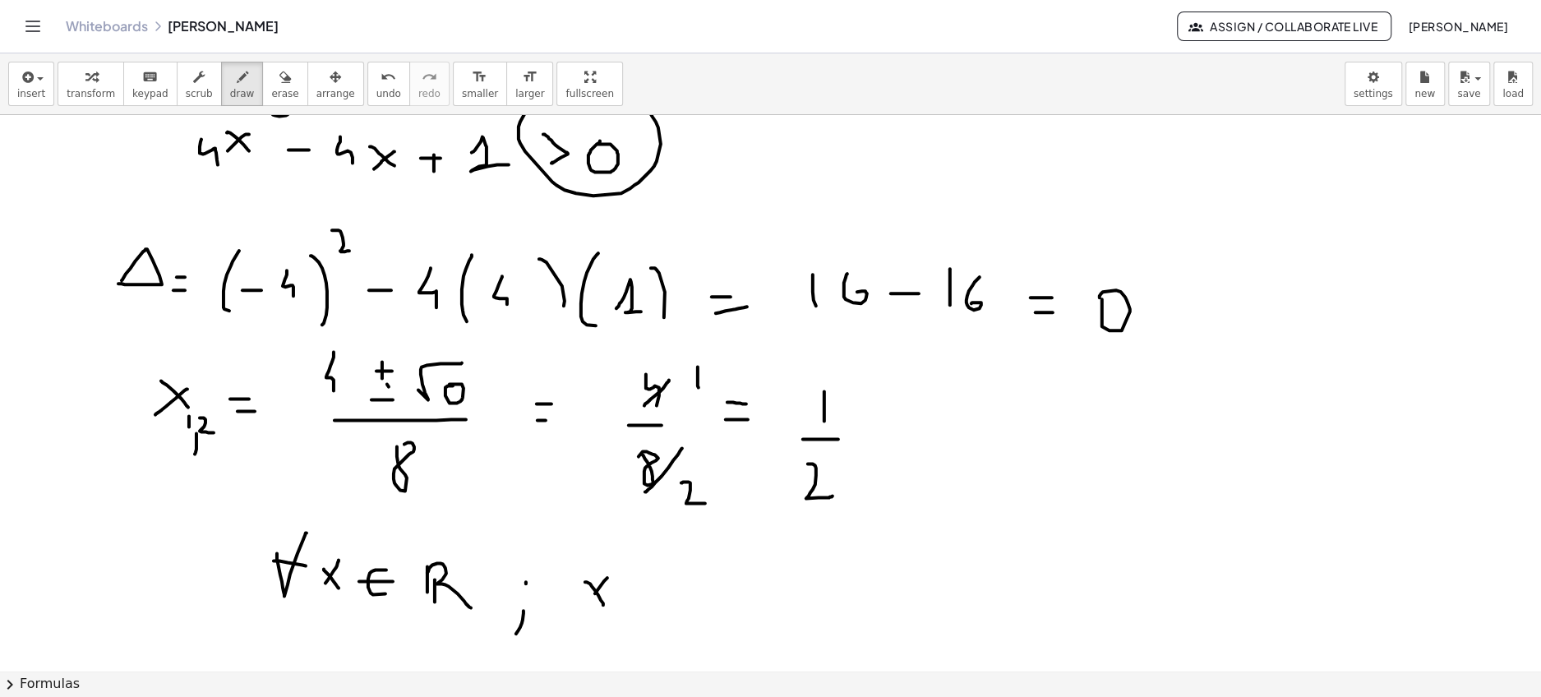
click at [580, 610] on div at bounding box center [770, 175] width 1541 height 1112
click at [662, 592] on div at bounding box center [770, 175] width 1541 height 1112
click at [660, 611] on div at bounding box center [770, 175] width 1541 height 1112
click at [617, 649] on div at bounding box center [770, 175] width 1541 height 1112
click at [735, 586] on div at bounding box center [770, 175] width 1541 height 1112
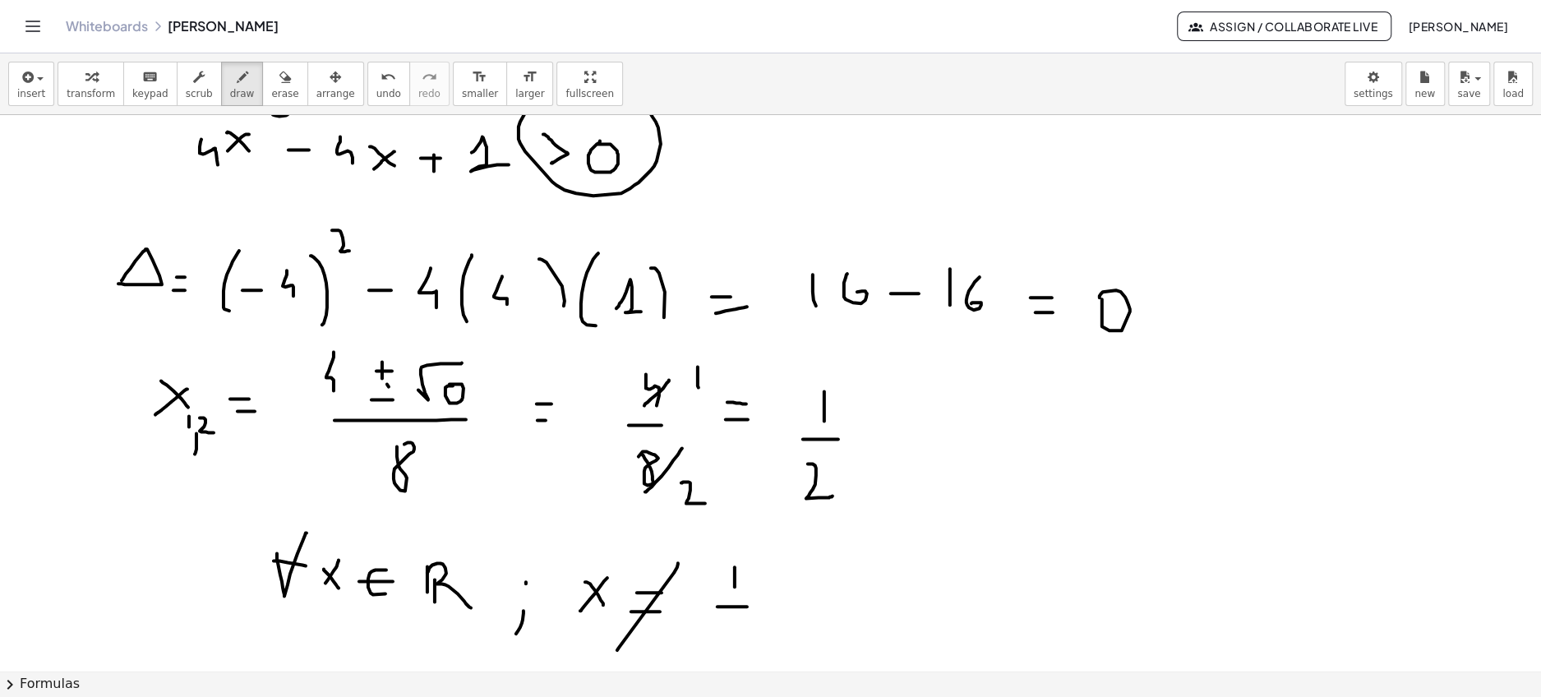
click at [747, 606] on div at bounding box center [770, 175] width 1541 height 1112
click at [756, 648] on div at bounding box center [770, 175] width 1541 height 1112
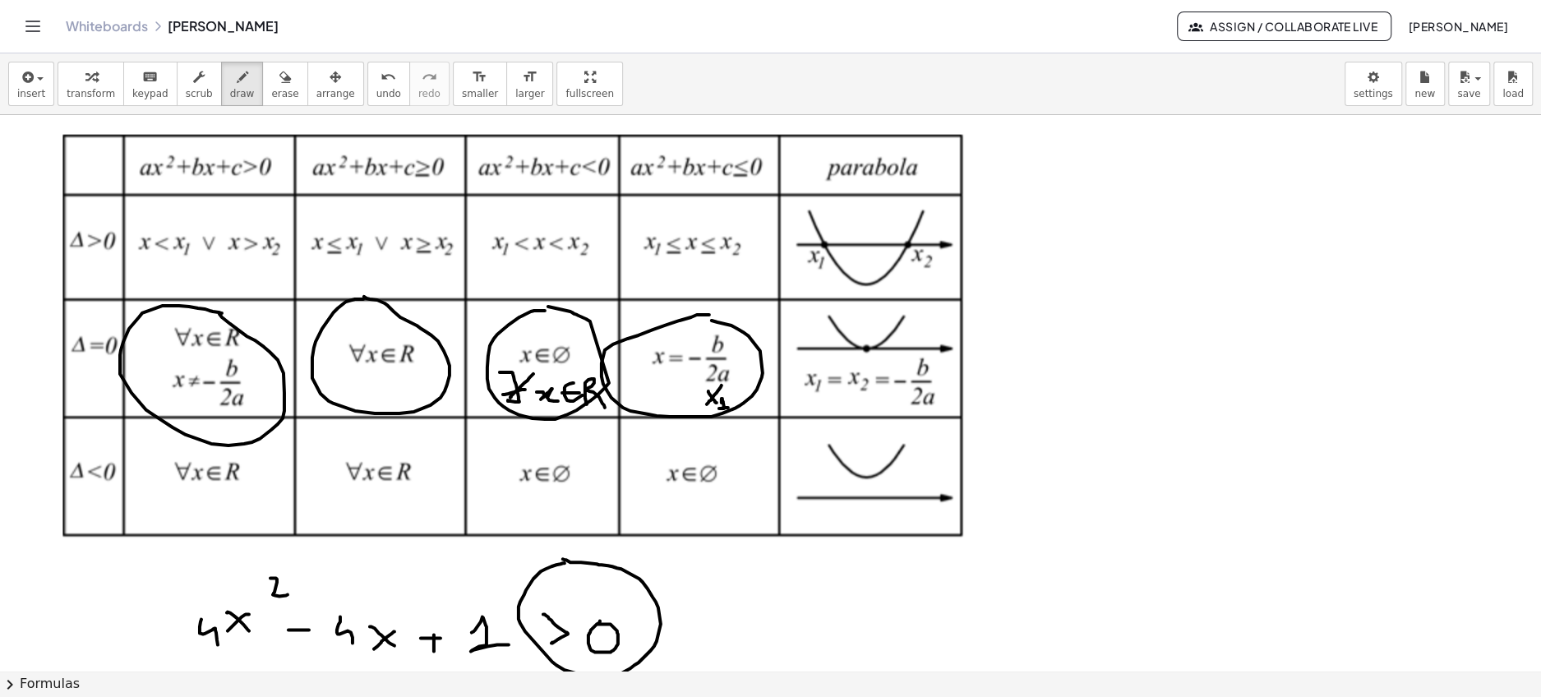
scroll to position [0, 0]
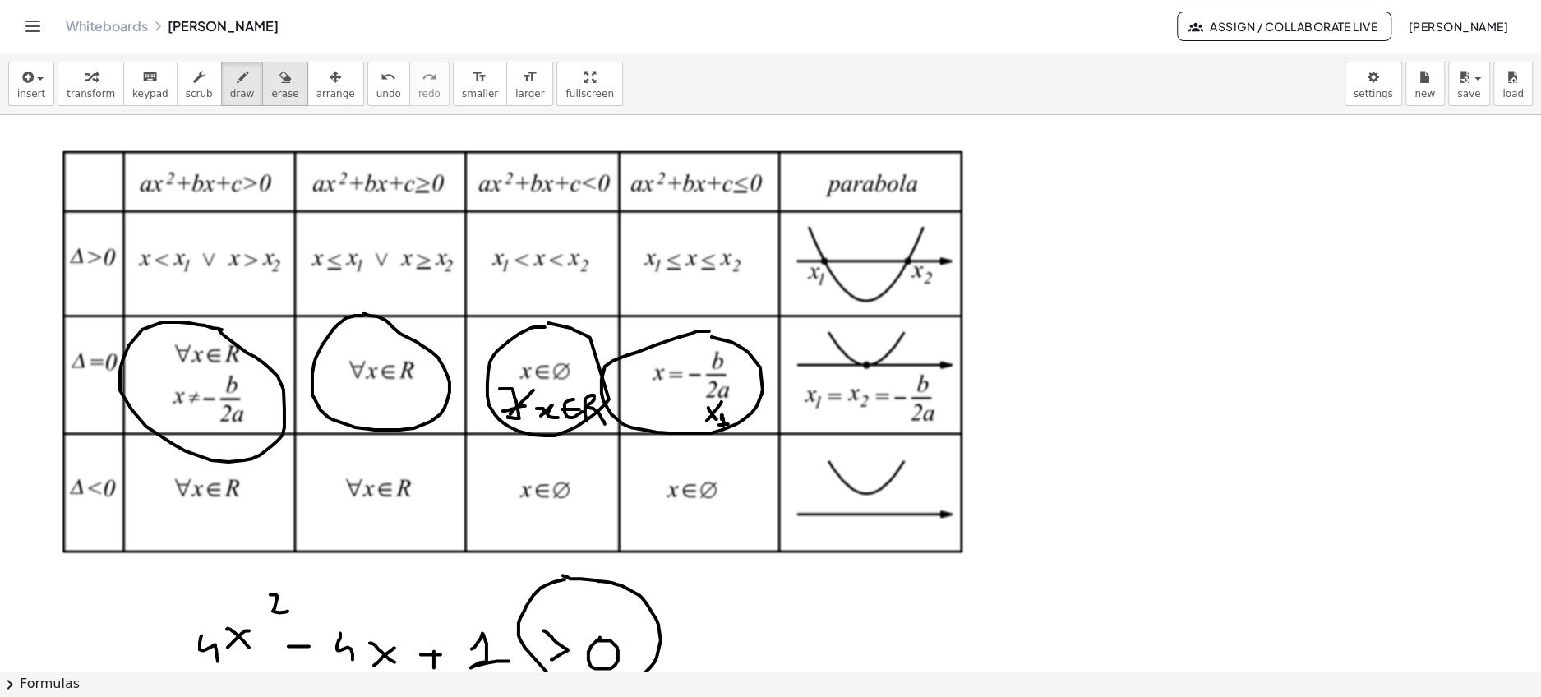
click at [279, 77] on icon "button" at bounding box center [285, 77] width 12 height 20
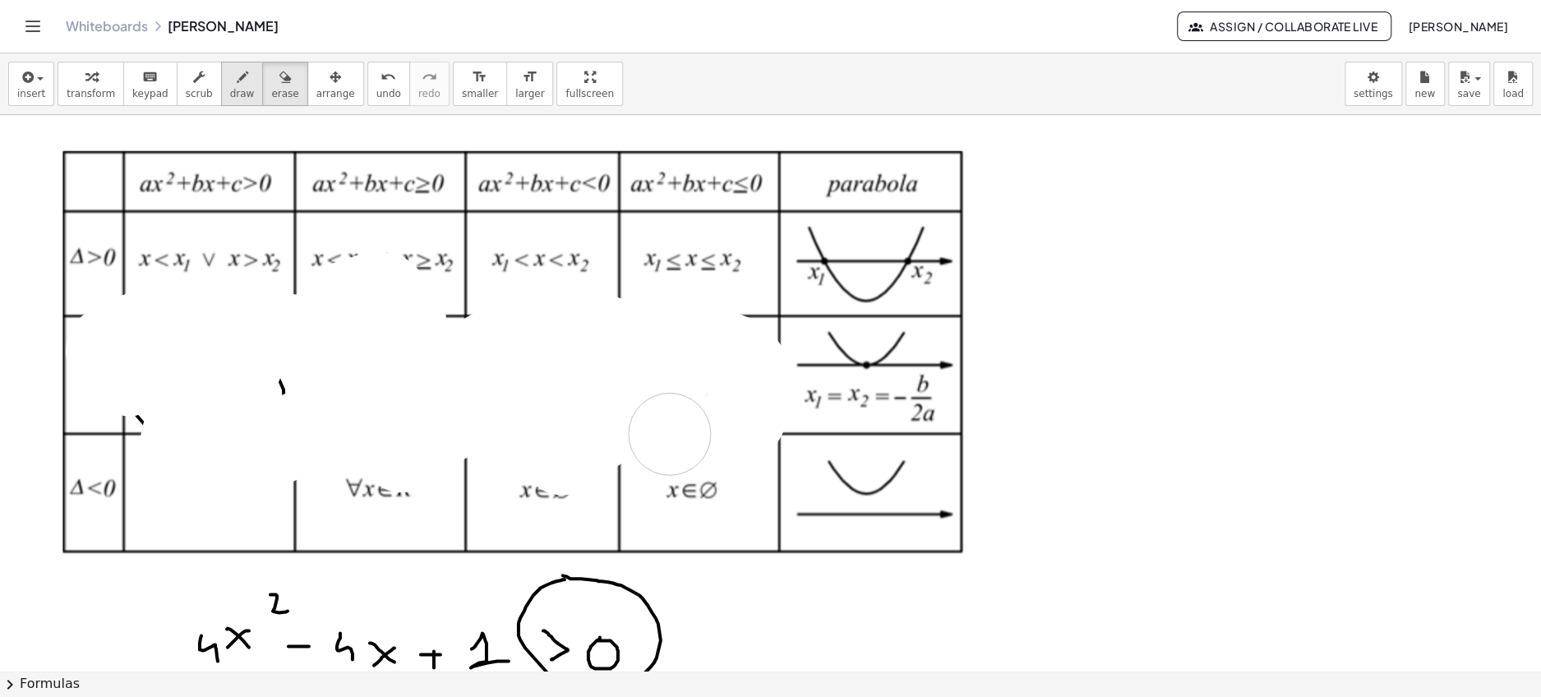
drag, startPoint x: 303, startPoint y: 336, endPoint x: 225, endPoint y: 89, distance: 259.4
click at [648, 432] on div at bounding box center [770, 671] width 1541 height 1112
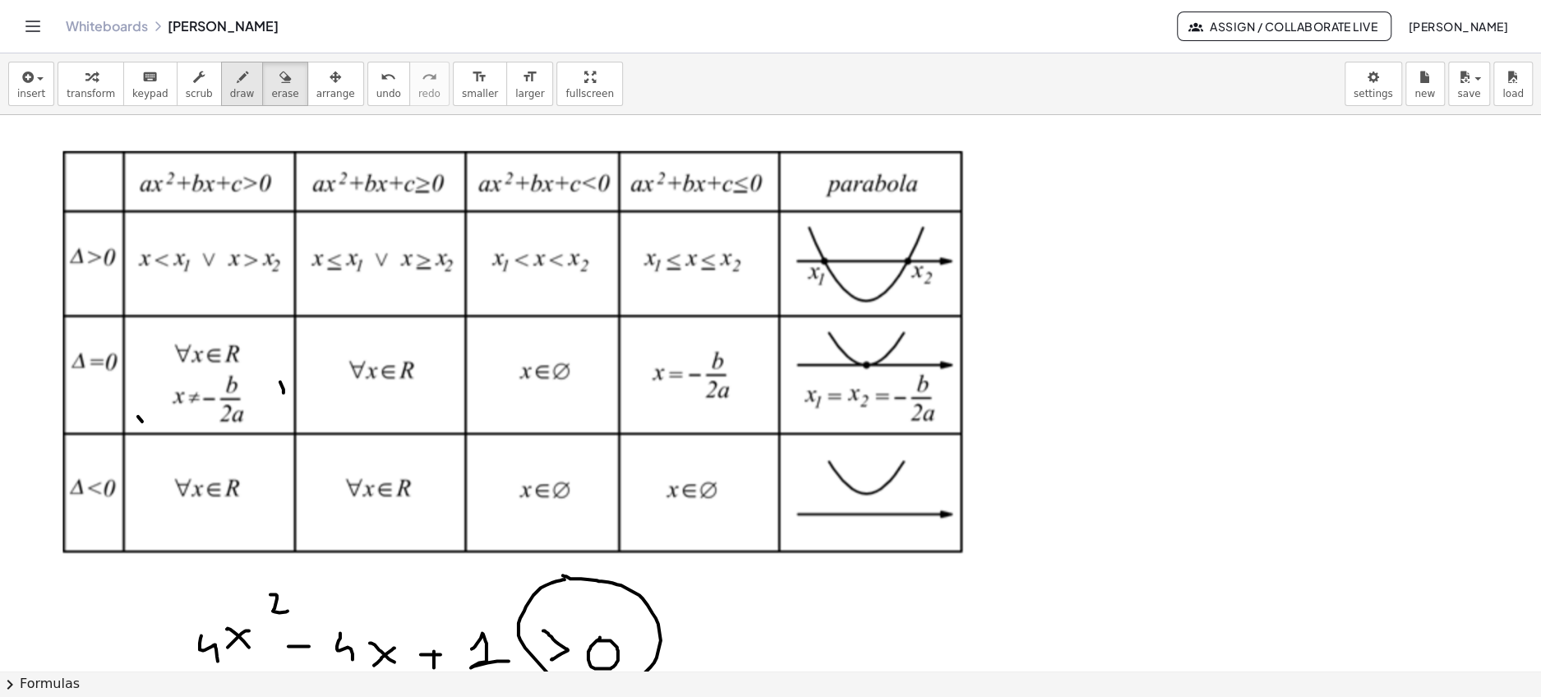
click at [226, 86] on button "draw" at bounding box center [242, 84] width 43 height 44
drag, startPoint x: 816, startPoint y: 334, endPoint x: 816, endPoint y: 361, distance: 26.3
click at [816, 361] on div at bounding box center [770, 671] width 1541 height 1112
drag, startPoint x: 803, startPoint y: 351, endPoint x: 824, endPoint y: 351, distance: 21.4
click at [824, 351] on div at bounding box center [770, 671] width 1541 height 1112
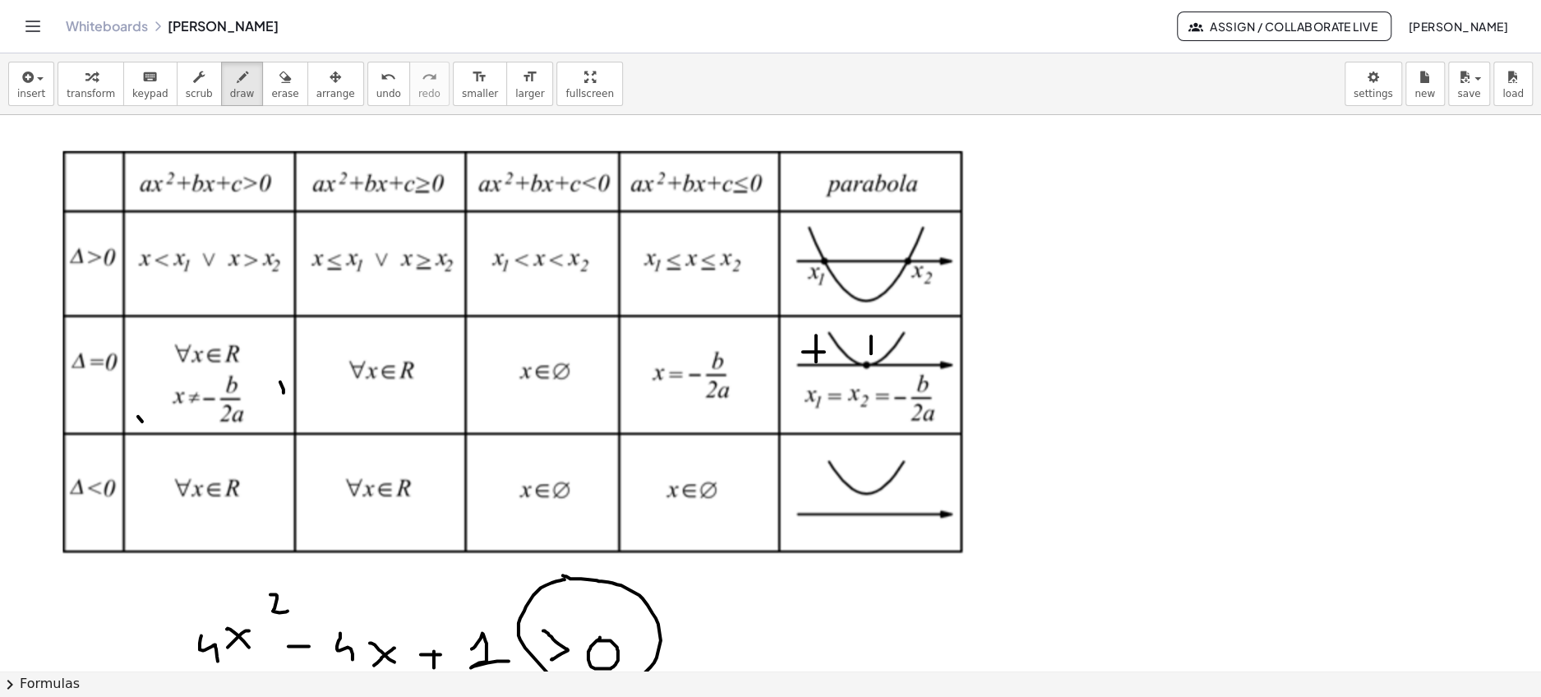
drag, startPoint x: 871, startPoint y: 335, endPoint x: 871, endPoint y: 353, distance: 18.1
click at [871, 353] on div at bounding box center [770, 671] width 1541 height 1112
drag, startPoint x: 858, startPoint y: 344, endPoint x: 874, endPoint y: 344, distance: 15.6
click at [874, 344] on div at bounding box center [770, 671] width 1541 height 1112
drag, startPoint x: 925, startPoint y: 332, endPoint x: 927, endPoint y: 356, distance: 24.0
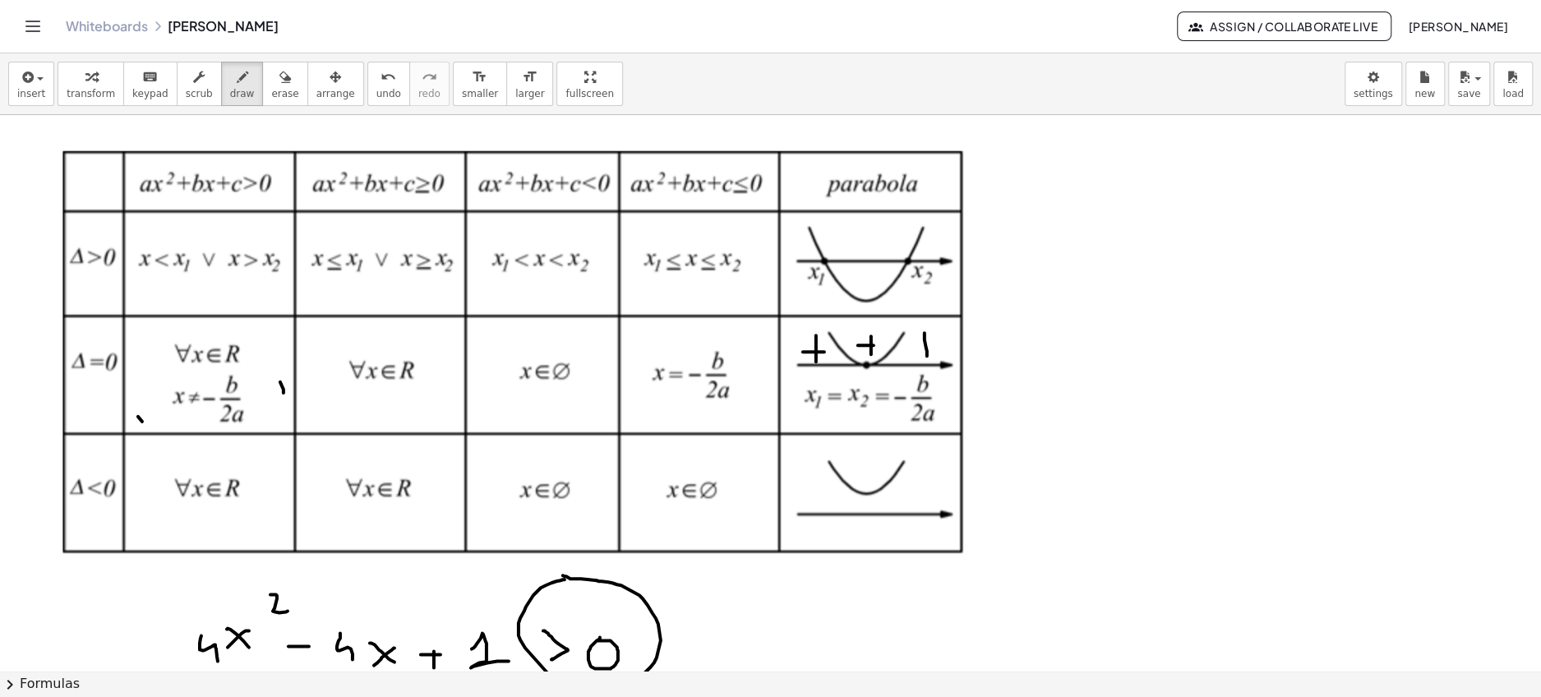
click at [927, 356] on div at bounding box center [770, 671] width 1541 height 1112
drag, startPoint x: 913, startPoint y: 345, endPoint x: 934, endPoint y: 345, distance: 20.5
click at [934, 345] on div at bounding box center [770, 671] width 1541 height 1112
drag, startPoint x: 856, startPoint y: 276, endPoint x: 876, endPoint y: 276, distance: 20.5
click at [876, 276] on div at bounding box center [770, 671] width 1541 height 1112
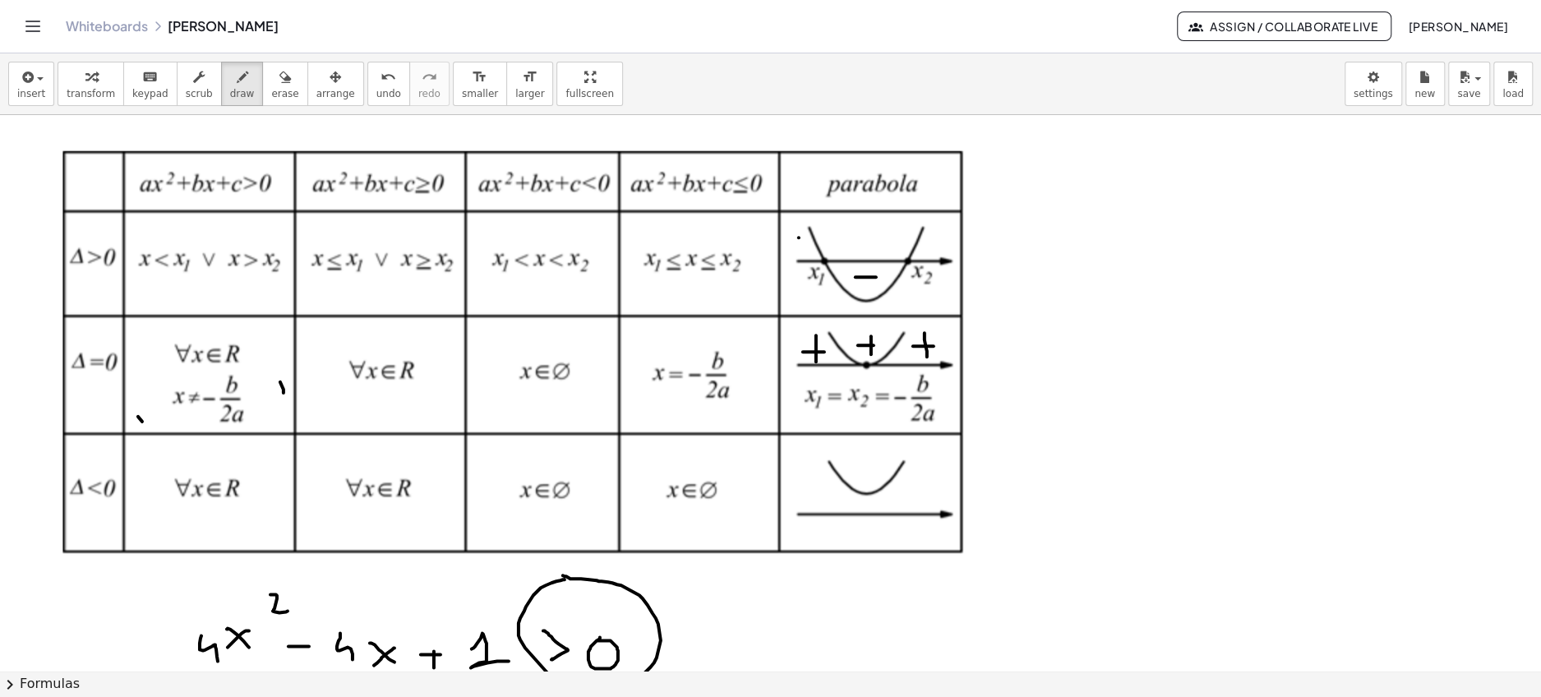
drag, startPoint x: 799, startPoint y: 237, endPoint x: 799, endPoint y: 264, distance: 27.1
click at [799, 264] on div at bounding box center [770, 671] width 1541 height 1112
drag, startPoint x: 785, startPoint y: 240, endPoint x: 802, endPoint y: 245, distance: 17.9
click at [802, 245] on div at bounding box center [770, 671] width 1541 height 1112
drag, startPoint x: 937, startPoint y: 233, endPoint x: 937, endPoint y: 252, distance: 18.9
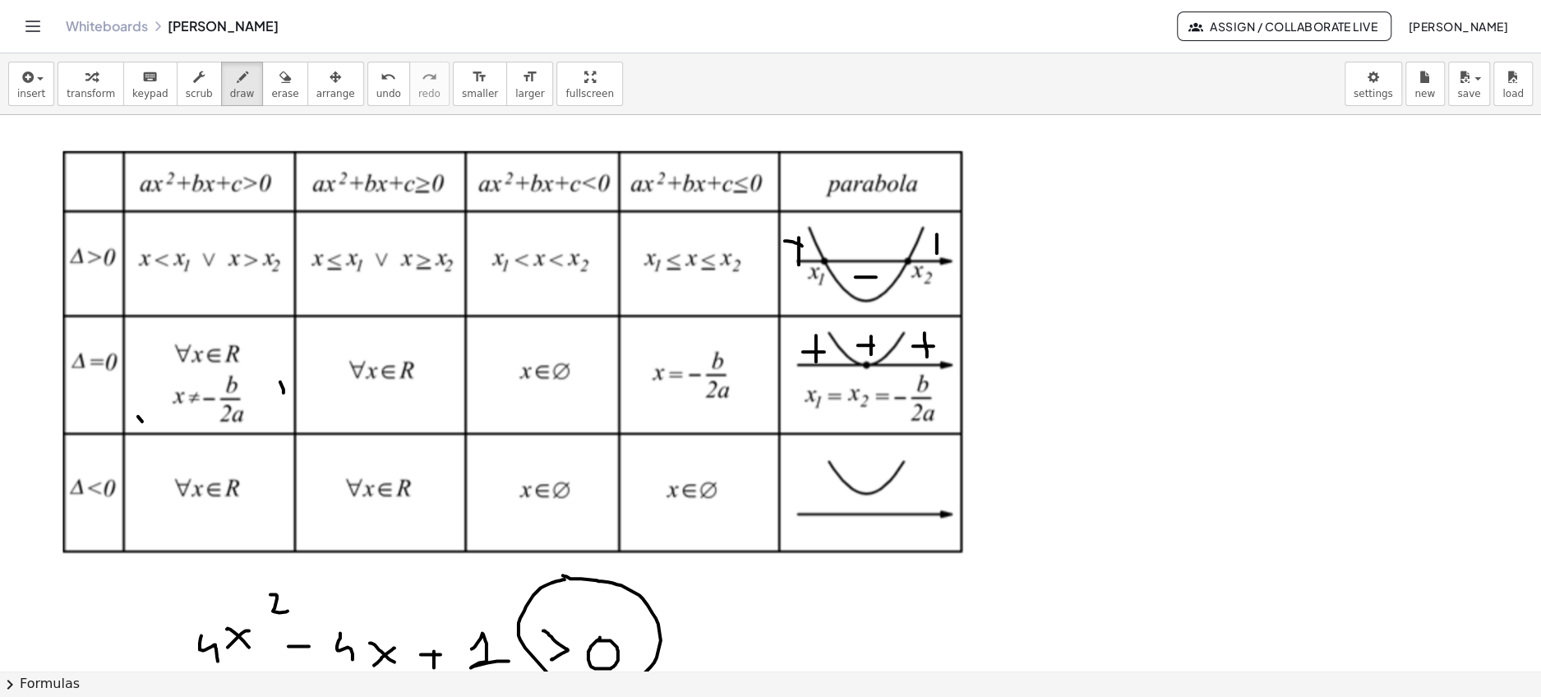
click at [937, 252] on div at bounding box center [770, 671] width 1541 height 1112
drag, startPoint x: 927, startPoint y: 237, endPoint x: 943, endPoint y: 239, distance: 15.8
click at [943, 239] on div at bounding box center [770, 671] width 1541 height 1112
click at [869, 368] on div at bounding box center [770, 671] width 1541 height 1112
click at [436, 158] on div at bounding box center [770, 671] width 1541 height 1112
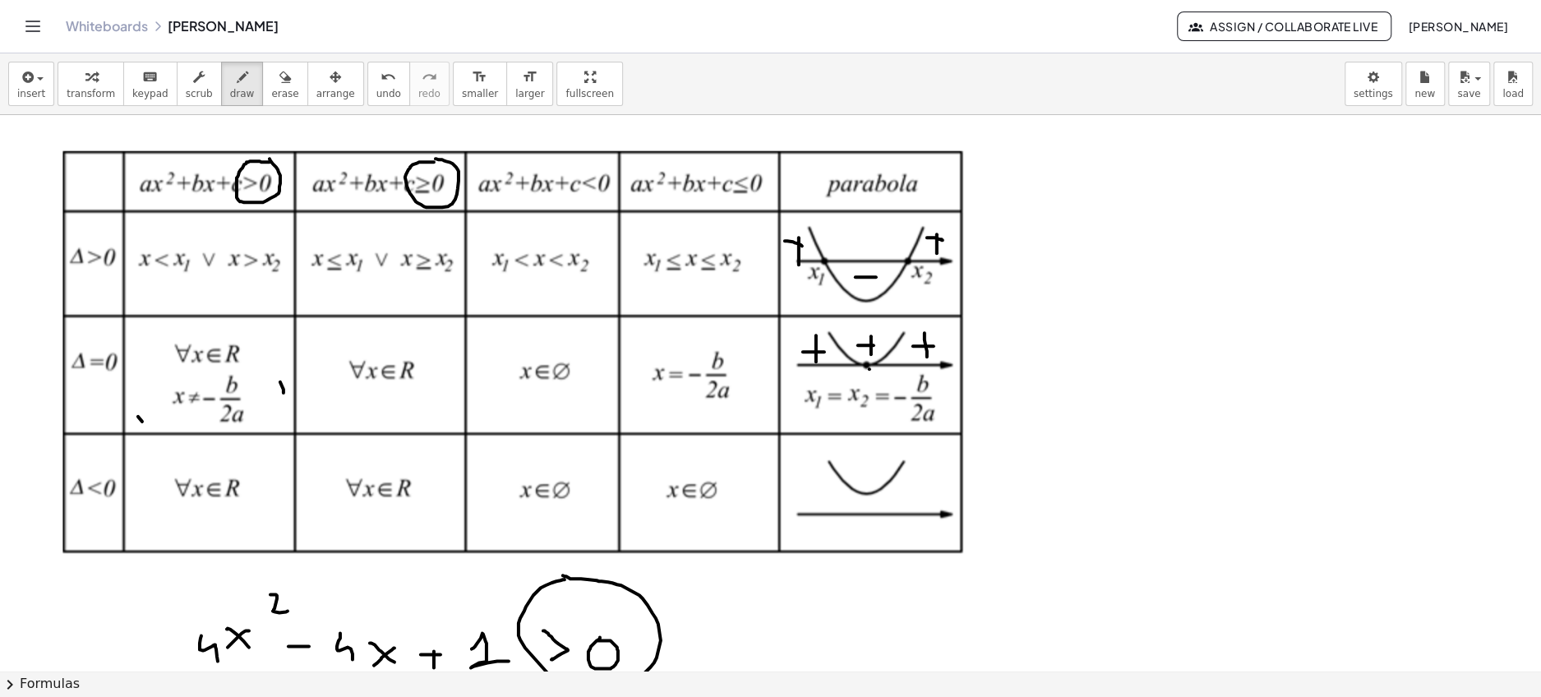
click at [270, 158] on div at bounding box center [770, 671] width 1541 height 1112
click at [242, 368] on div at bounding box center [770, 671] width 1541 height 1112
drag, startPoint x: 219, startPoint y: 390, endPoint x: 247, endPoint y: 407, distance: 33.5
click at [247, 407] on div at bounding box center [770, 671] width 1541 height 1112
click at [381, 76] on icon "undo" at bounding box center [389, 77] width 16 height 20
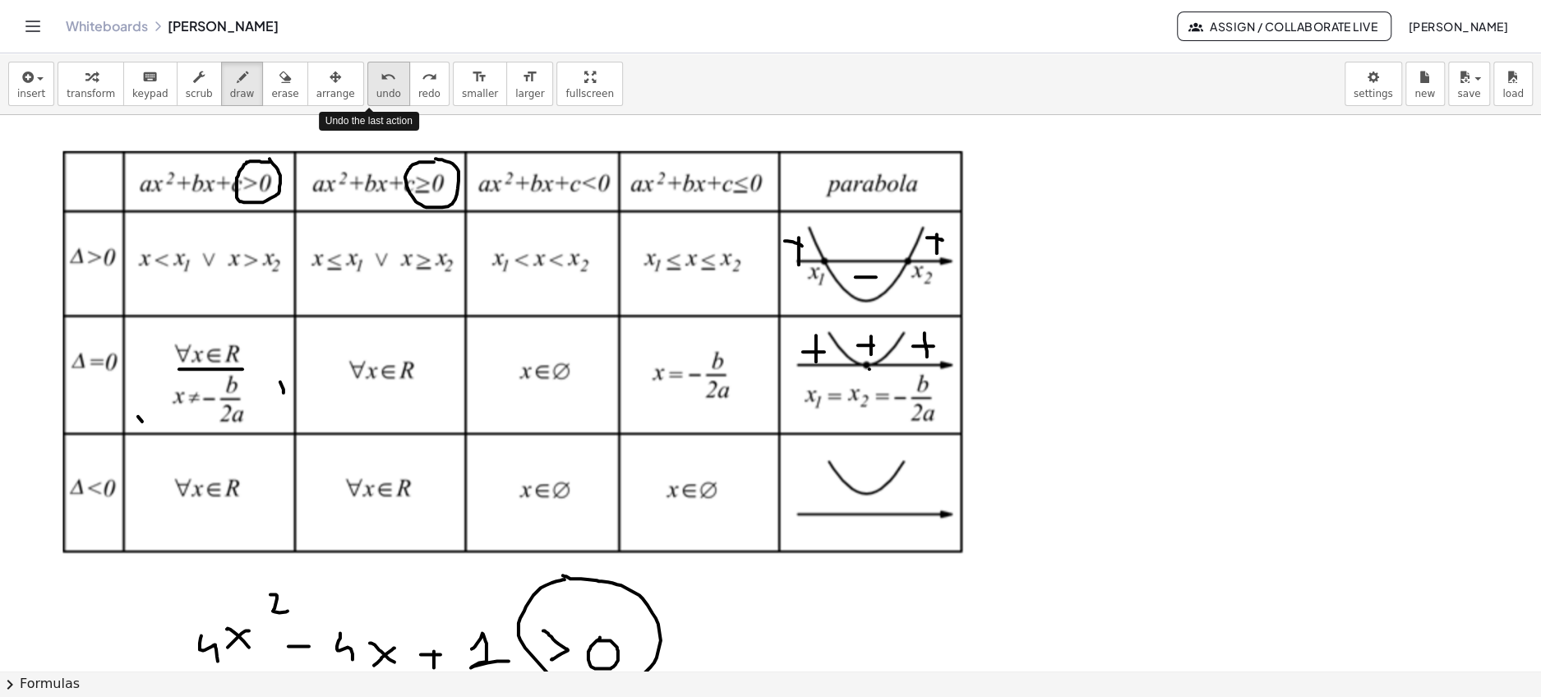
click at [381, 76] on icon "undo" at bounding box center [389, 77] width 16 height 20
click at [619, 154] on div at bounding box center [770, 671] width 1541 height 1112
click at [569, 365] on div at bounding box center [770, 671] width 1541 height 1112
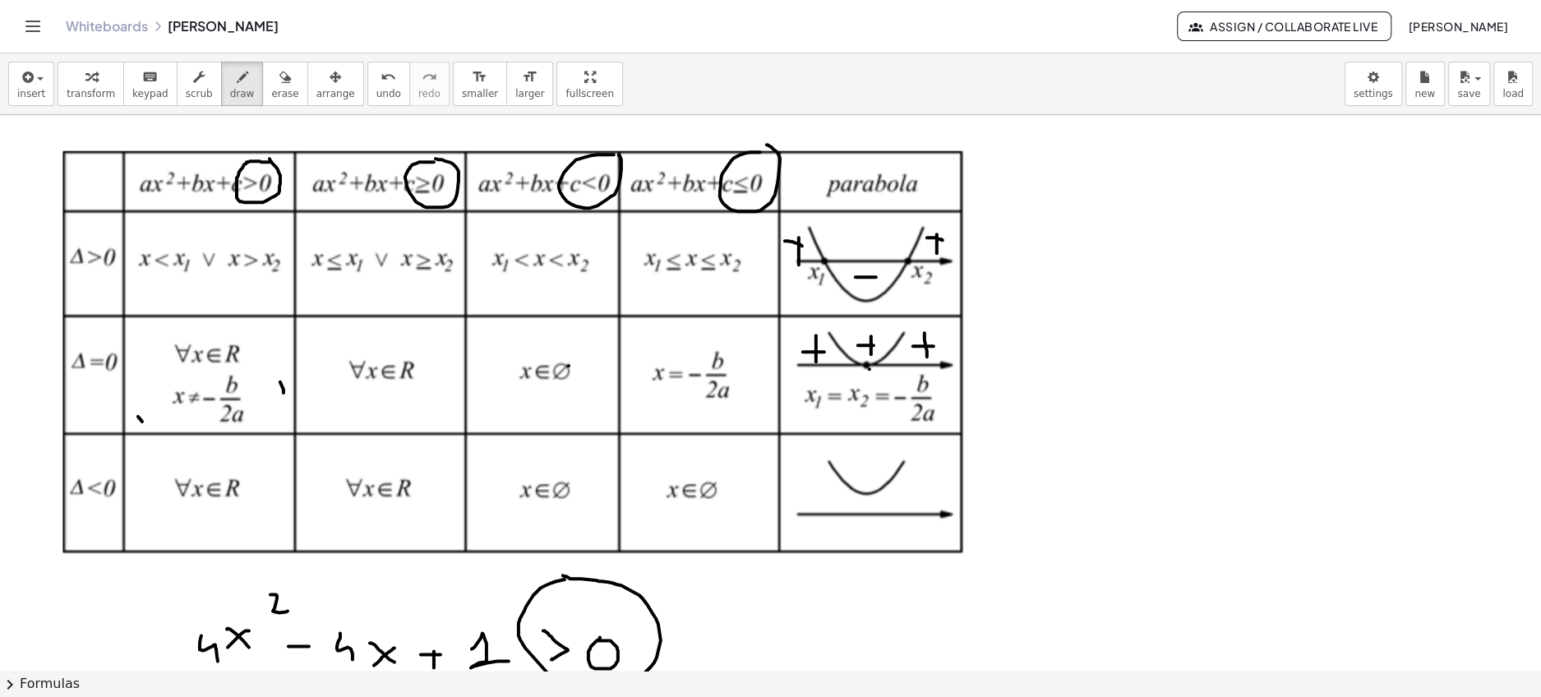
click at [765, 145] on div at bounding box center [770, 671] width 1541 height 1112
click at [871, 357] on div at bounding box center [770, 671] width 1541 height 1112
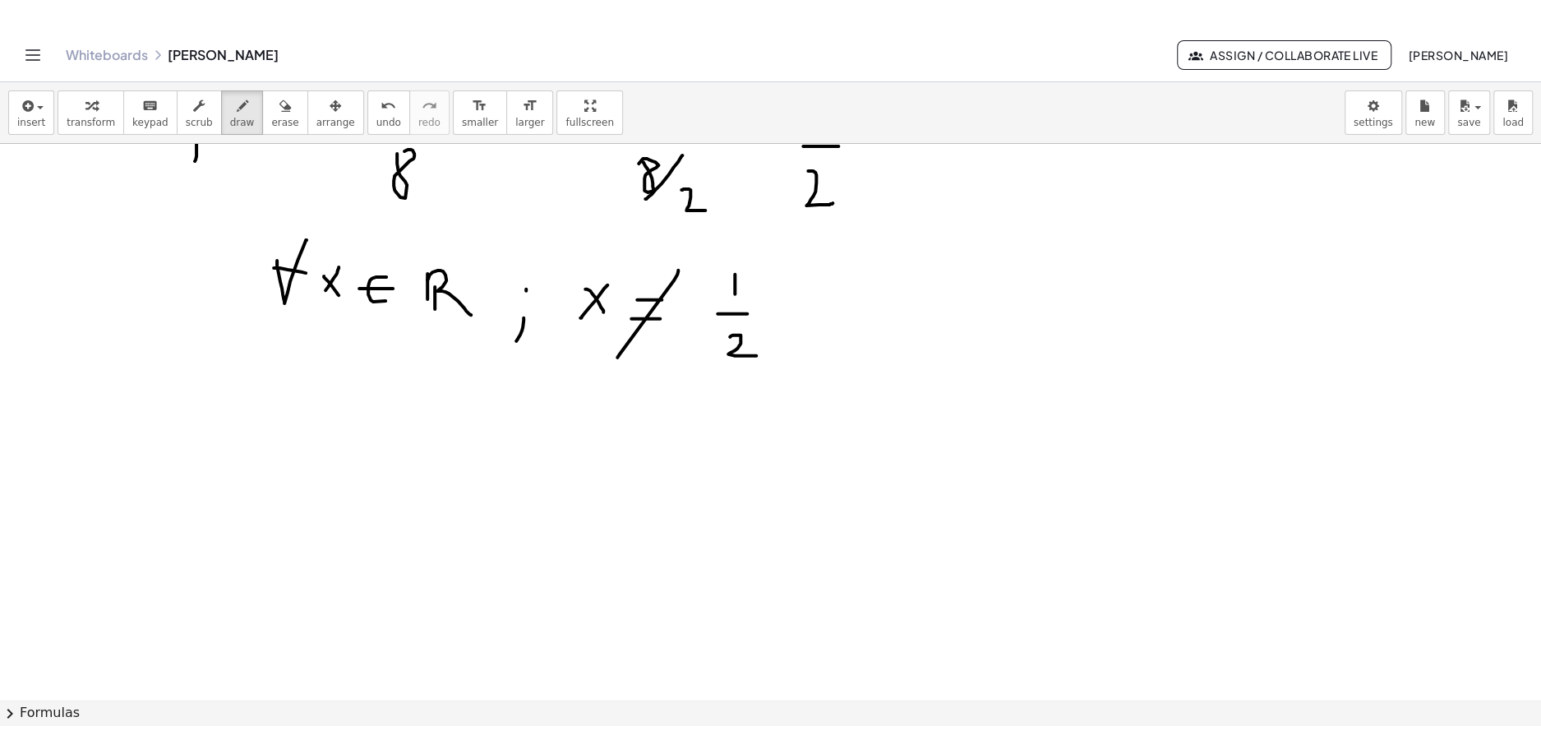
scroll to position [850, 0]
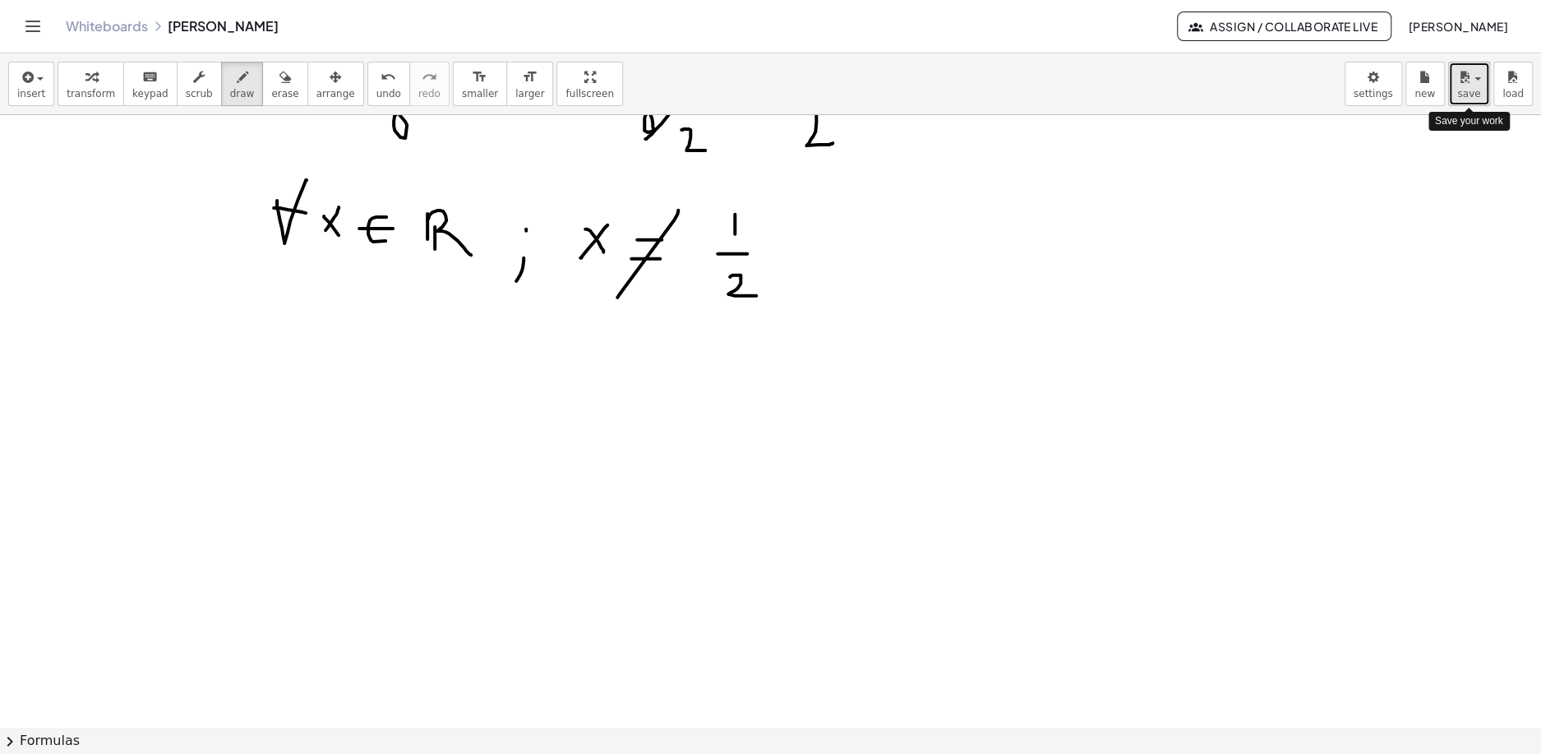
click at [1464, 79] on icon "button" at bounding box center [1464, 77] width 15 height 20
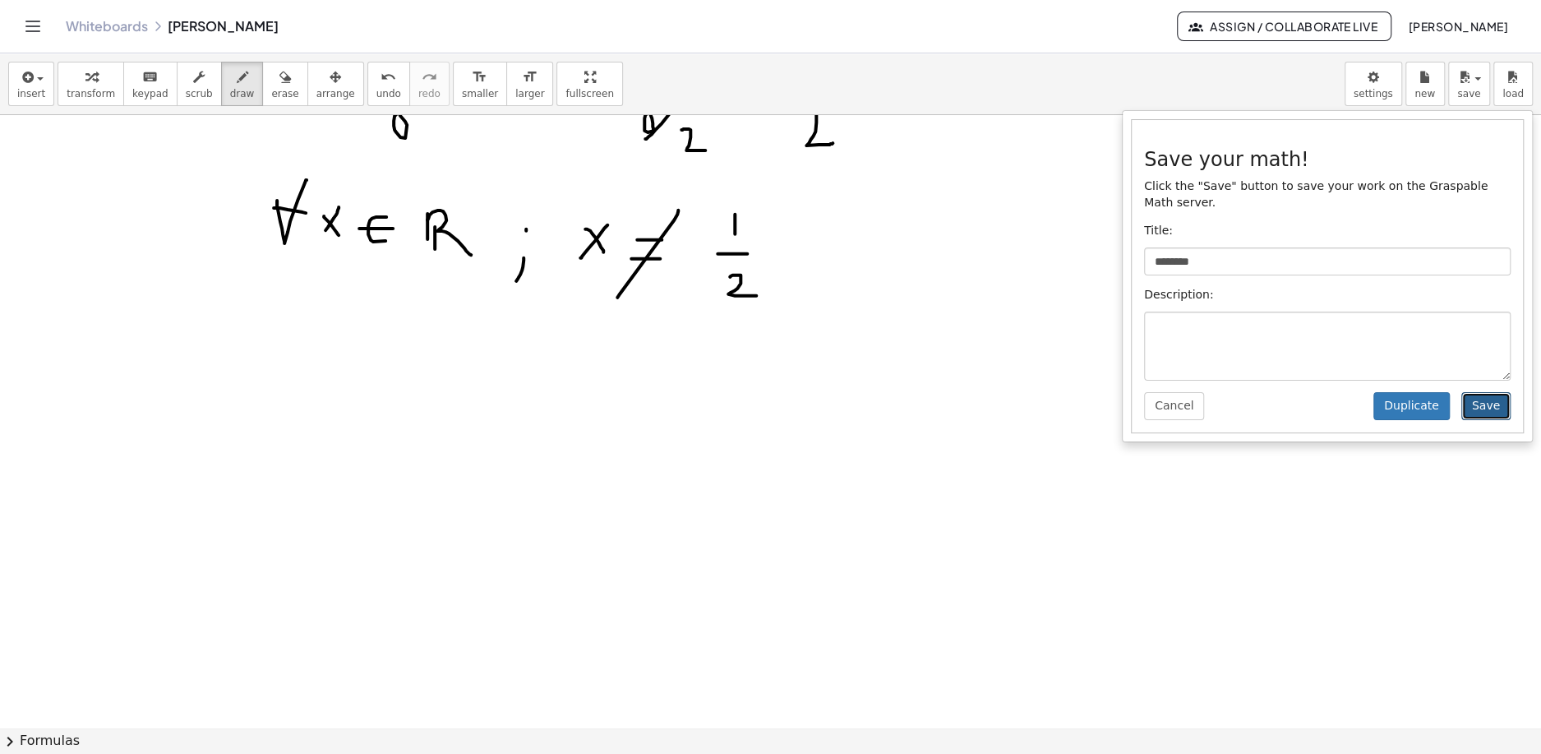
click at [1483, 417] on button "Save" at bounding box center [1485, 406] width 49 height 28
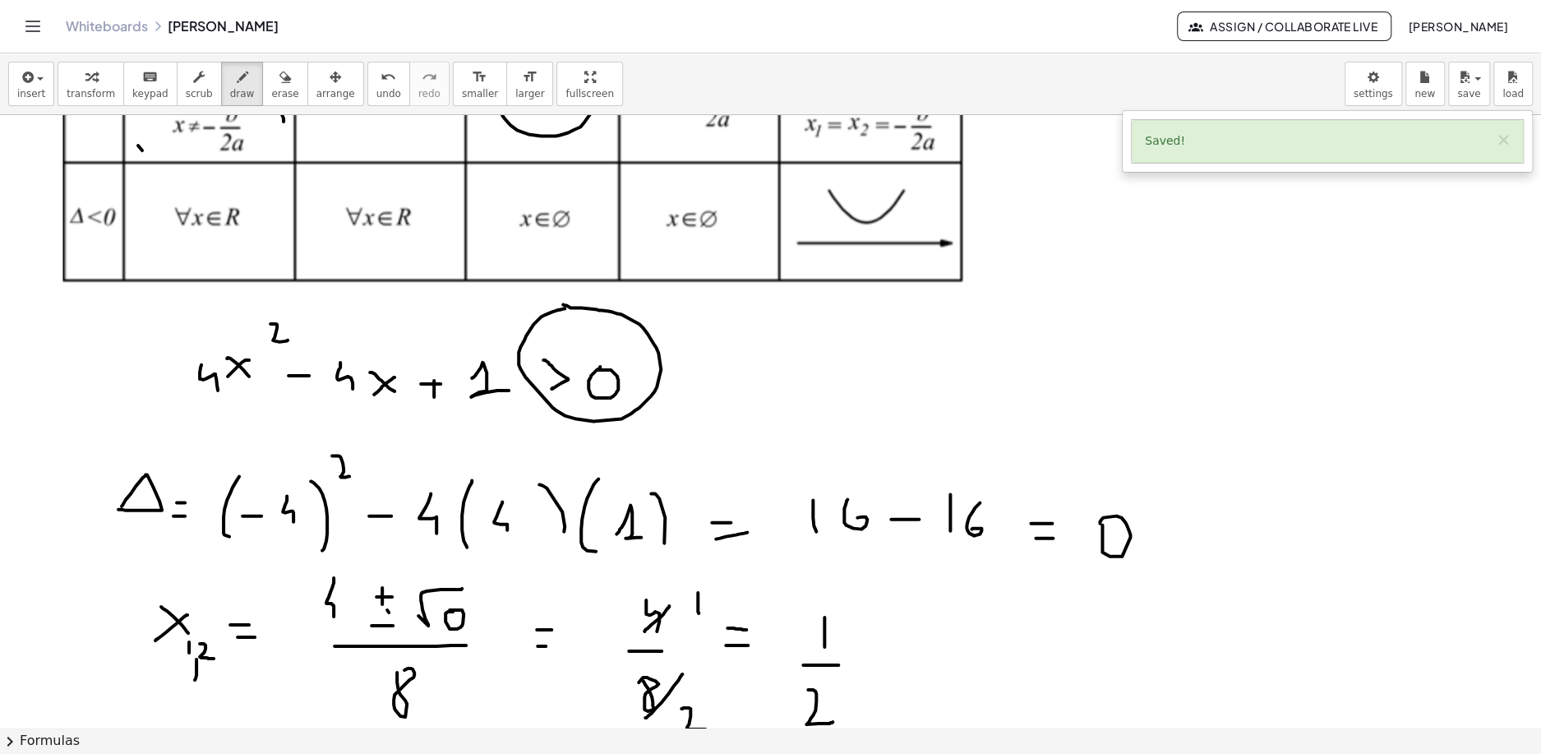
scroll to position [0, 0]
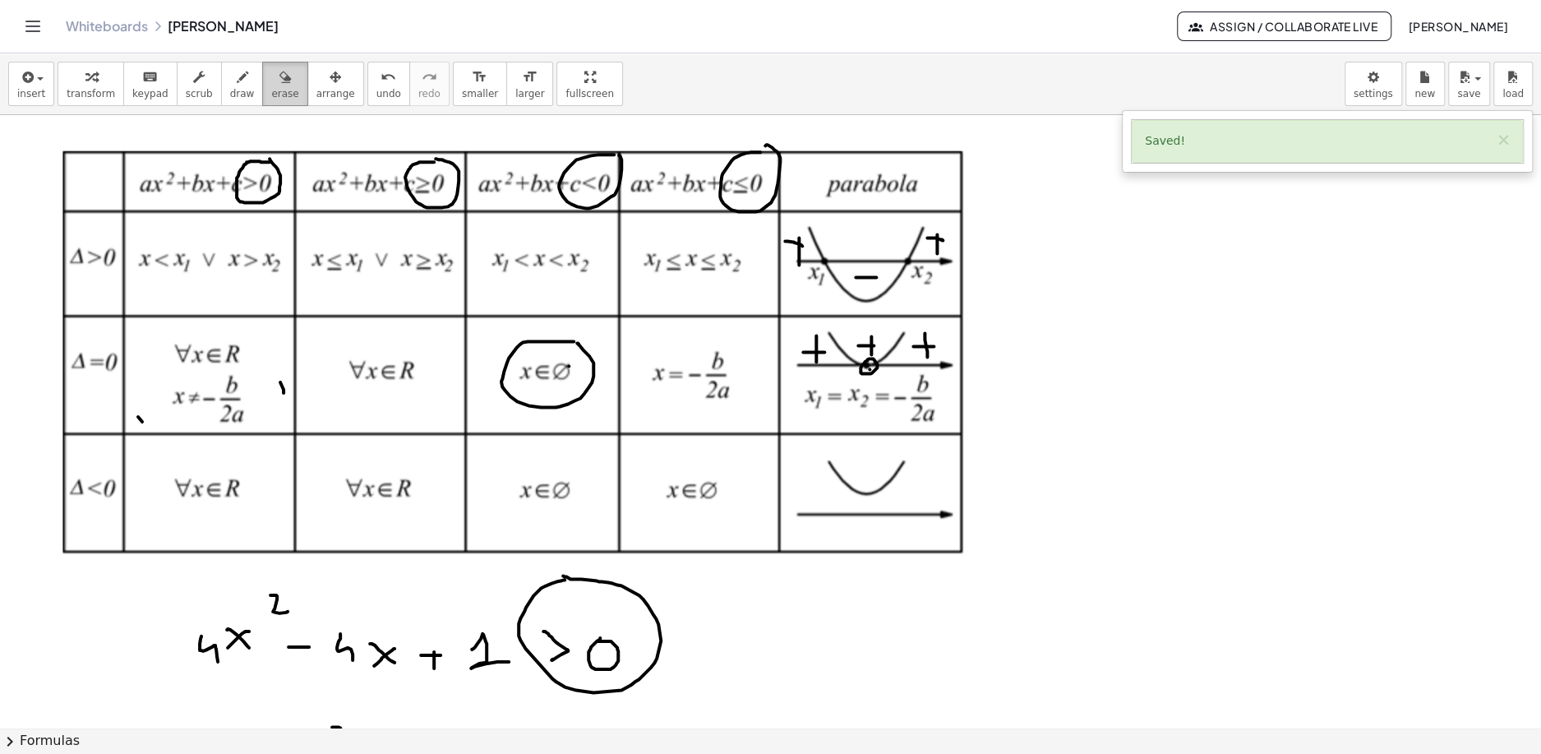
click at [279, 77] on icon "button" at bounding box center [285, 77] width 12 height 20
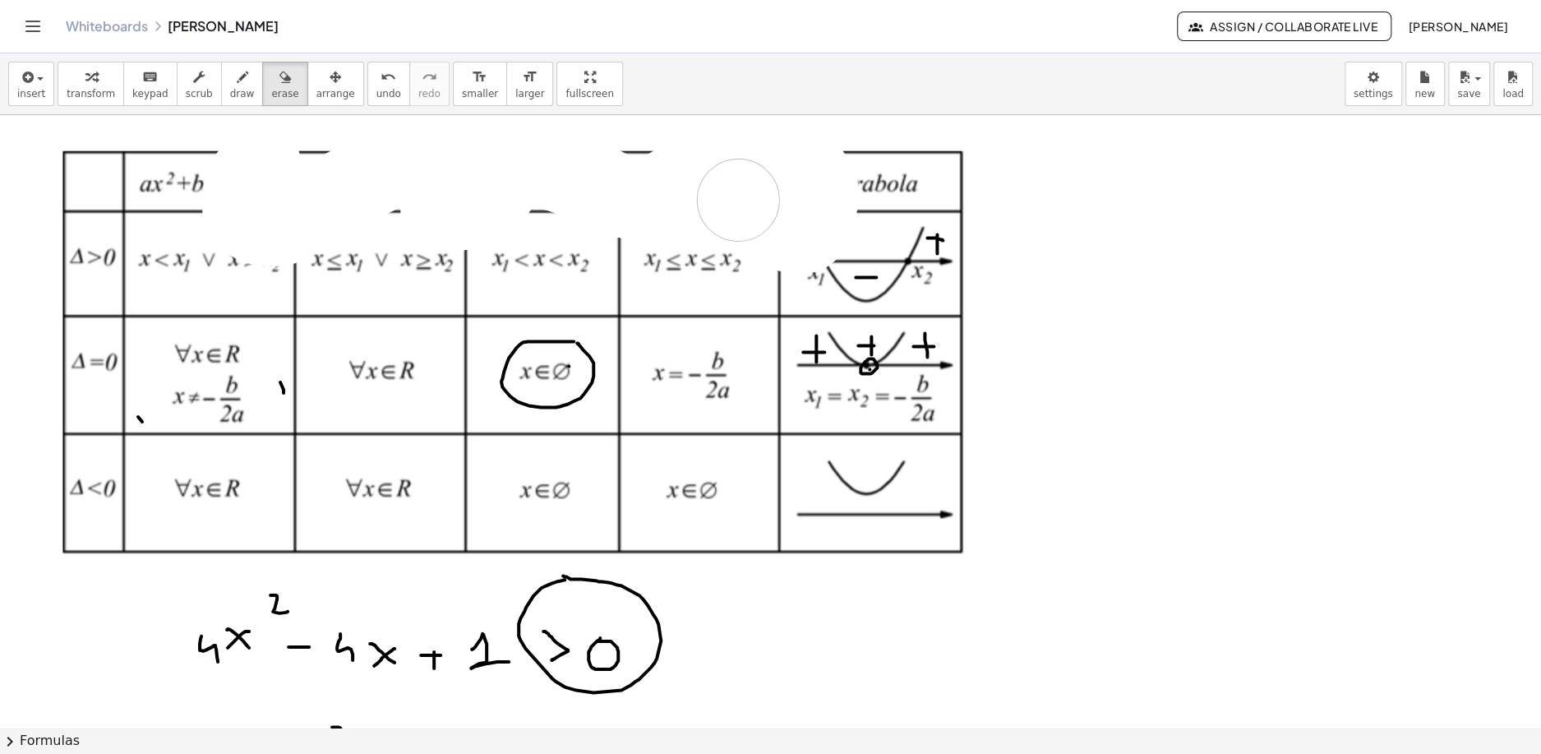
drag, startPoint x: 260, startPoint y: 163, endPoint x: 739, endPoint y: 196, distance: 480.3
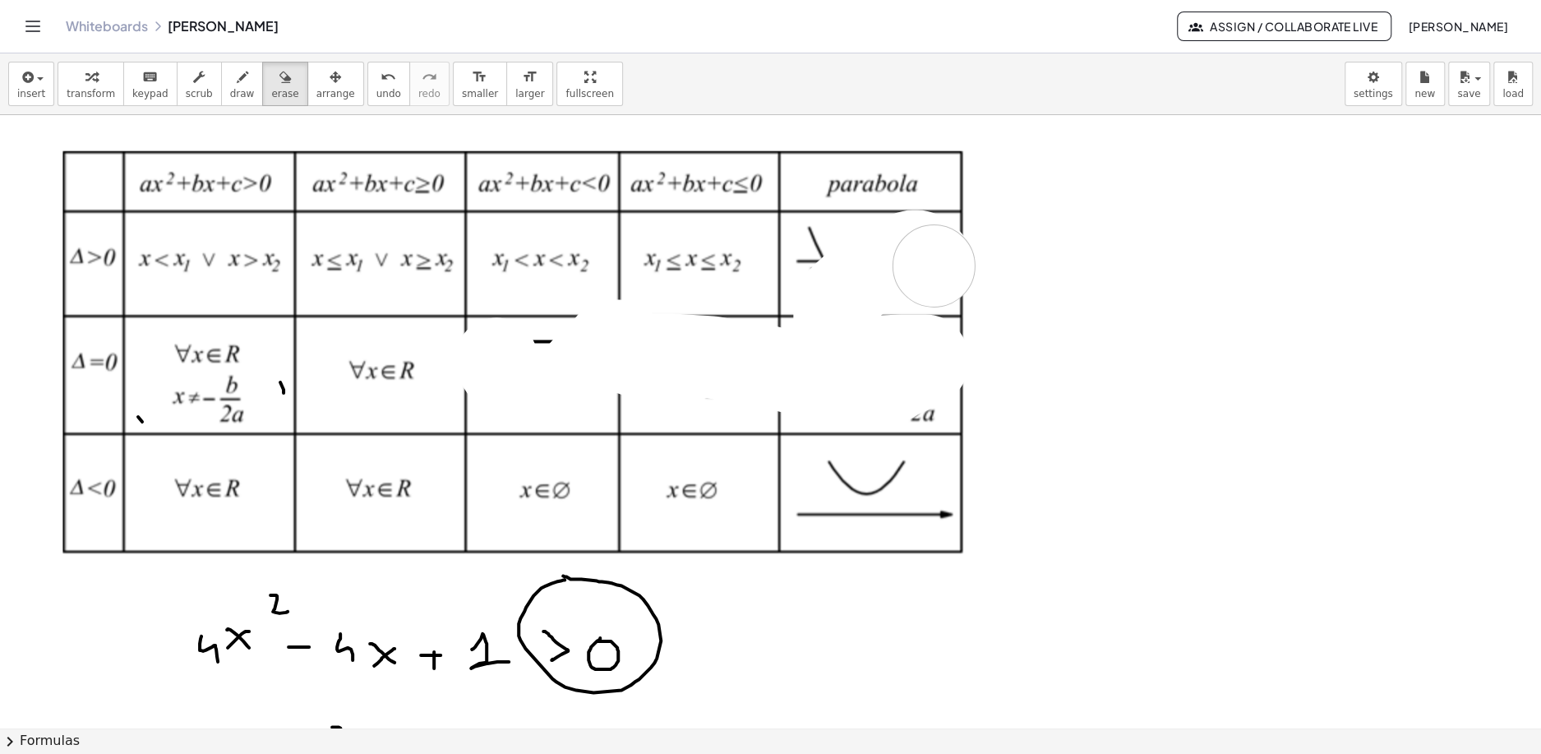
drag, startPoint x: 496, startPoint y: 357, endPoint x: 934, endPoint y: 260, distance: 448.8
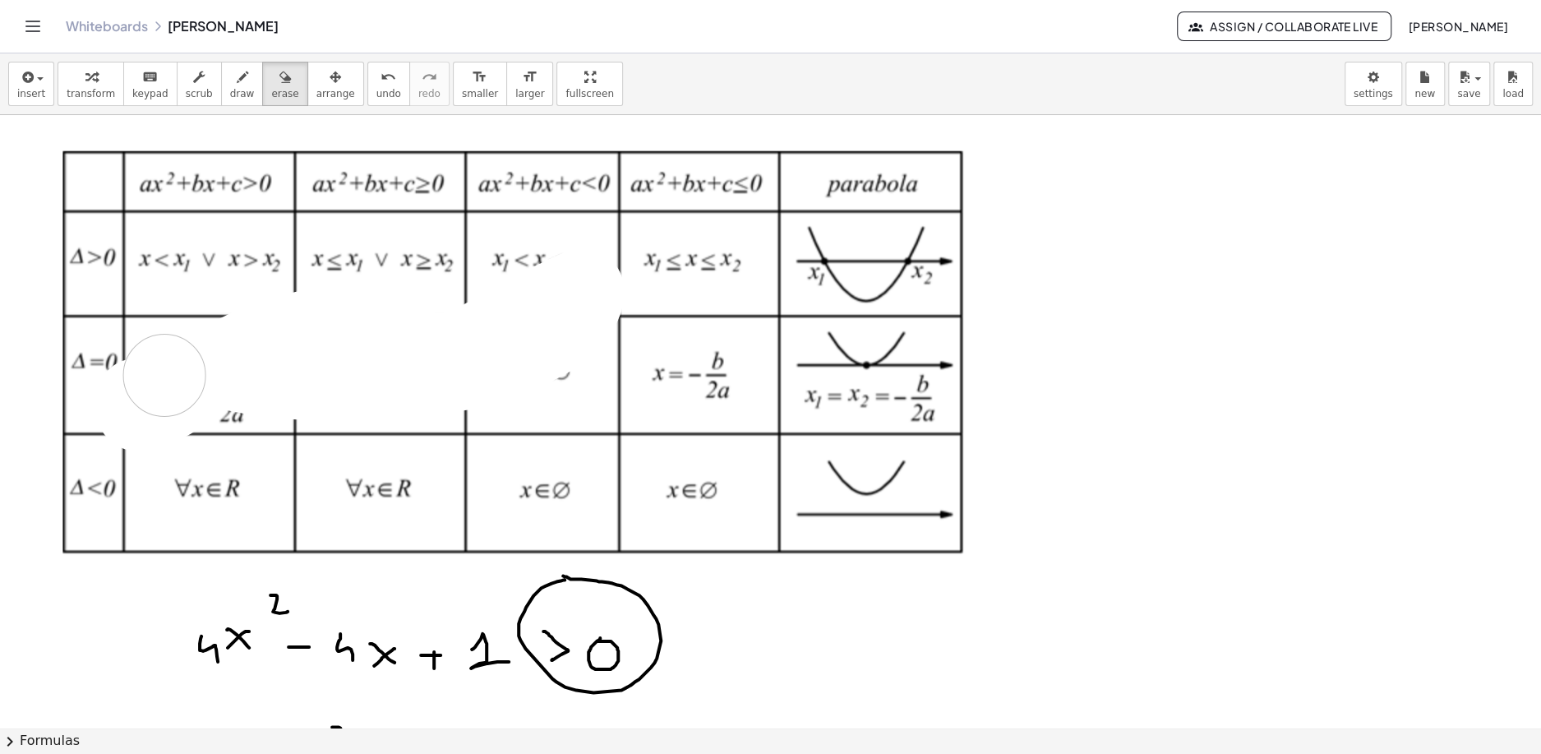
drag, startPoint x: 137, startPoint y: 398, endPoint x: 164, endPoint y: 370, distance: 38.4
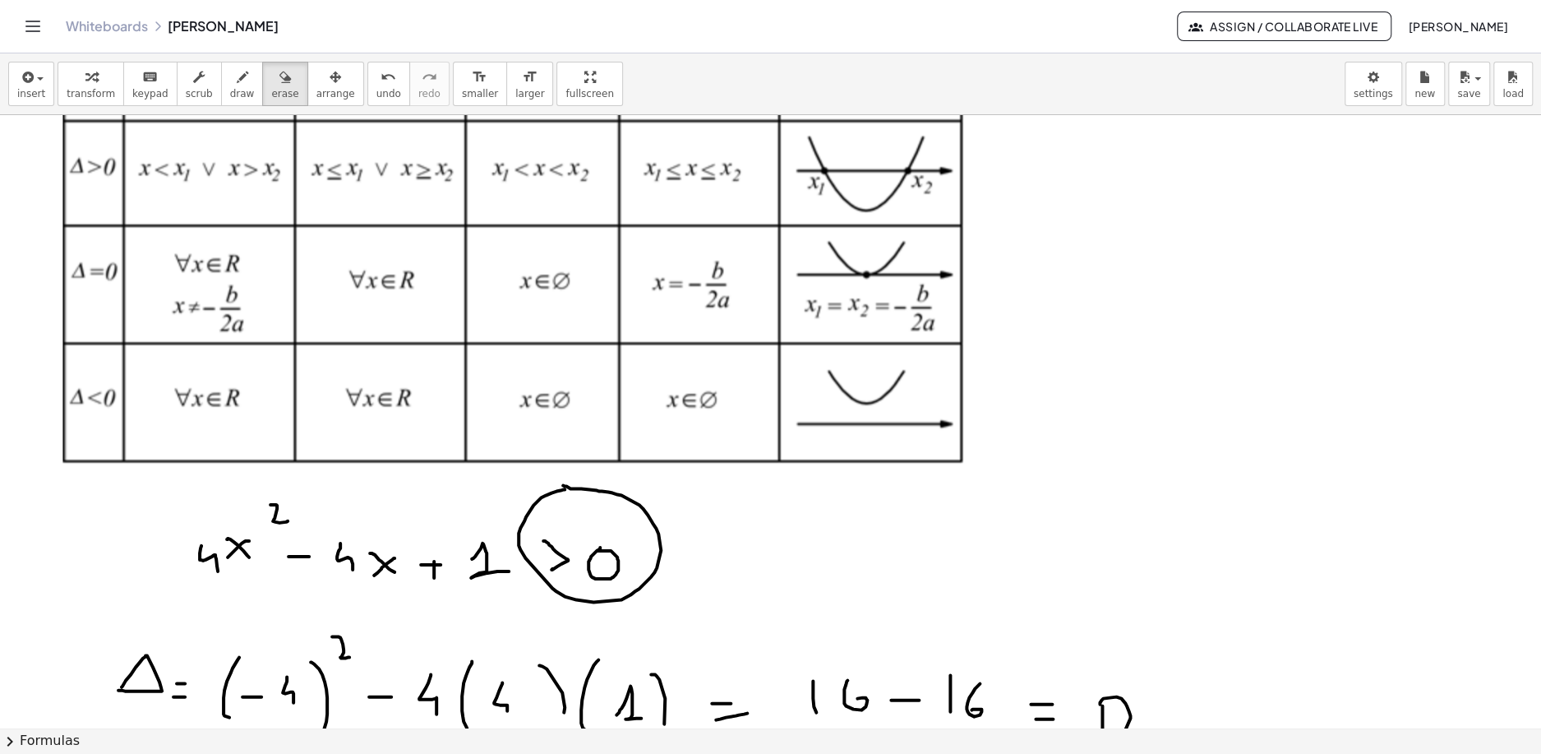
scroll to position [99, 0]
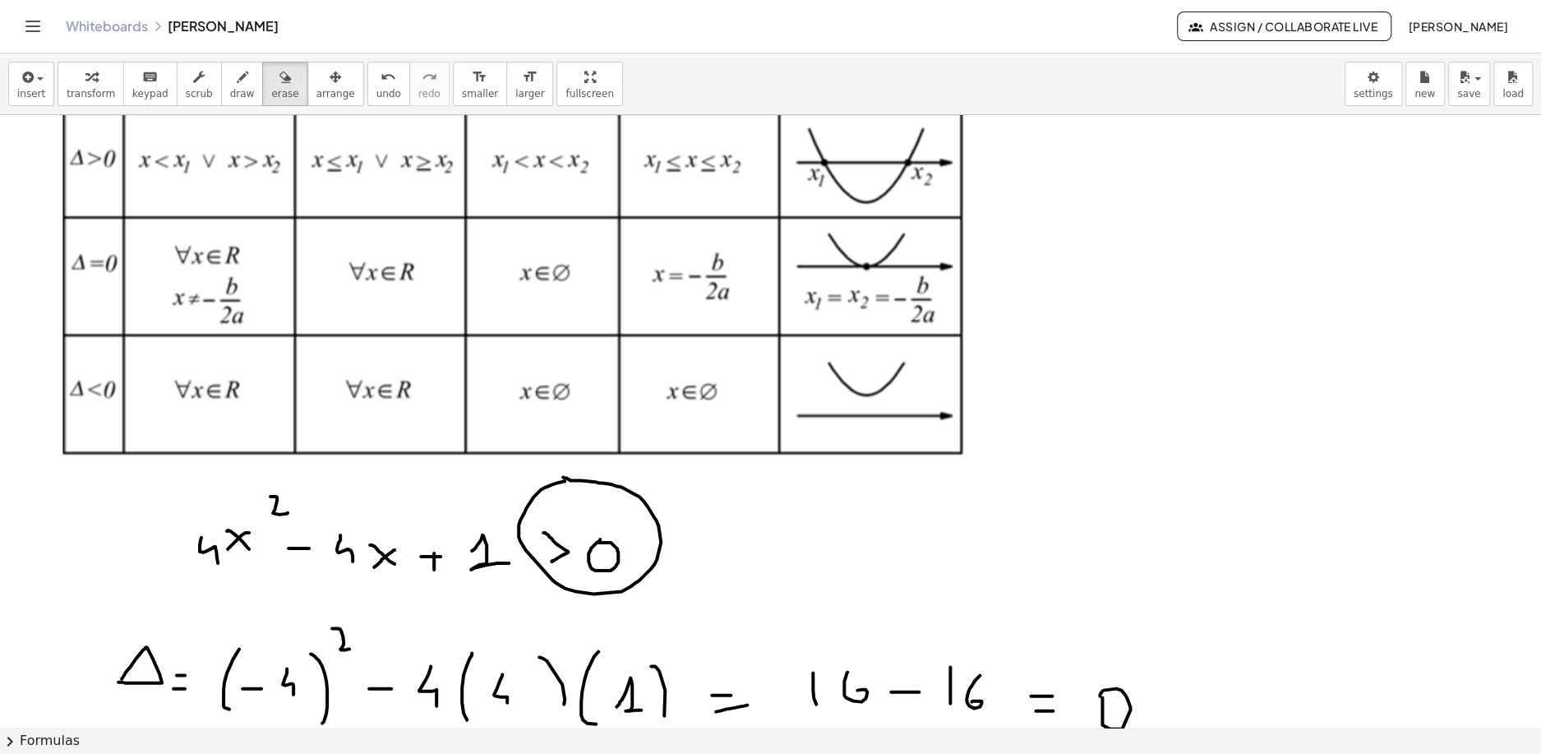
click at [298, 734] on button "chevron_right Formulas" at bounding box center [770, 740] width 1541 height 26
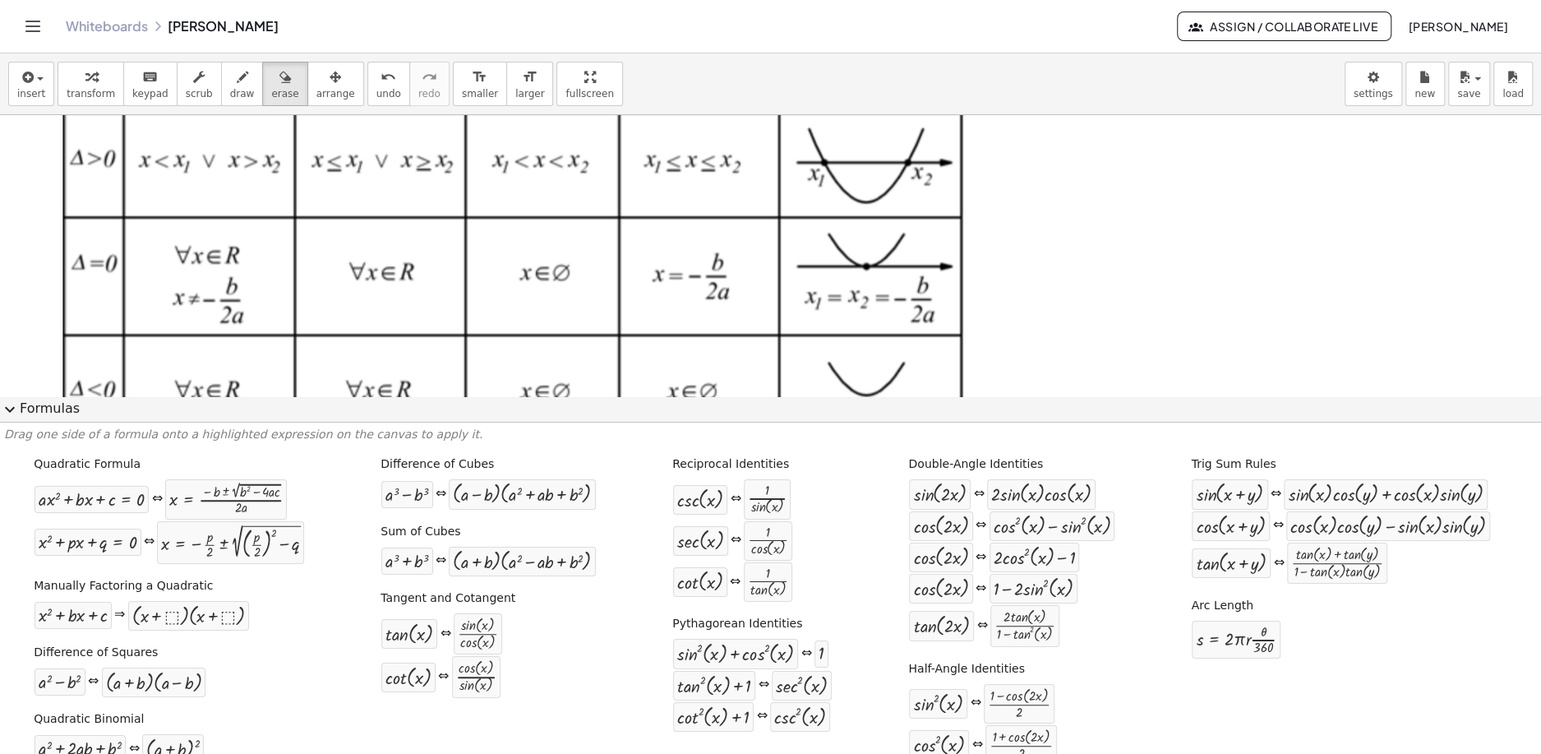
click at [54, 413] on button "expand_more Formulas" at bounding box center [770, 409] width 1541 height 26
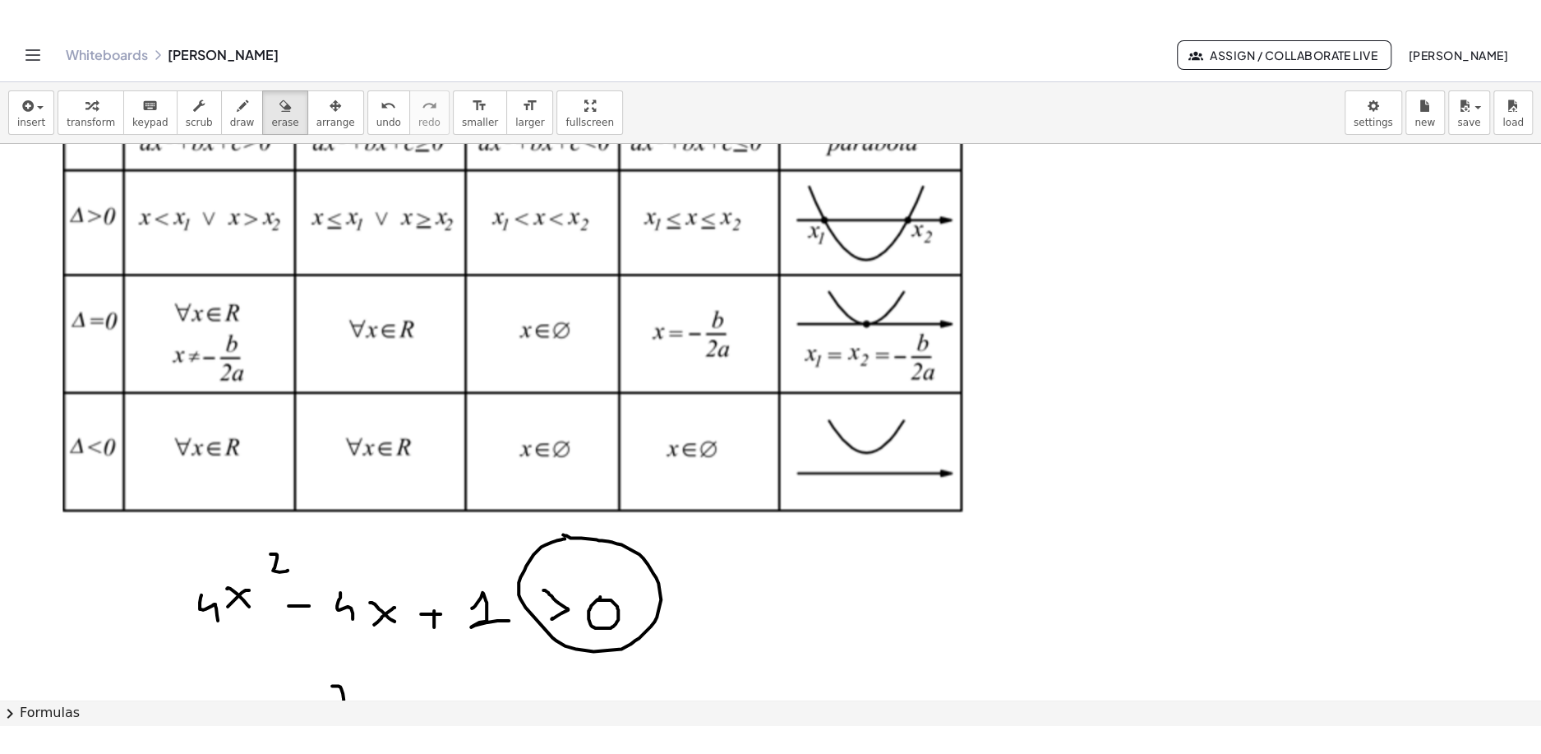
scroll to position [0, 0]
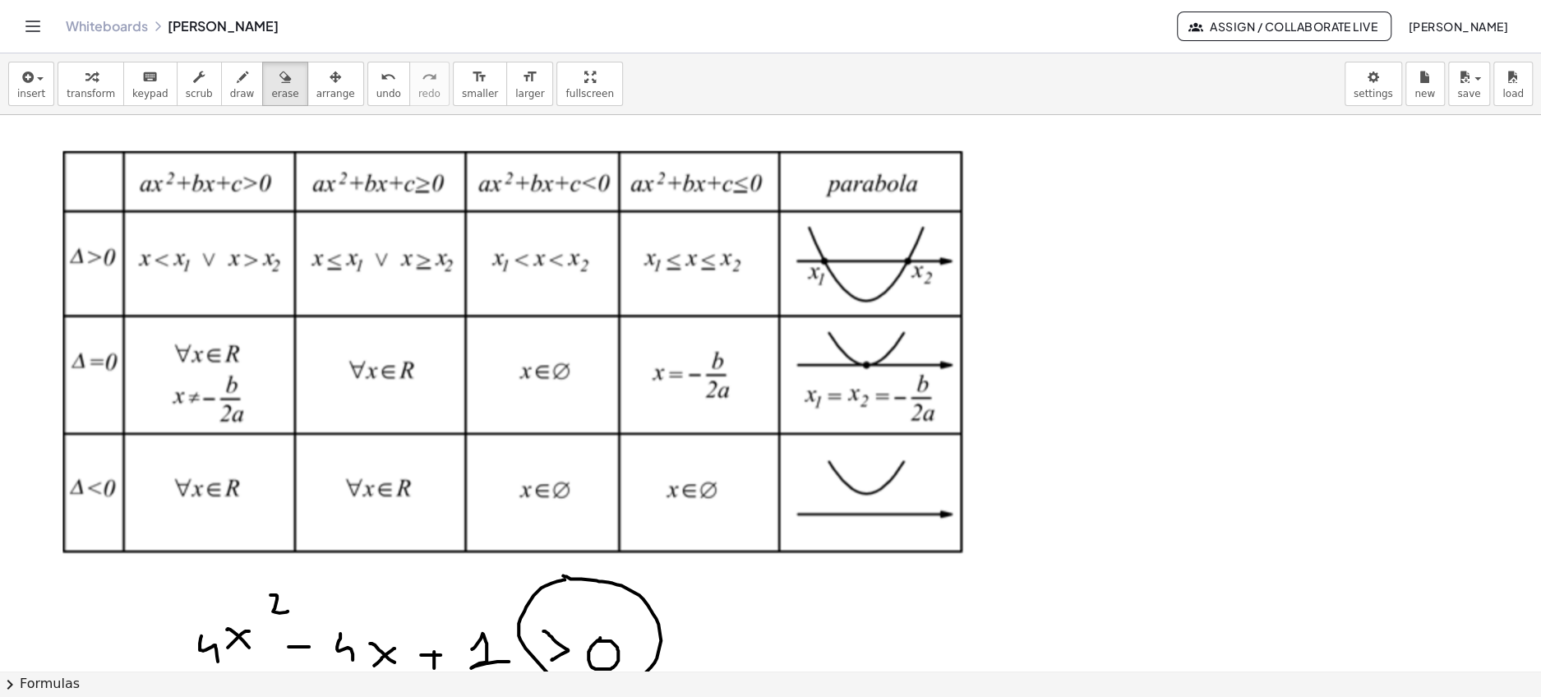
click at [237, 71] on icon "button" at bounding box center [243, 77] width 12 height 20
drag, startPoint x: 821, startPoint y: 469, endPoint x: 821, endPoint y: 492, distance: 23.0
drag, startPoint x: 812, startPoint y: 484, endPoint x: 831, endPoint y: 484, distance: 18.9
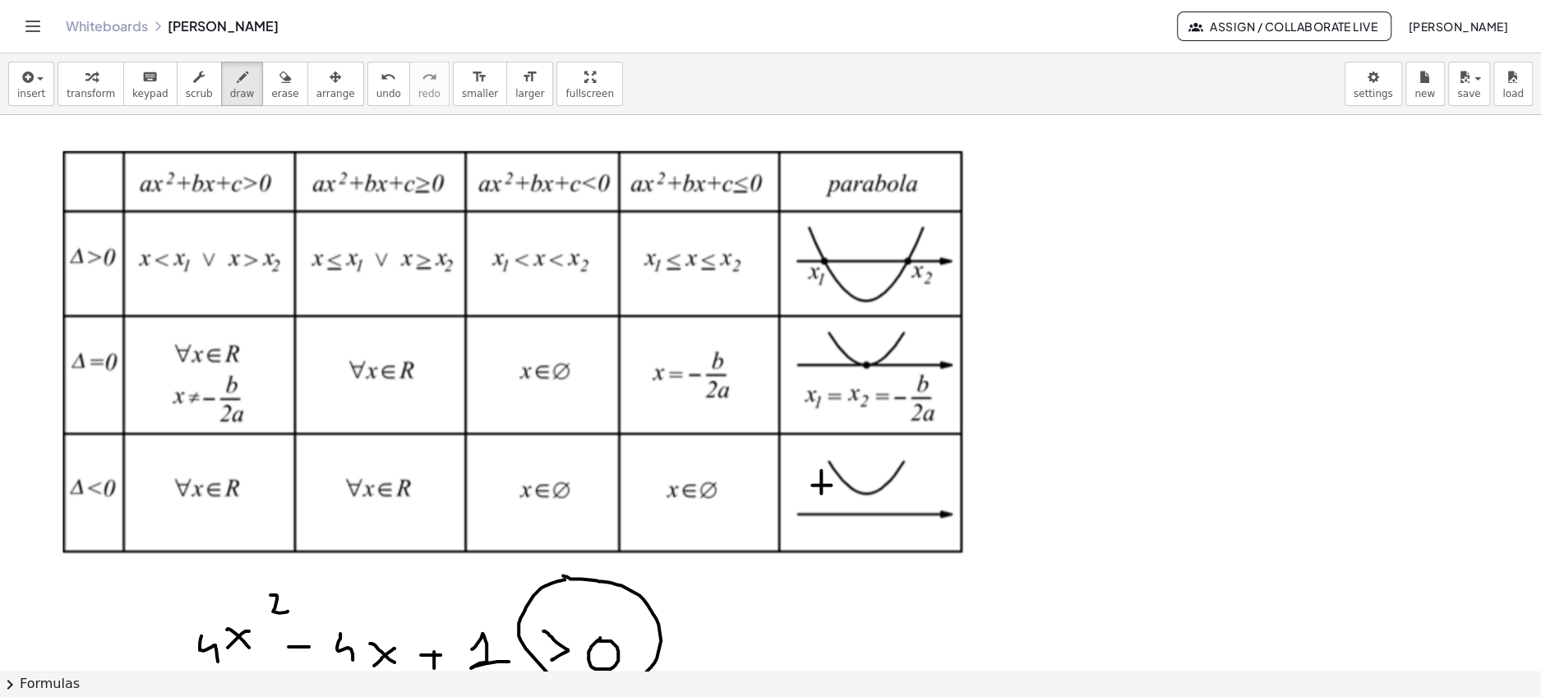
drag, startPoint x: 871, startPoint y: 464, endPoint x: 871, endPoint y: 484, distance: 20.5
drag, startPoint x: 864, startPoint y: 471, endPoint x: 883, endPoint y: 471, distance: 19.7
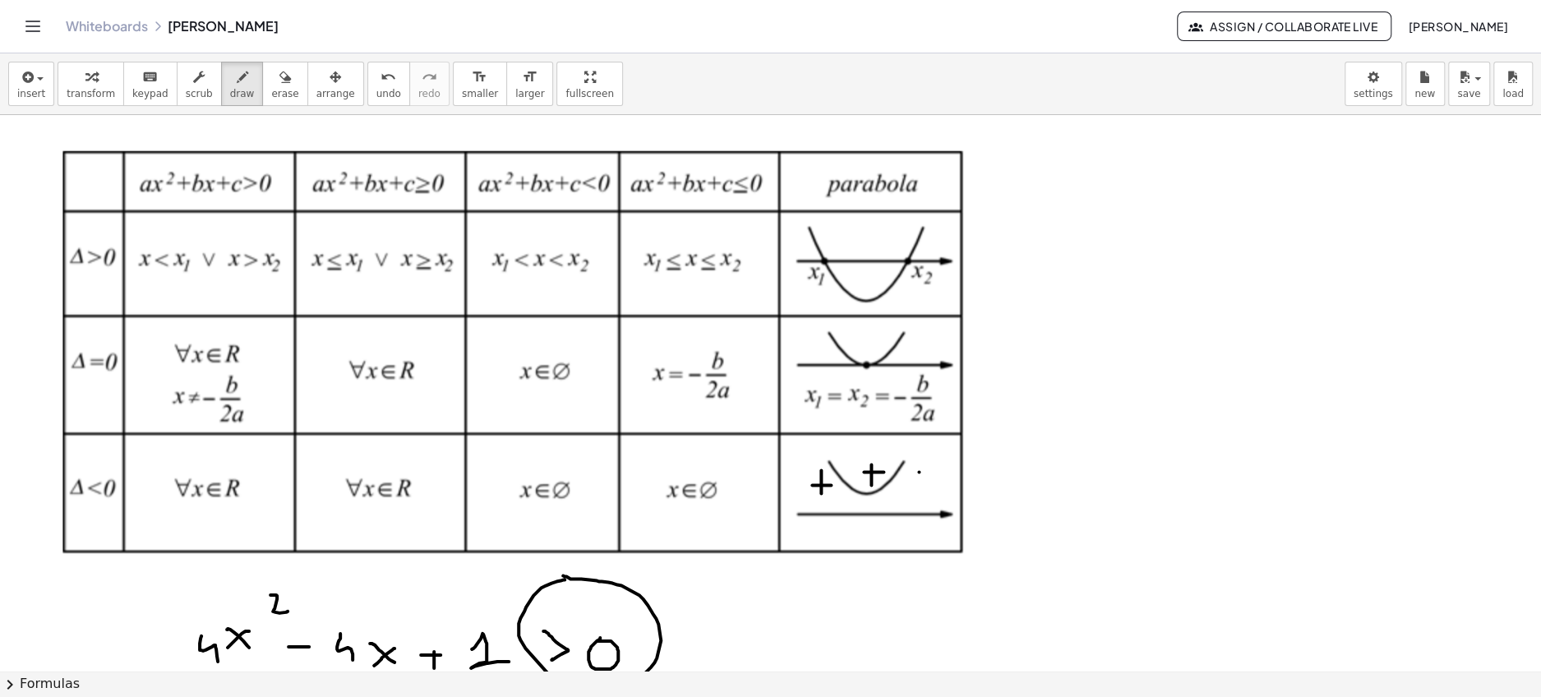
drag, startPoint x: 919, startPoint y: 471, endPoint x: 919, endPoint y: 493, distance: 22.2
drag, startPoint x: 914, startPoint y: 478, endPoint x: 928, endPoint y: 478, distance: 14.0
drag, startPoint x: 276, startPoint y: 144, endPoint x: 294, endPoint y: 136, distance: 19.5
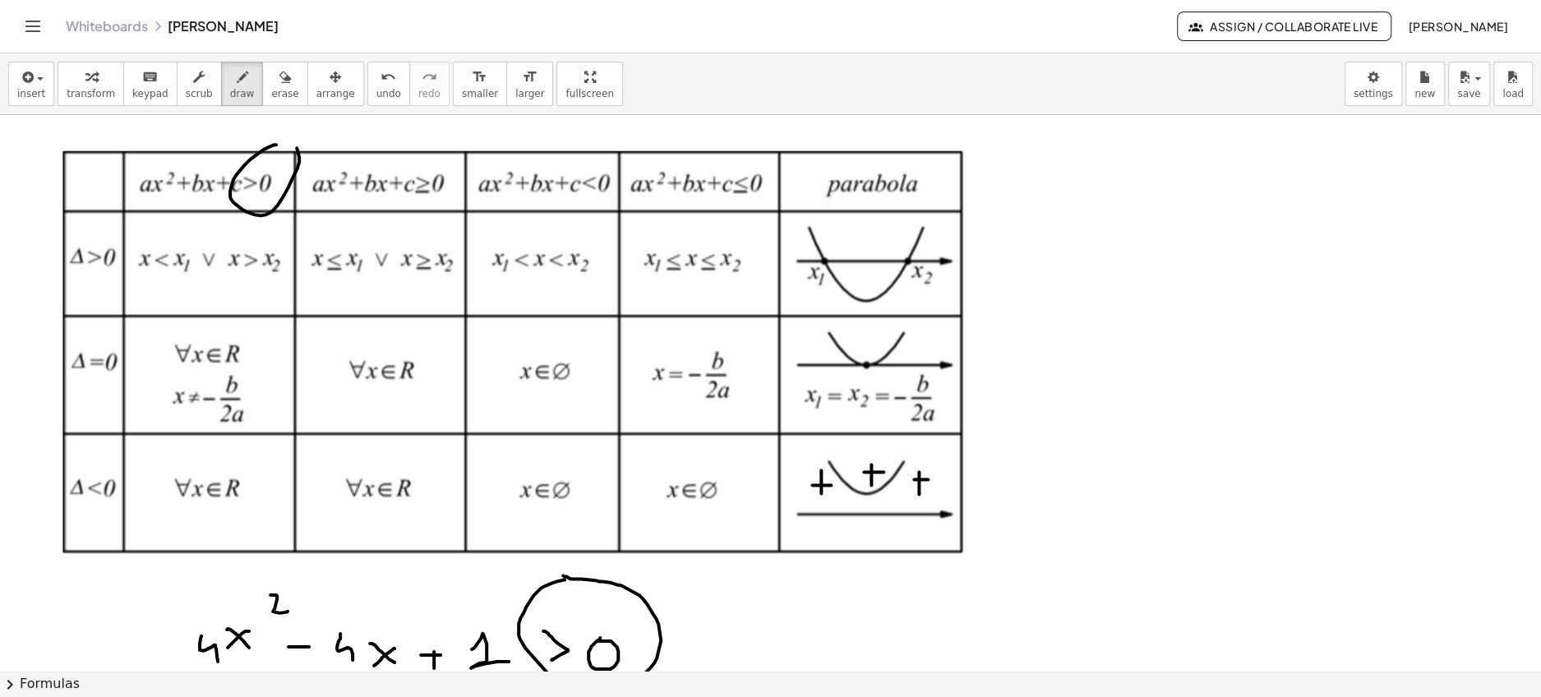
drag, startPoint x: 427, startPoint y: 155, endPoint x: 441, endPoint y: 138, distance: 22.1
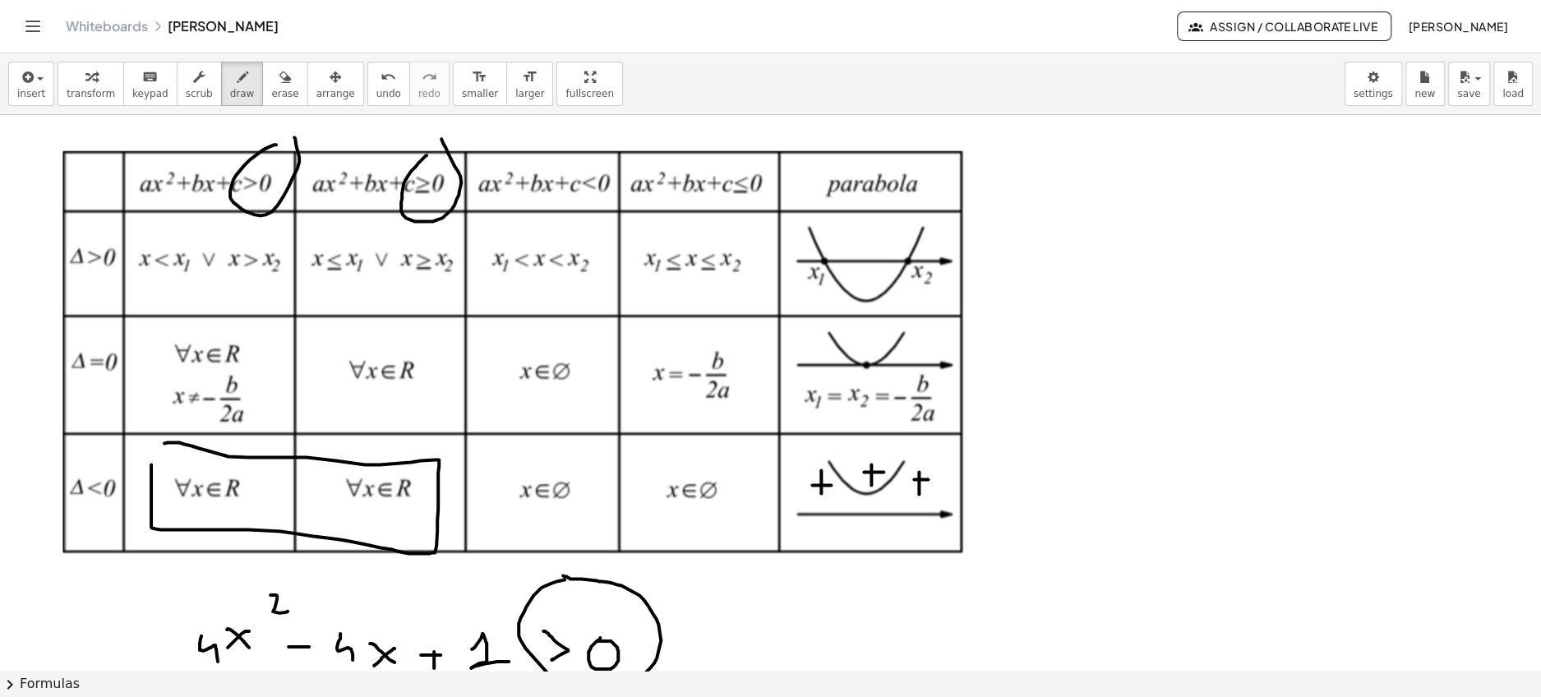
drag, startPoint x: 151, startPoint y: 464, endPoint x: 146, endPoint y: 450, distance: 14.0
drag, startPoint x: 772, startPoint y: 153, endPoint x: 781, endPoint y: 149, distance: 9.9
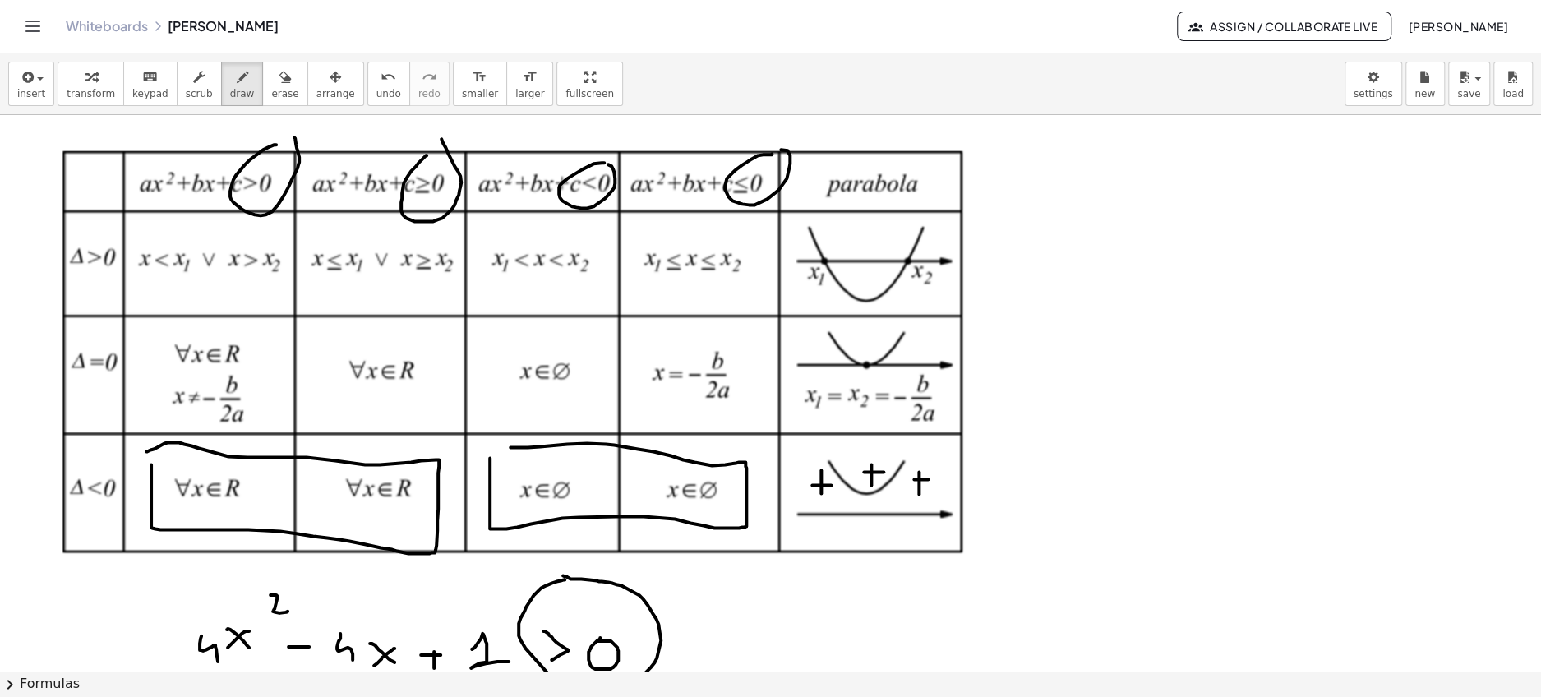
drag, startPoint x: 490, startPoint y: 457, endPoint x: 509, endPoint y: 446, distance: 21.7
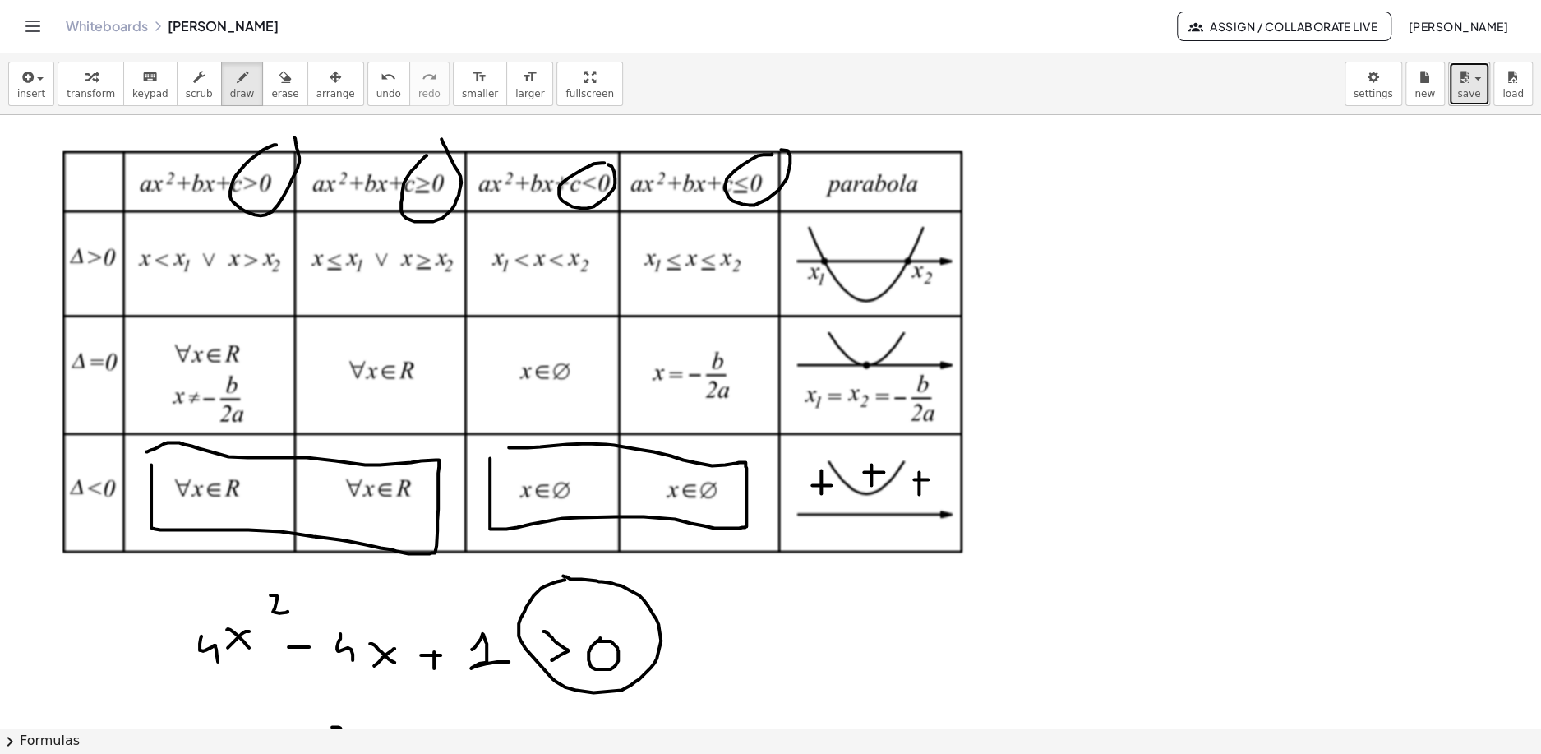
click at [1474, 92] on span "save" at bounding box center [1468, 94] width 23 height 12
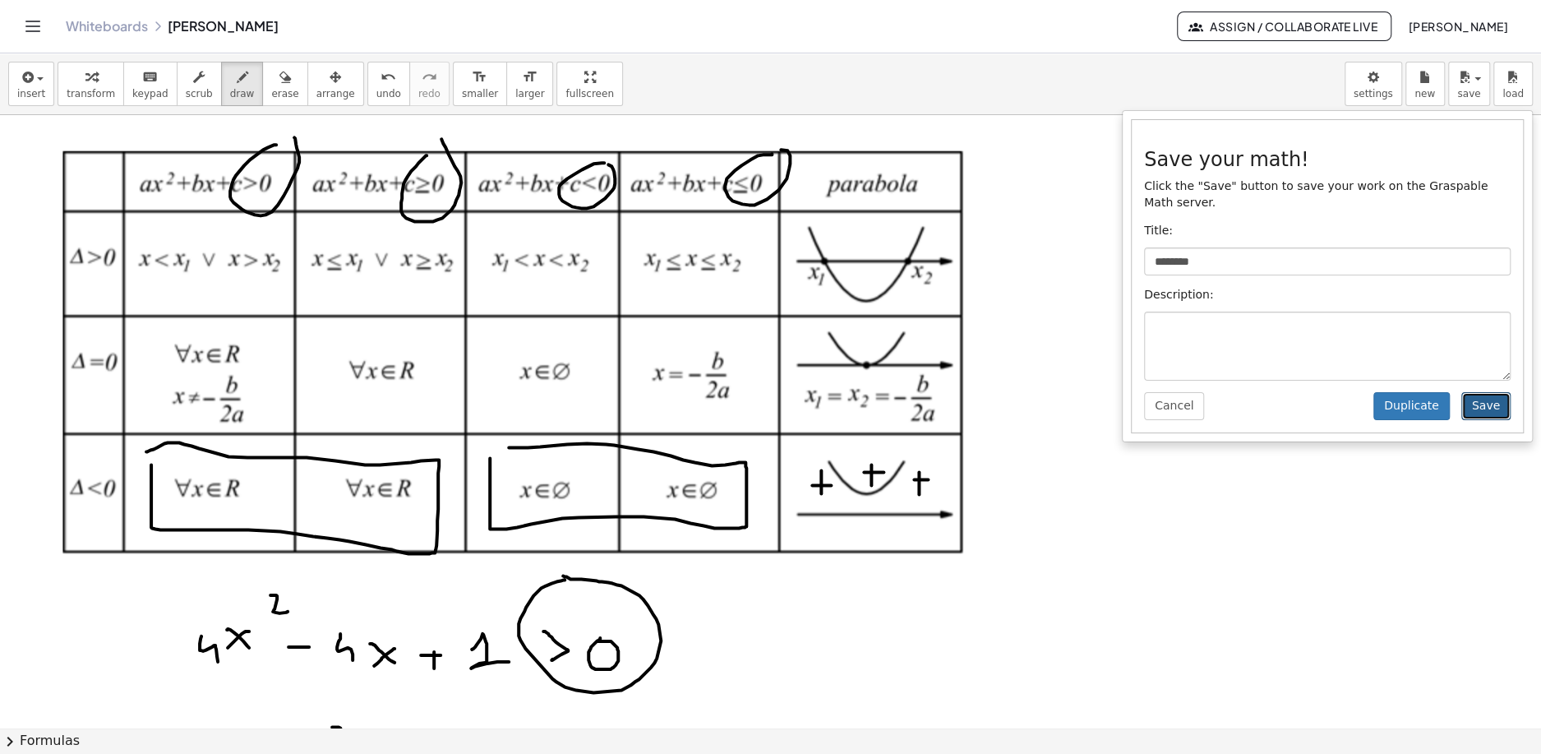
click at [1488, 392] on button "Save" at bounding box center [1485, 406] width 49 height 28
